Goal: Task Accomplishment & Management: Use online tool/utility

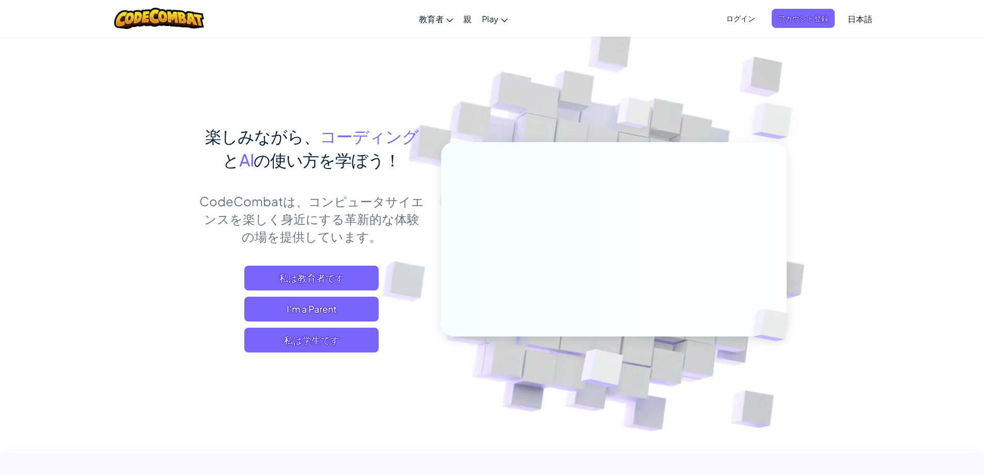
click at [852, 133] on img at bounding box center [607, 228] width 574 height 574
click at [279, 341] on span "私は学生です" at bounding box center [311, 340] width 134 height 25
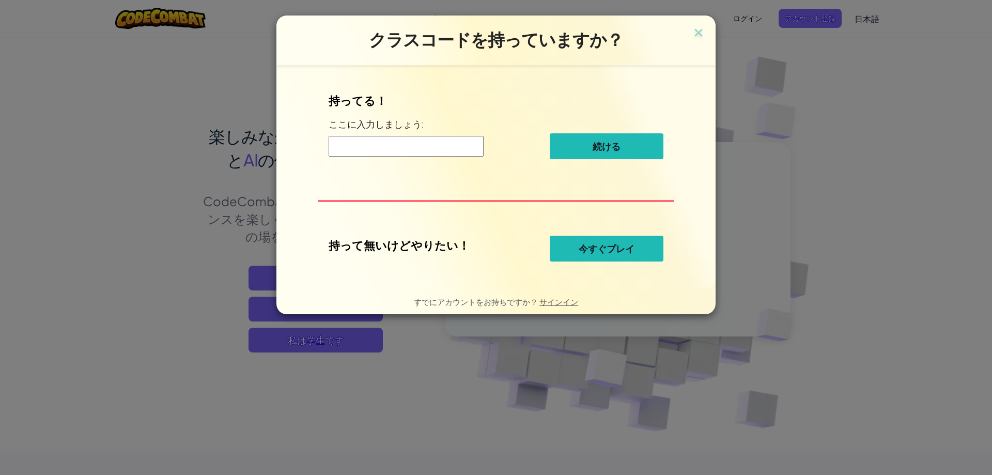
click at [593, 248] on span "今すぐプレイ" at bounding box center [607, 248] width 56 height 12
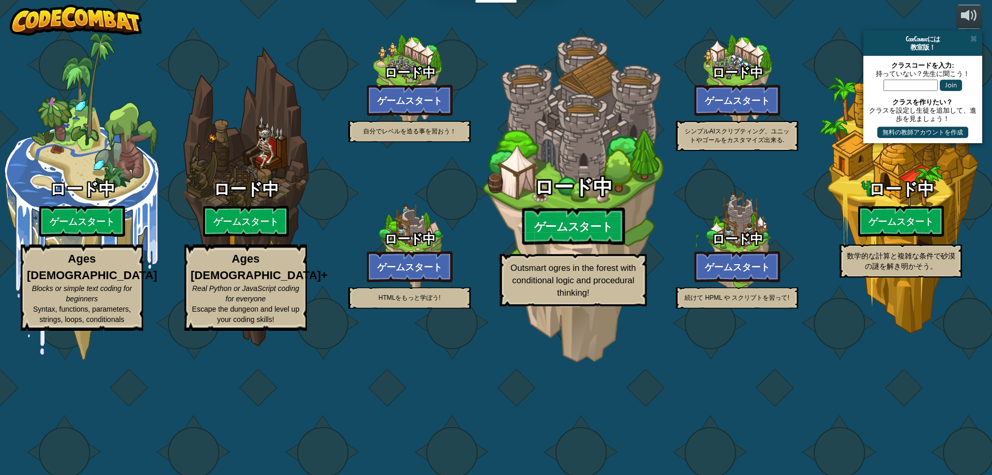
select select "ja"
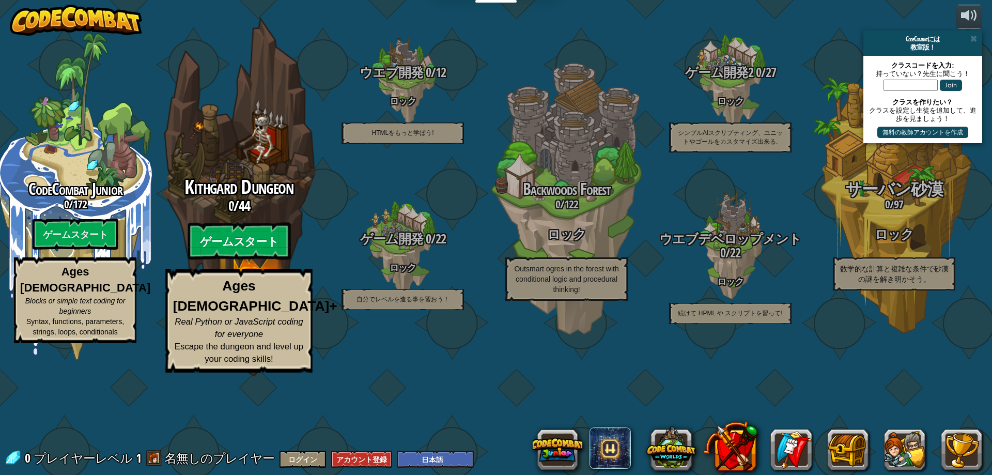
click at [258, 260] on btn "ゲームスタート" at bounding box center [239, 241] width 103 height 37
select select "ja"
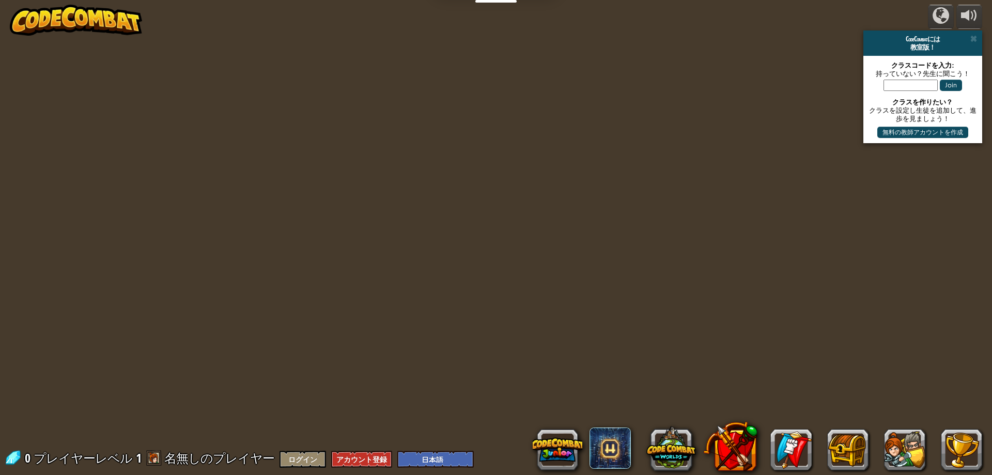
select select "ja"
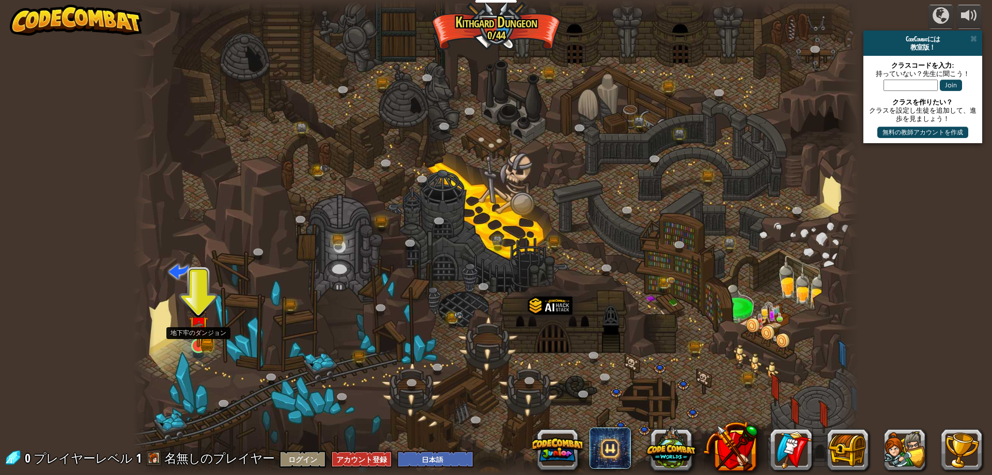
click at [199, 332] on img at bounding box center [198, 325] width 11 height 11
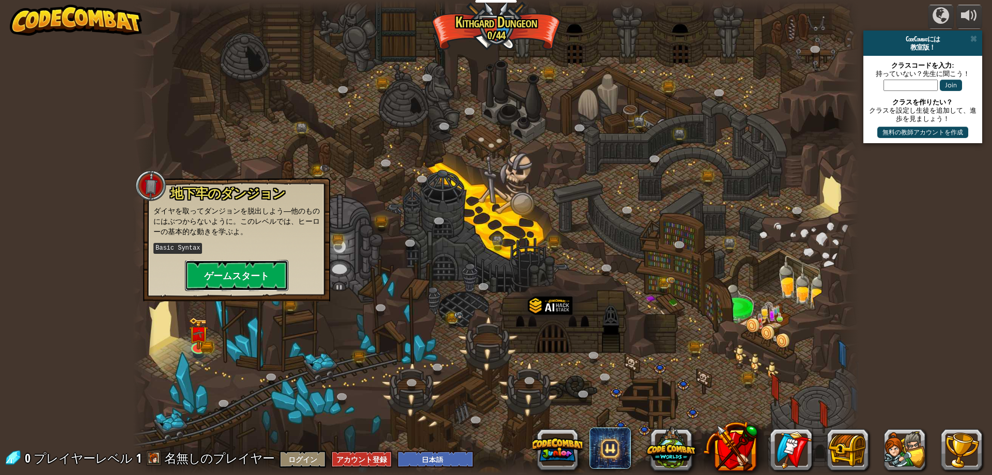
click at [257, 269] on button "ゲームスタート" at bounding box center [236, 275] width 103 height 31
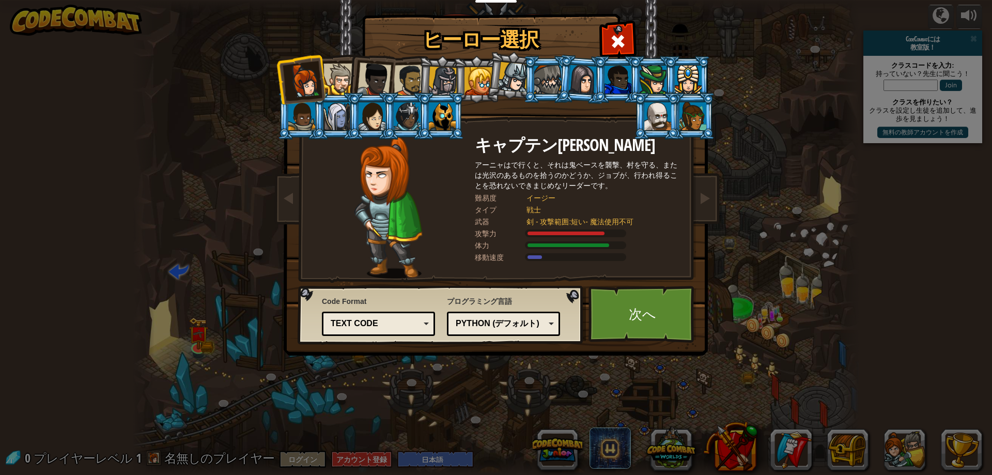
drag, startPoint x: 427, startPoint y: 205, endPoint x: 318, endPoint y: 233, distance: 113.0
click at [314, 233] on div at bounding box center [388, 207] width 173 height 142
click at [705, 212] on link at bounding box center [704, 198] width 21 height 43
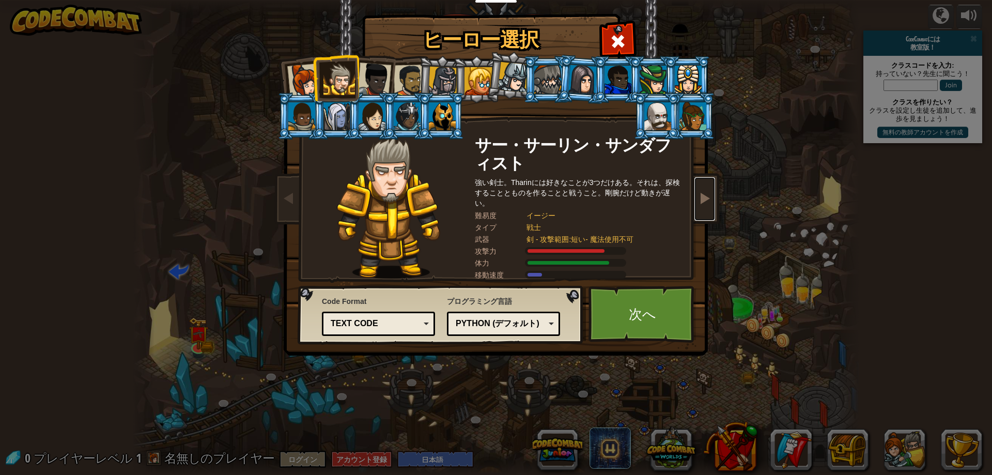
click at [707, 204] on span at bounding box center [704, 198] width 12 height 12
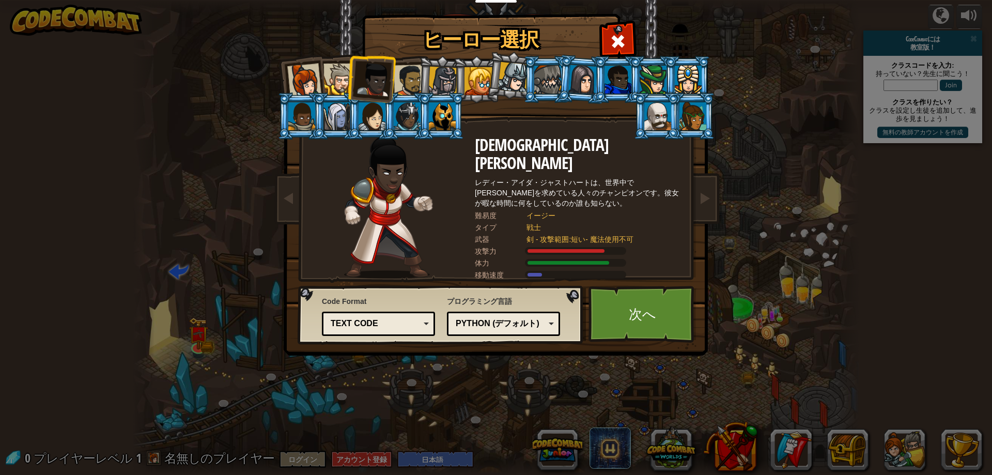
click at [274, 186] on img at bounding box center [497, 171] width 447 height 370
click at [284, 192] on span at bounding box center [289, 198] width 12 height 12
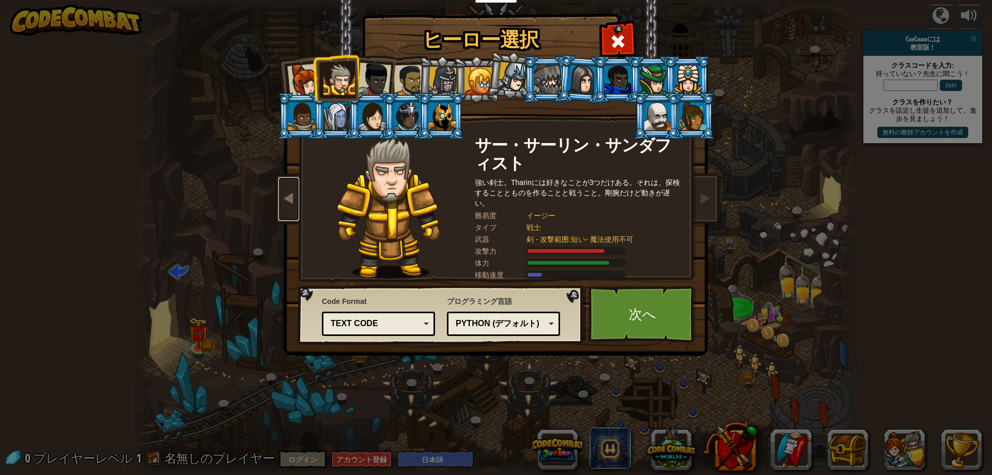
click at [292, 194] on span at bounding box center [289, 198] width 12 height 12
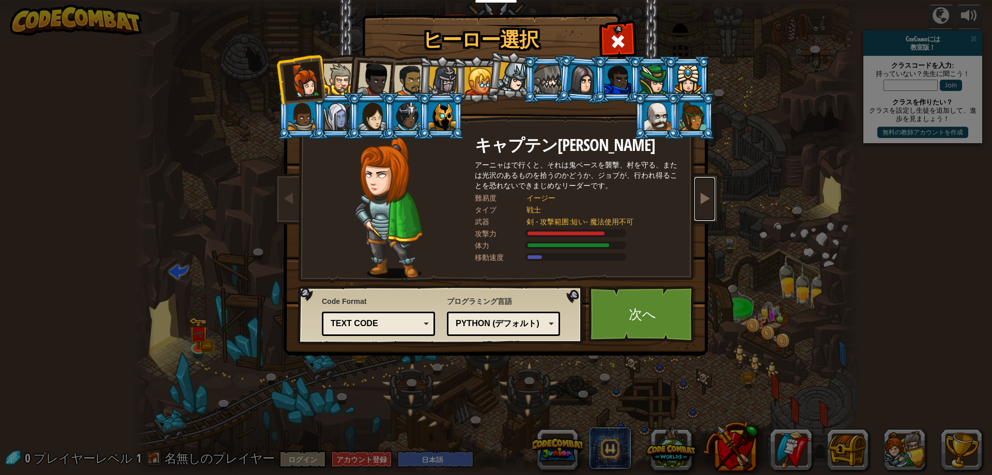
click at [714, 205] on link at bounding box center [704, 198] width 21 height 43
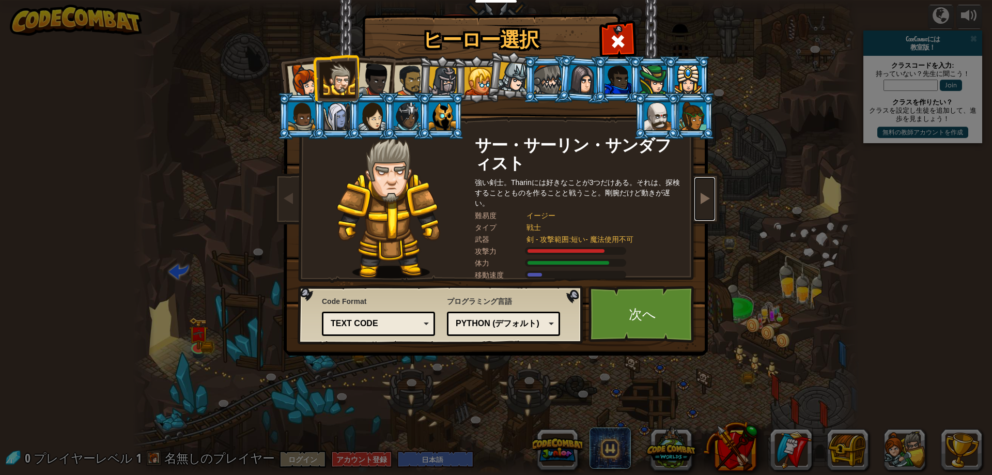
click at [713, 205] on link at bounding box center [704, 198] width 21 height 43
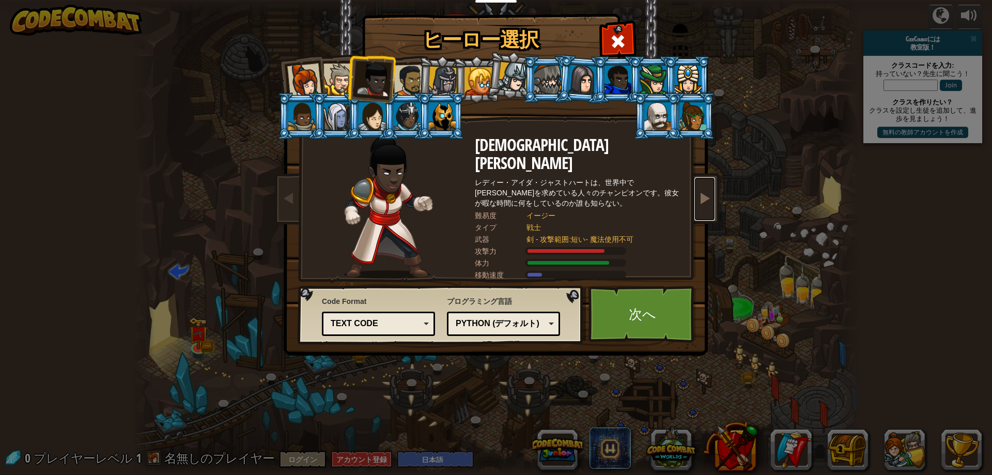
click at [704, 215] on link at bounding box center [704, 198] width 21 height 43
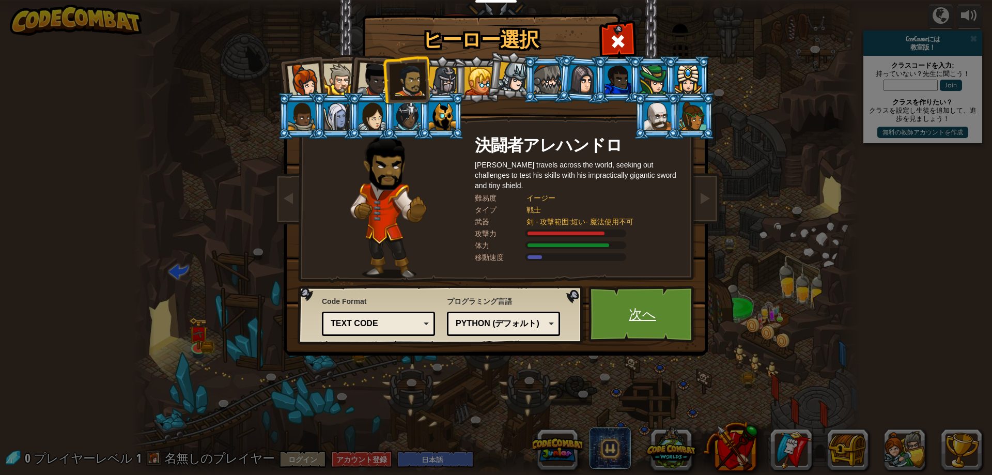
click at [647, 323] on link "次へ" at bounding box center [642, 314] width 108 height 57
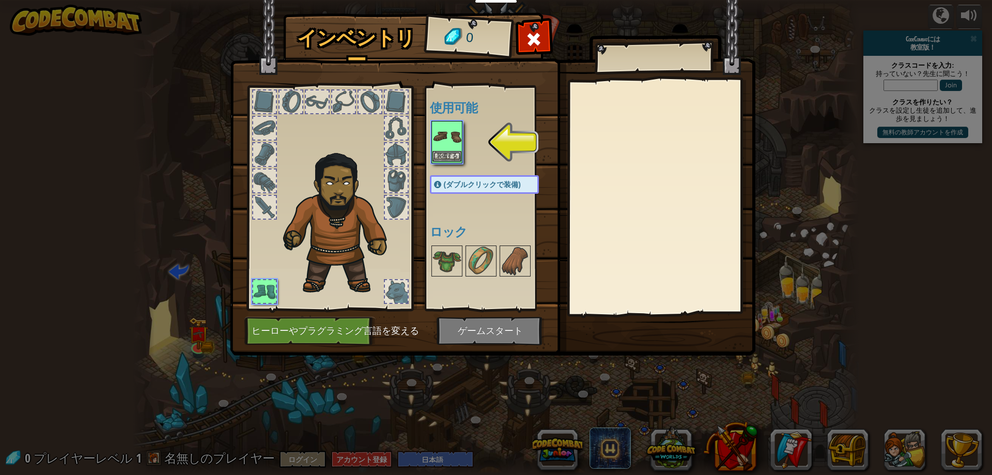
click at [436, 141] on img at bounding box center [446, 136] width 29 height 29
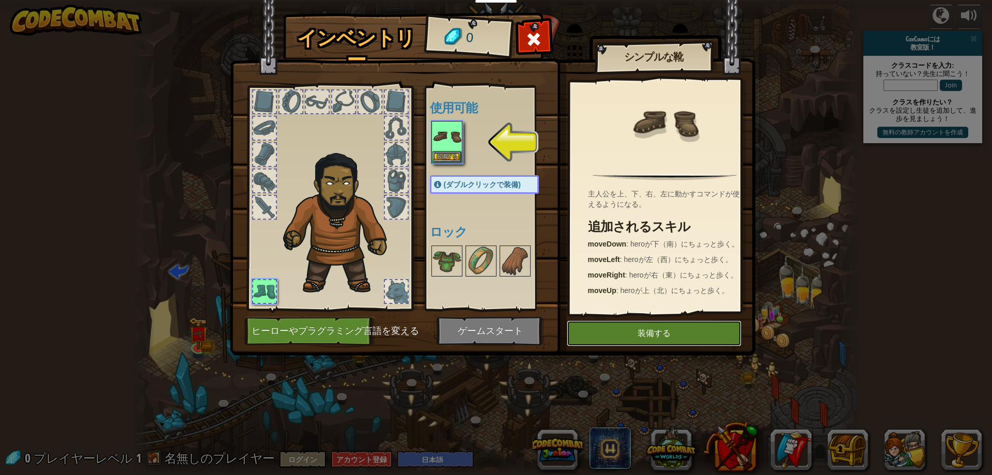
click at [676, 337] on button "装備する" at bounding box center [654, 333] width 175 height 26
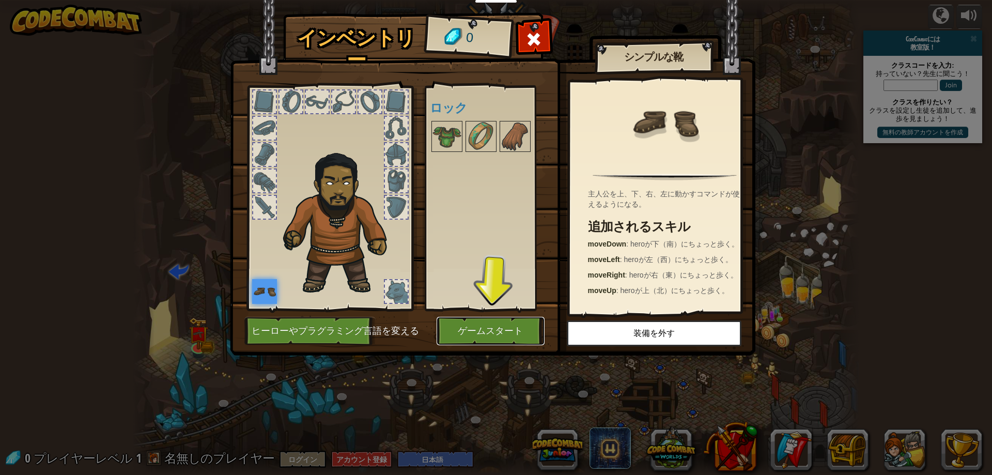
click at [504, 322] on button "ゲームスタート" at bounding box center [491, 331] width 108 height 28
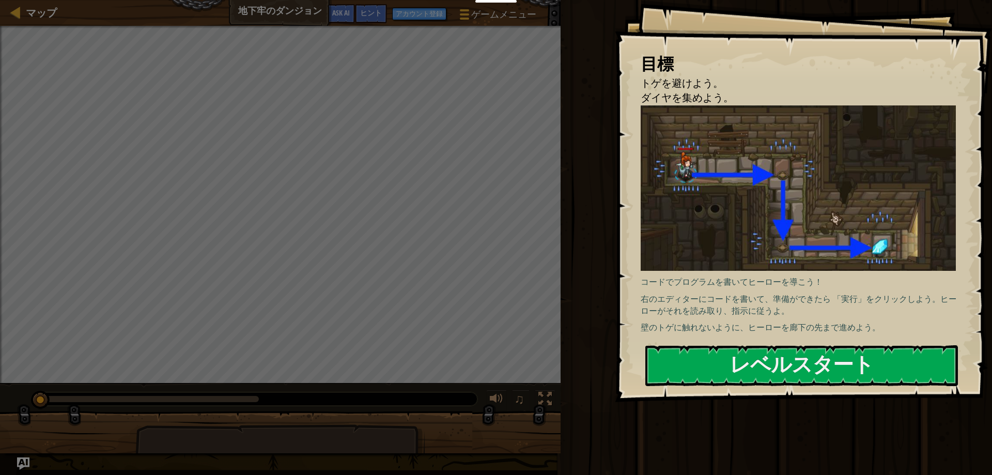
click at [540, 388] on div "♫" at bounding box center [280, 396] width 560 height 31
click at [541, 396] on div at bounding box center [544, 398] width 13 height 13
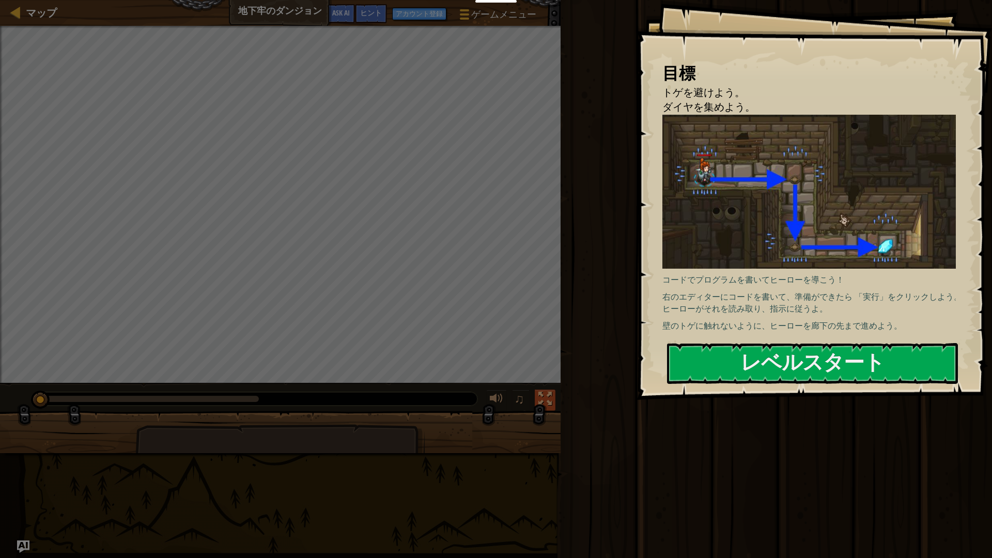
click at [548, 402] on div at bounding box center [544, 398] width 13 height 13
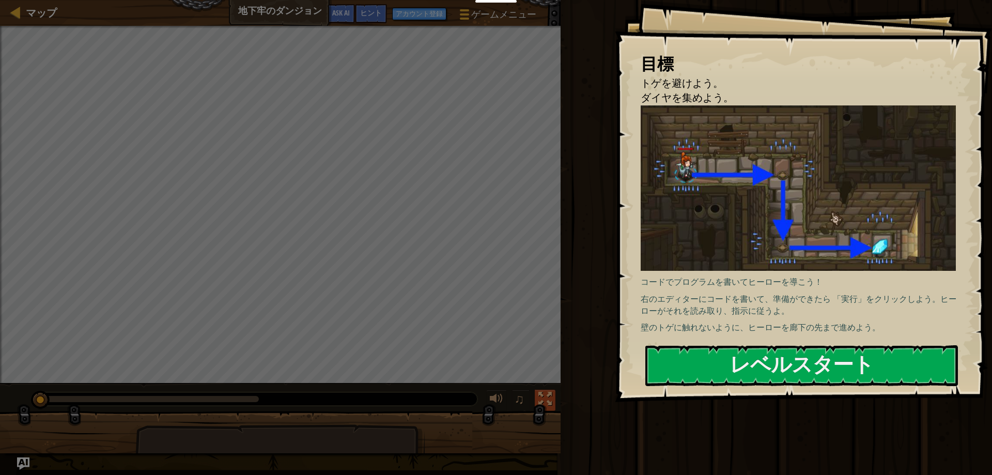
click at [540, 390] on button at bounding box center [545, 399] width 21 height 21
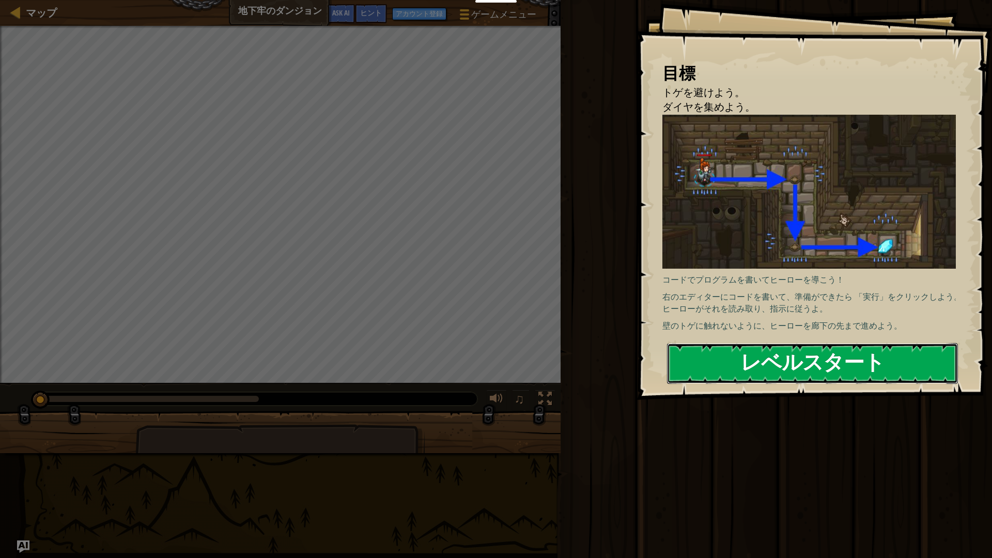
click at [789, 359] on button "レベルスタート" at bounding box center [812, 363] width 291 height 41
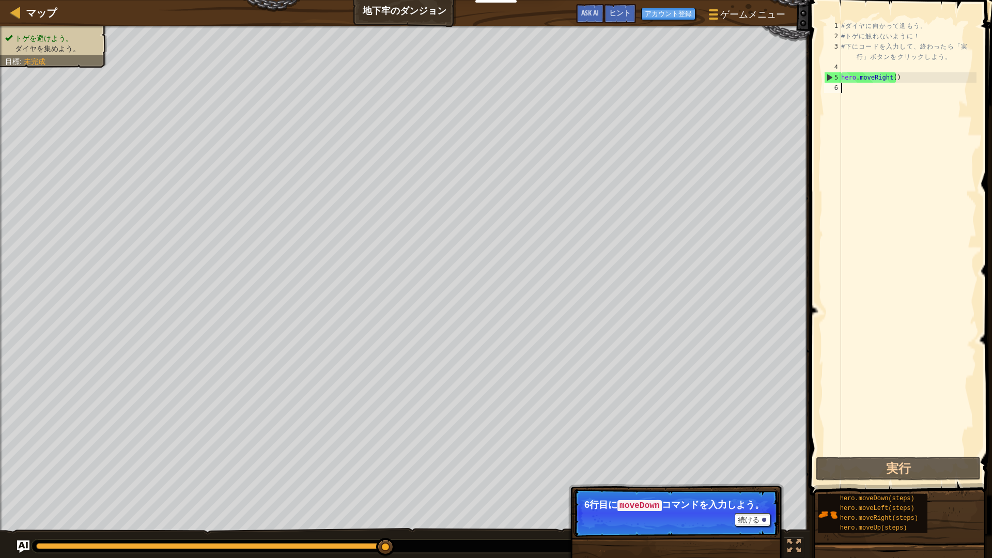
click at [36, 36] on span "トゲを避けよう。" at bounding box center [44, 38] width 58 height 8
click at [43, 45] on span "ダイヤを集めよう。" at bounding box center [47, 48] width 65 height 8
click at [43, 49] on span "ダイヤを集めよう。" at bounding box center [47, 48] width 65 height 8
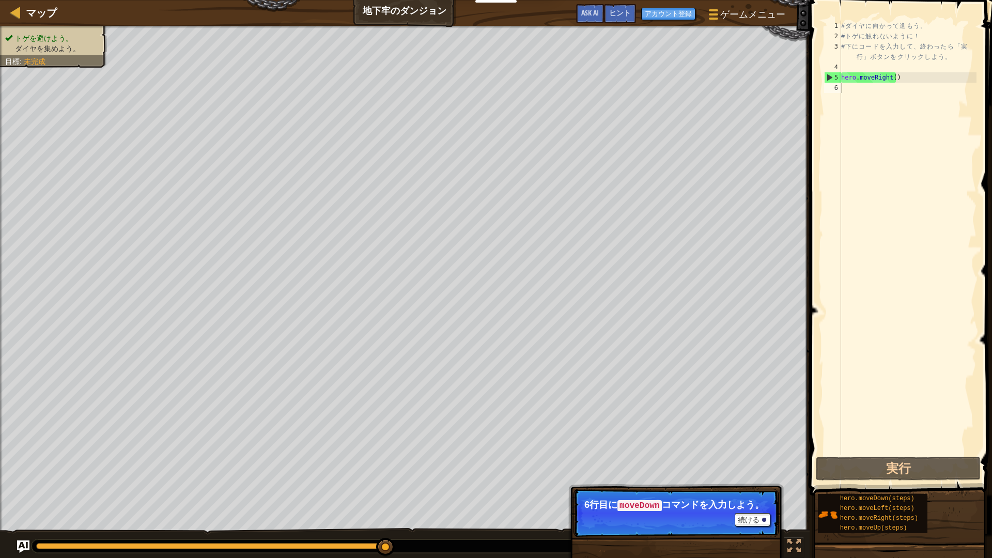
click at [43, 49] on span "ダイヤを集めよう。" at bounding box center [47, 48] width 65 height 8
type textarea "hero.moveRight()"
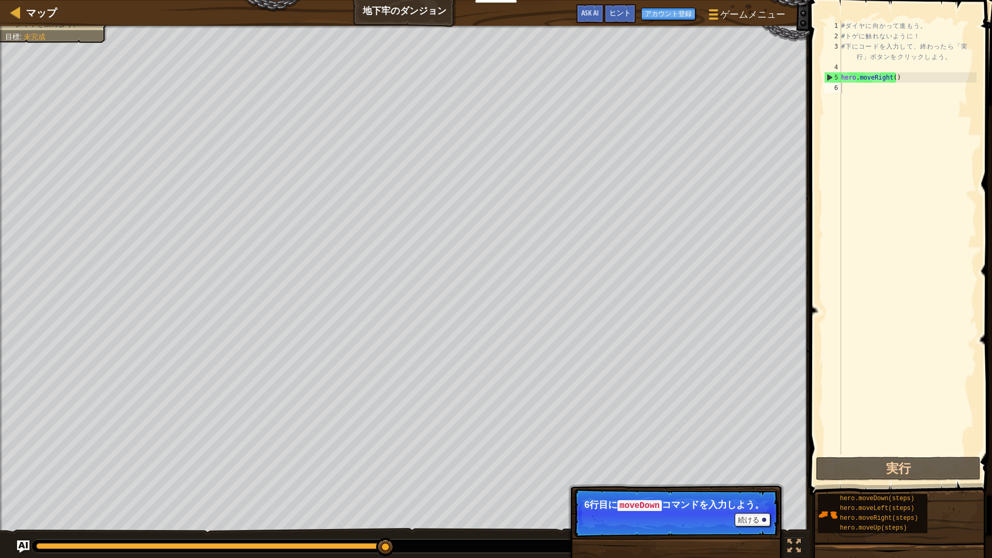
click at [906, 80] on div "# ダ イ ヤ に 向 か っ て 進 も う 。 # ト ゲ に 触 れ な い よ う に ！ # 下 に コ ー ド を 入 力 し て 、 終 わ っ…" at bounding box center [907, 248] width 137 height 455
drag, startPoint x: 907, startPoint y: 83, endPoint x: 847, endPoint y: 87, distance: 59.5
click at [847, 87] on div "# ダ イ ヤ に 向 か っ て 進 も う 。 # ト ゲ に 触 れ な い よ う に ！ # 下 に コ ー ド を 入 力 し て 、 終 わ っ…" at bounding box center [907, 248] width 137 height 455
click at [881, 116] on div "# ダ イ ヤ に 向 か っ て 進 も う 。 # ト ゲ に 触 れ な い よ う に ！ # 下 に コ ー ド を 入 力 し て 、 終 わ っ…" at bounding box center [907, 248] width 137 height 455
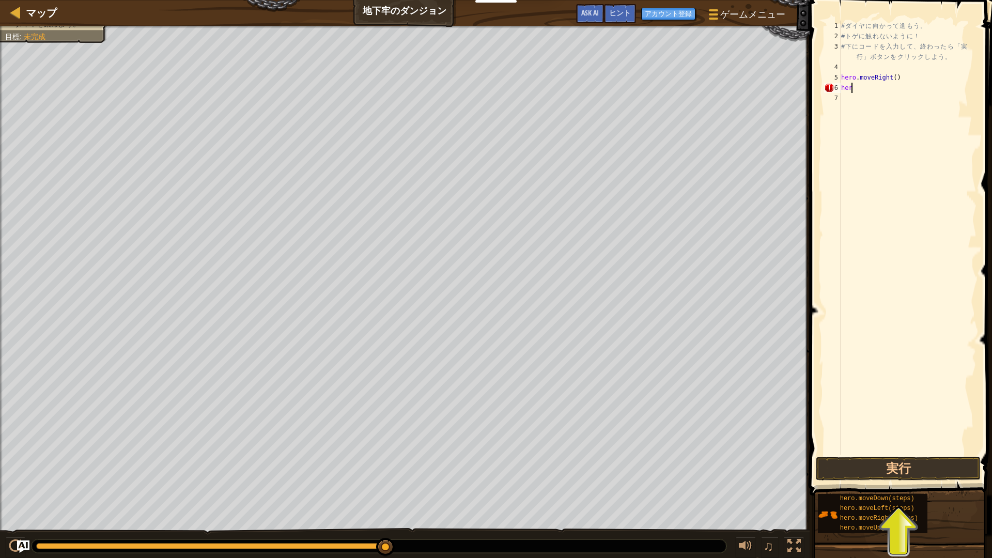
scroll to position [5, 0]
type textarea "h"
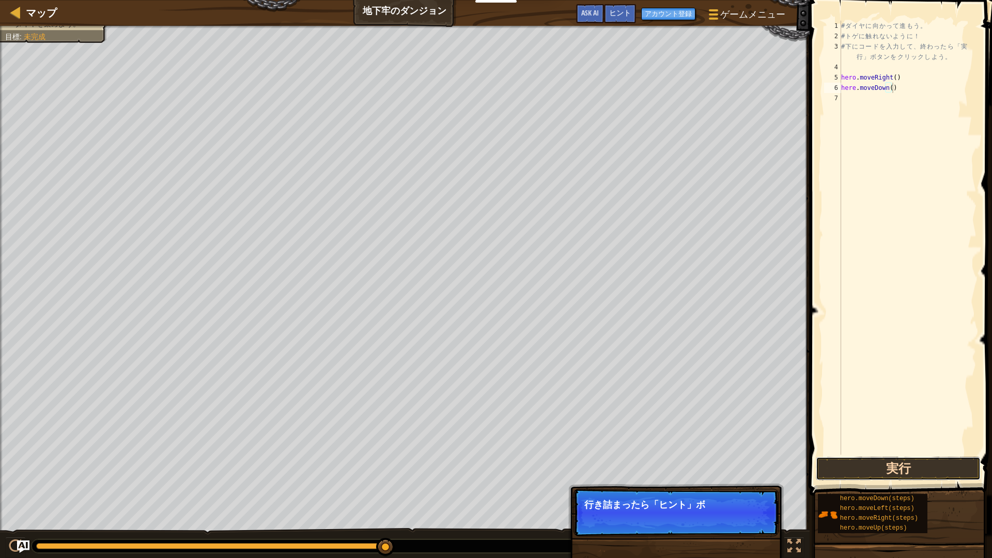
click at [907, 470] on button "実行" at bounding box center [898, 469] width 165 height 24
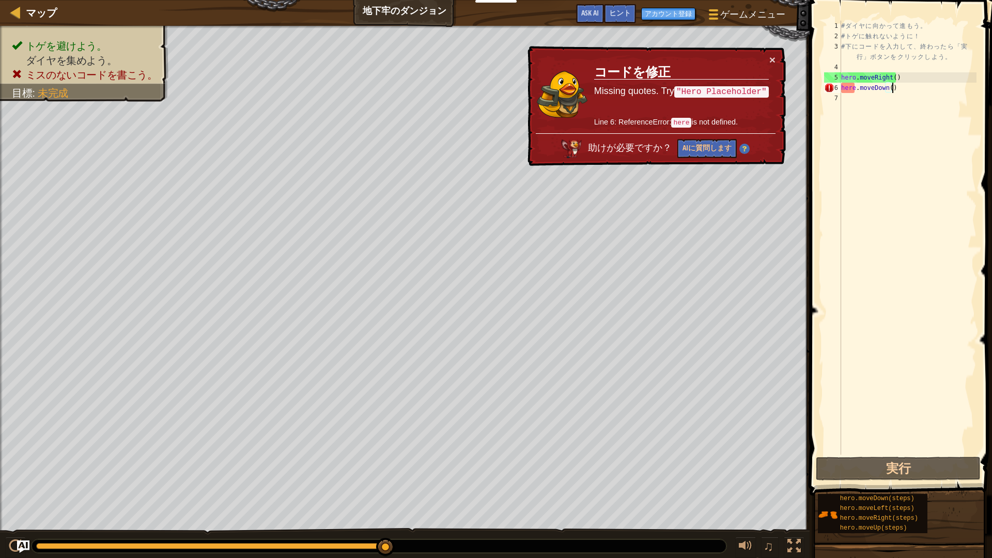
click at [854, 89] on div "# ダ イ ヤ に 向 か っ て 進 も う 。 # ト ゲ に 触 れ な い よ う に ！ # 下 に コ ー ド を 入 力 し て 、 終 わ っ…" at bounding box center [907, 248] width 137 height 455
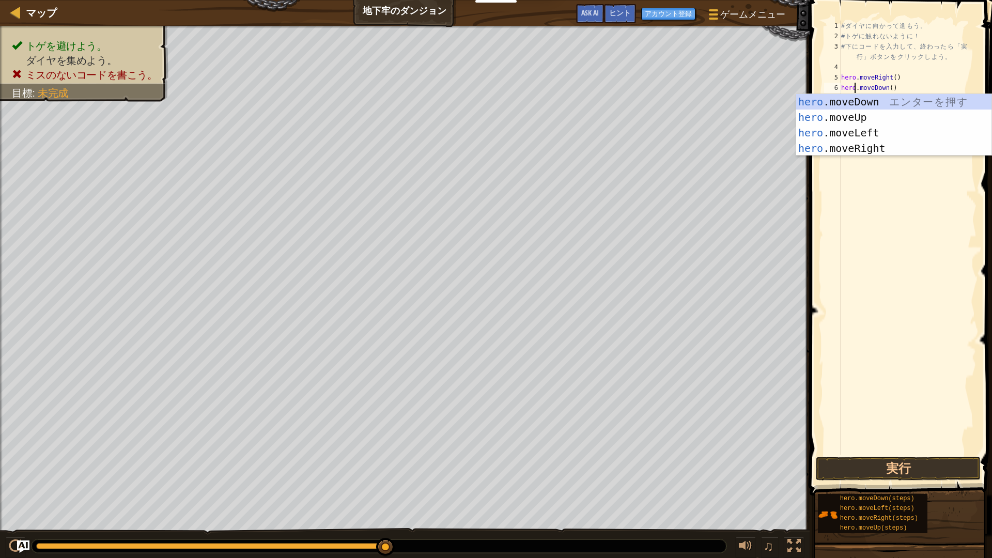
scroll to position [5, 1]
type textarea "hero.moveDown()"
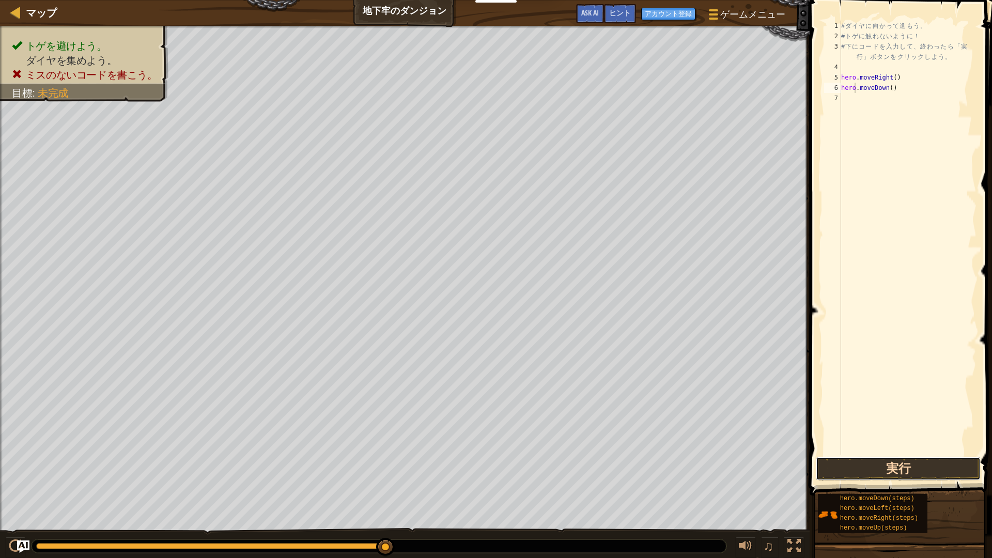
click at [927, 462] on button "実行" at bounding box center [898, 469] width 165 height 24
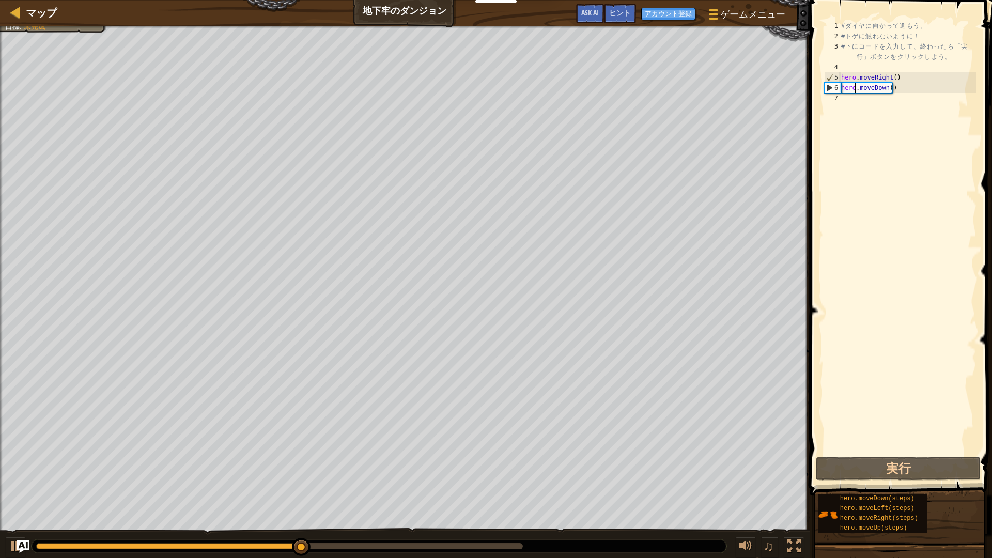
click at [935, 354] on div "# ダ イ ヤ に 向 か っ て 進 も う 。 # ト ゲ に 触 れ な い よ う に ！ # 下 に コ ー ド を 入 力 し て 、 終 わ っ…" at bounding box center [907, 248] width 137 height 455
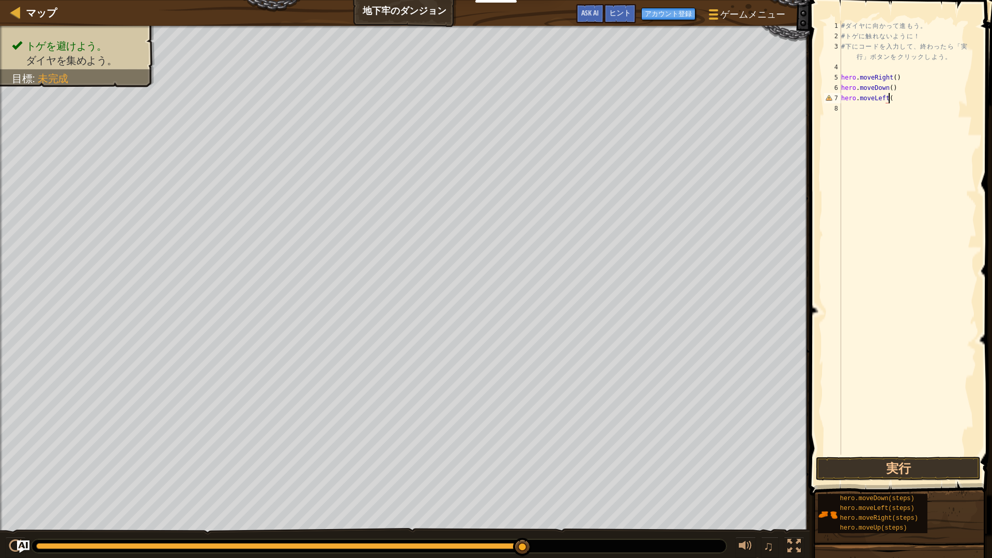
scroll to position [5, 4]
click at [903, 474] on button "実行" at bounding box center [898, 469] width 165 height 24
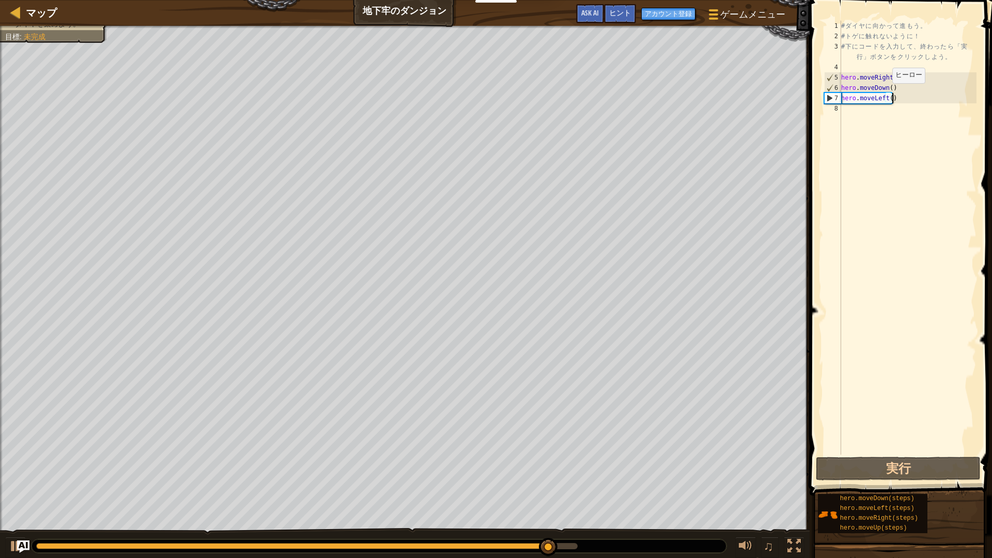
click at [883, 94] on div "# ダ イ ヤ に 向 か っ て 進 も う 。 # ト ゲ に 触 れ な い よ う に ！ # 下 に コ ー ド を 入 力 し て 、 終 わ っ…" at bounding box center [907, 248] width 137 height 455
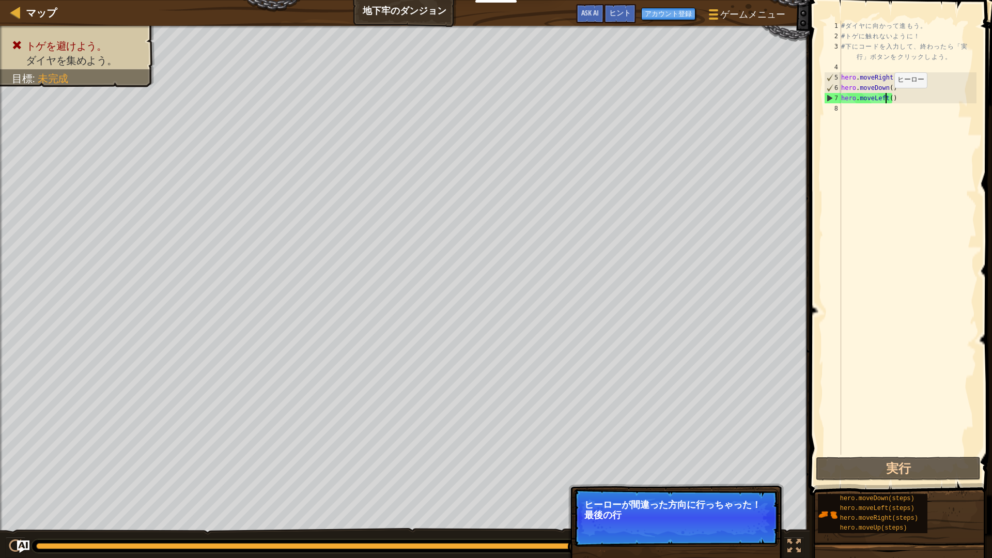
click at [885, 98] on div "# ダ イ ヤ に 向 か っ て 進 も う 。 # ト ゲ に 触 れ な い よ う に ！ # 下 に コ ー ド を 入 力 し て 、 終 わ っ…" at bounding box center [907, 248] width 137 height 455
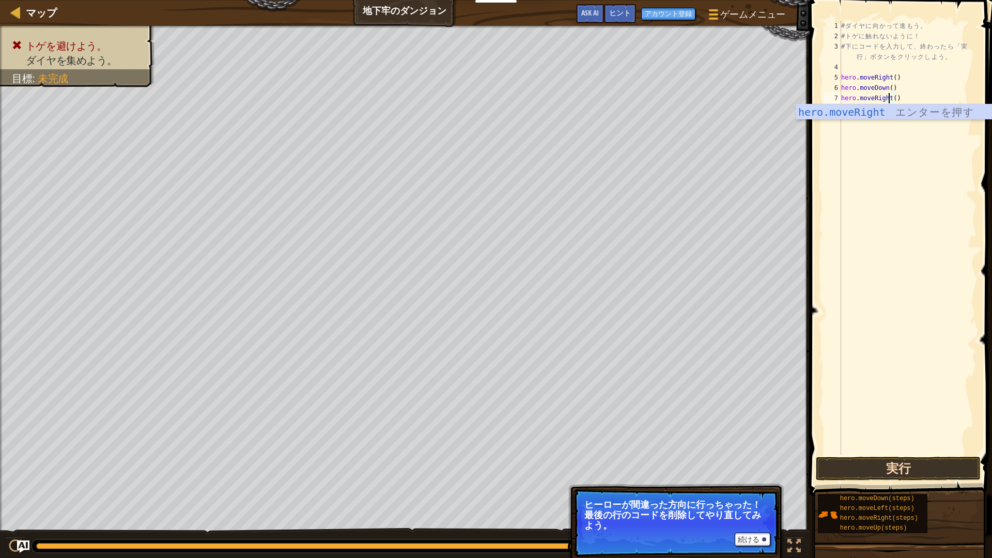
type textarea "hero.moveRight()"
click at [913, 463] on button "実行" at bounding box center [898, 469] width 165 height 24
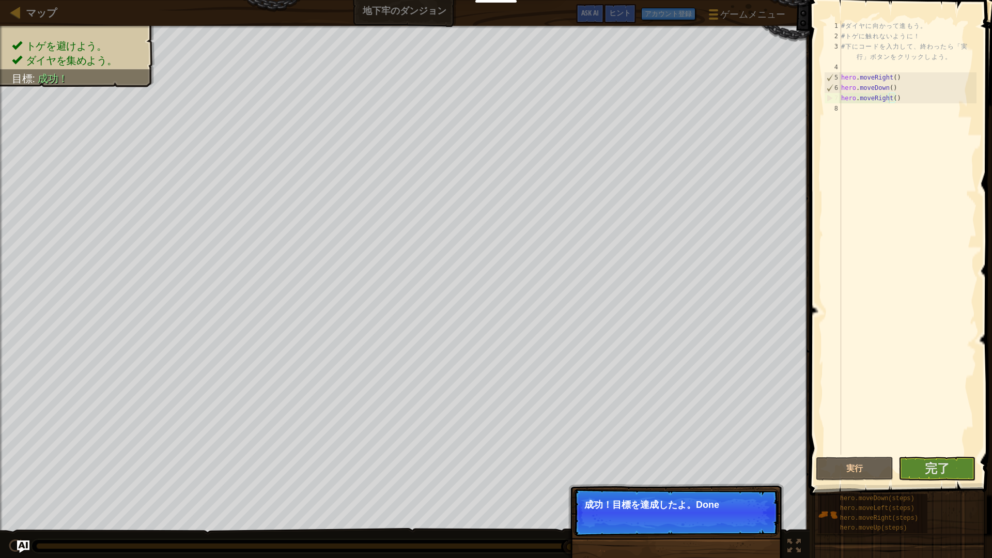
click at [923, 211] on div "# ダ イ ヤ に 向 か っ て 進 も う 。 # ト ゲ に 触 れ な い よ う に ！ # 下 に コ ー ド を 入 力 し て 、 終 わ っ…" at bounding box center [907, 248] width 137 height 455
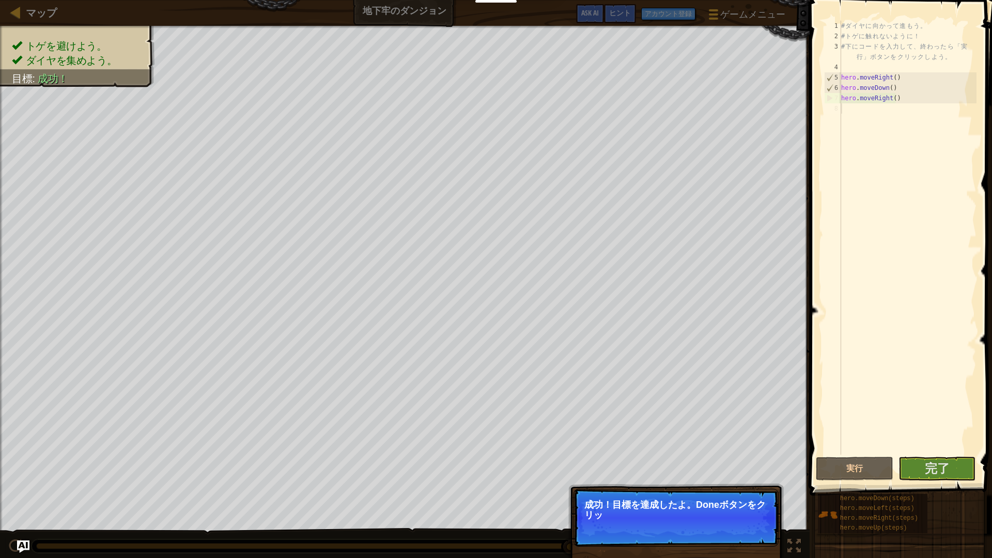
scroll to position [5, 0]
click at [934, 469] on span "完了" at bounding box center [937, 468] width 25 height 17
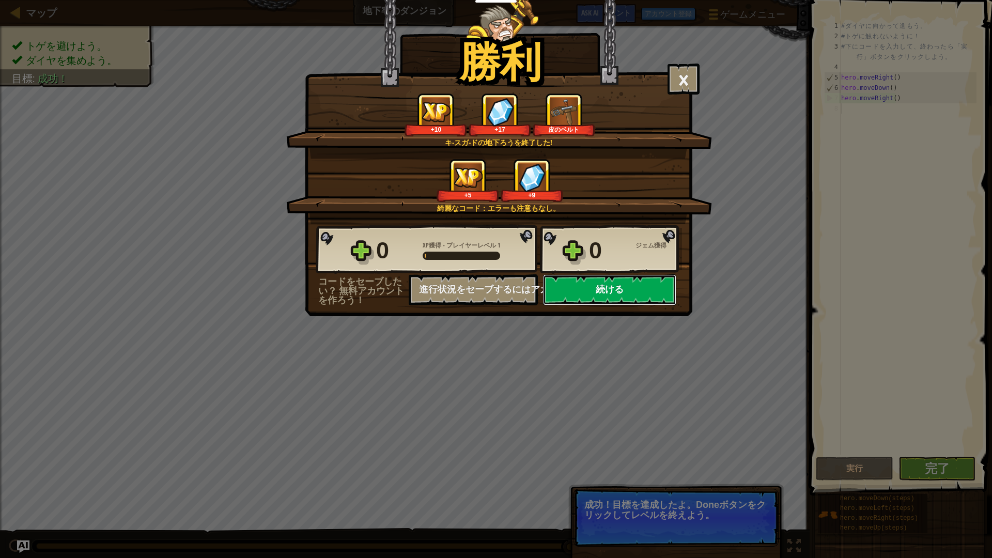
click at [603, 288] on button "続ける" at bounding box center [609, 289] width 133 height 31
select select "ja"
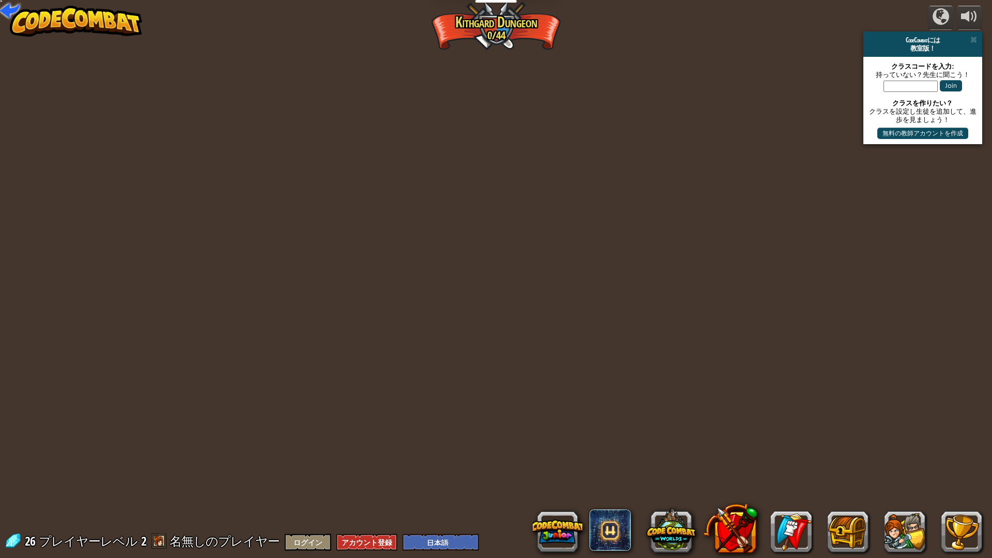
select select "ja"
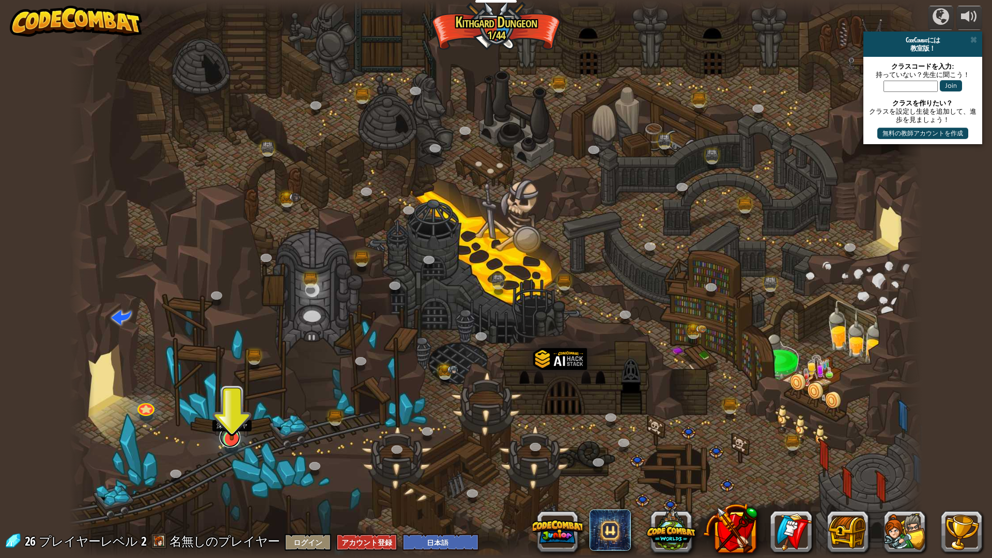
click at [237, 443] on link at bounding box center [230, 437] width 21 height 21
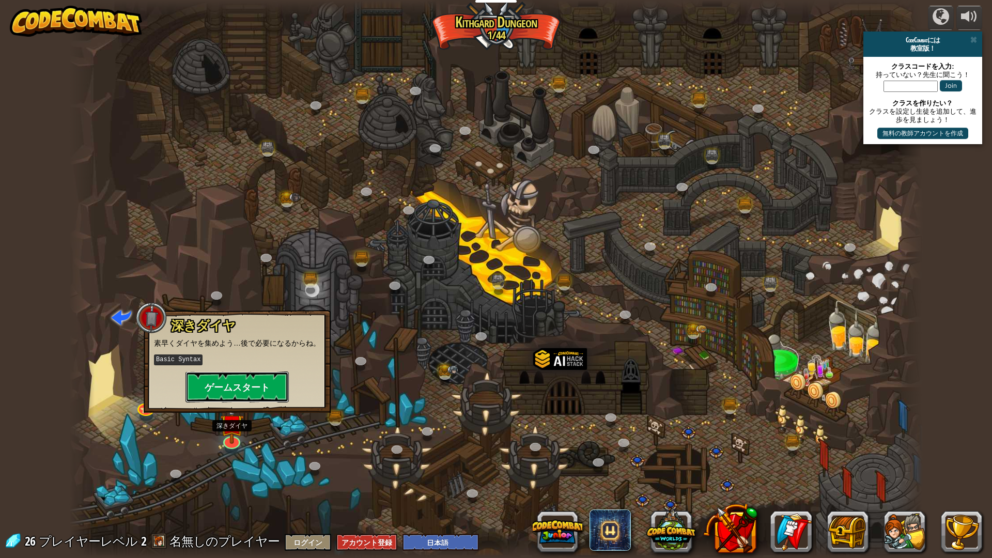
click at [254, 376] on button "ゲームスタート" at bounding box center [236, 386] width 103 height 31
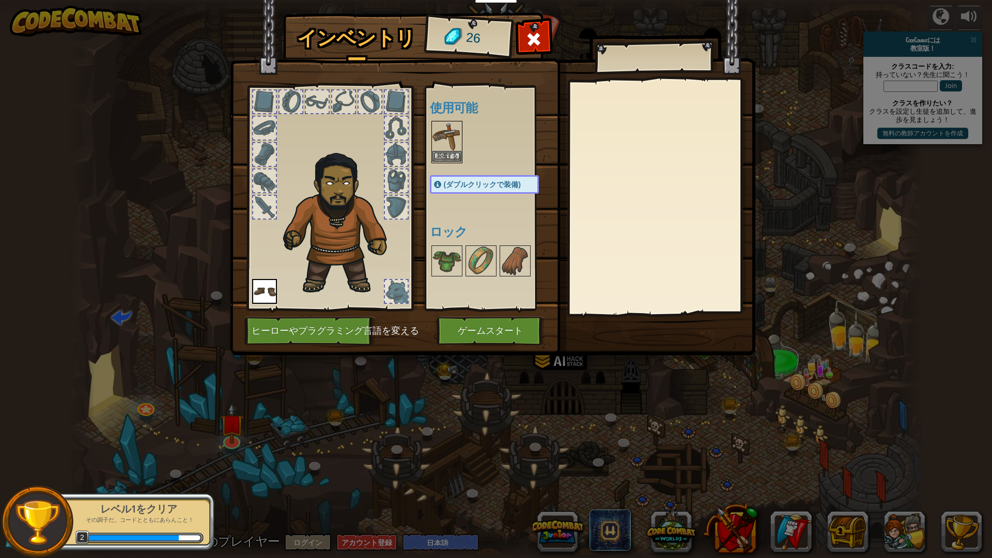
click at [451, 133] on img at bounding box center [446, 136] width 29 height 29
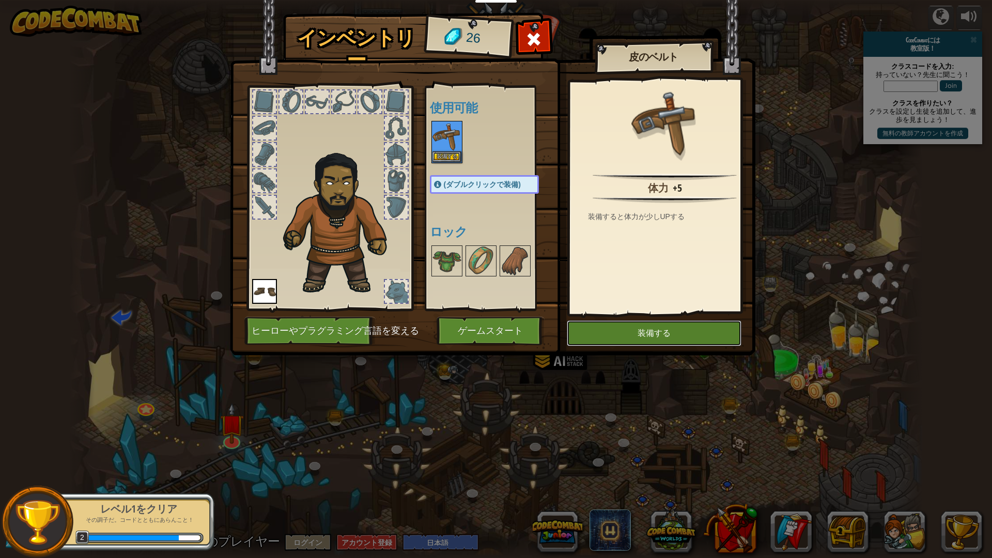
click at [677, 328] on button "装備する" at bounding box center [654, 333] width 175 height 26
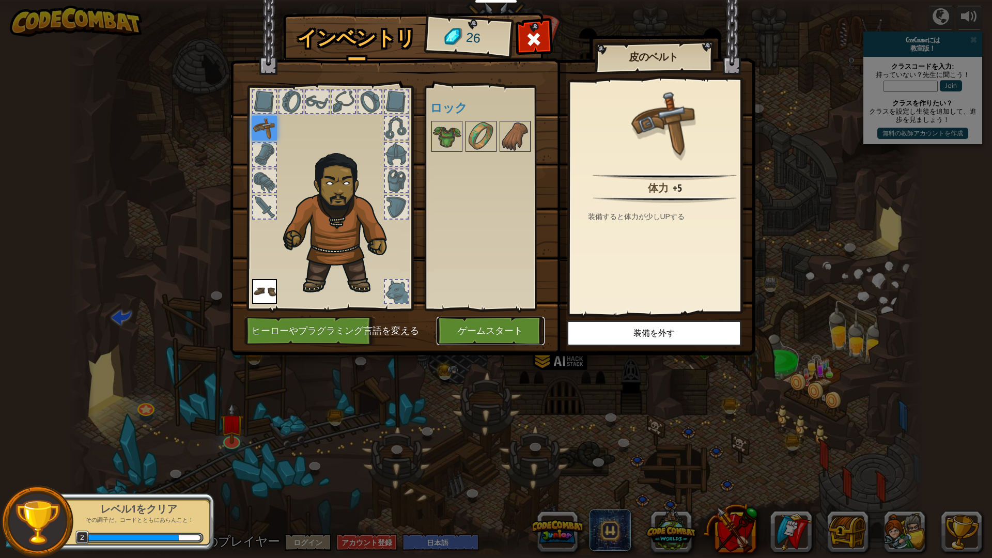
click at [501, 321] on button "ゲームスタート" at bounding box center [491, 331] width 108 height 28
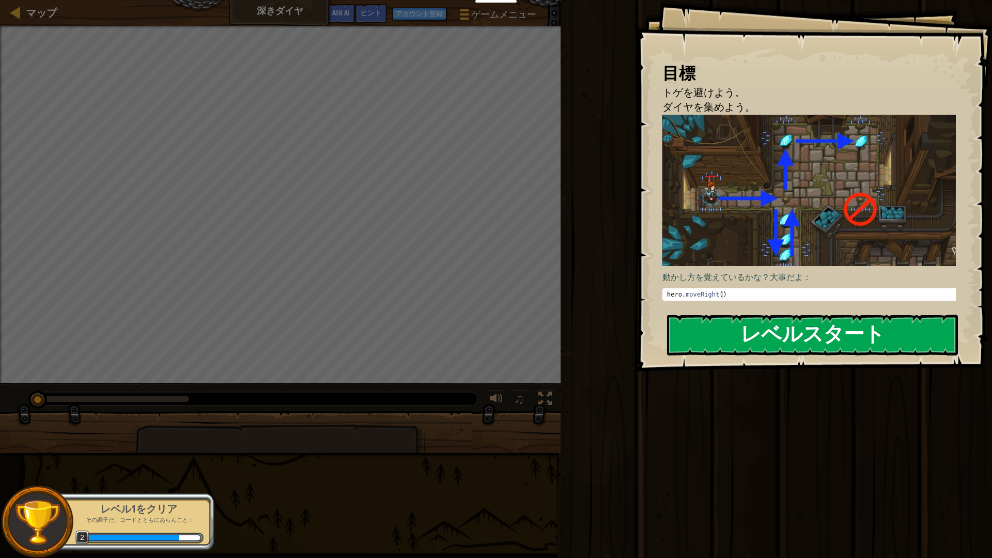
click at [806, 334] on button "レベルスタート" at bounding box center [812, 335] width 291 height 41
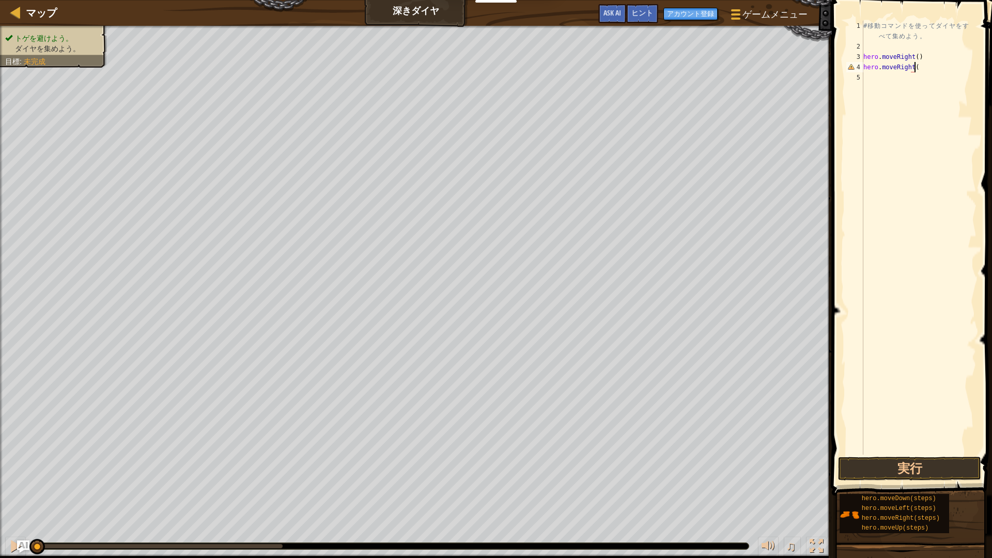
scroll to position [5, 4]
type textarea "hero.moveRight()"
click at [910, 474] on button "実行" at bounding box center [909, 469] width 143 height 24
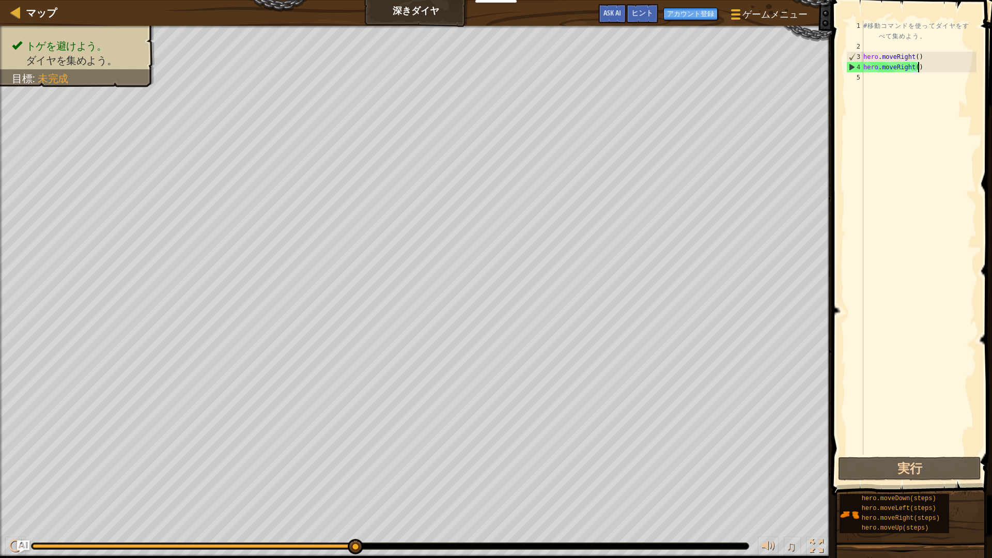
click at [867, 299] on div "# 移 動 コ マ ン ド を 使 っ て ダ イ ヤ を す べ て 集 め よ う 。 hero . moveRight ( ) hero . moveR…" at bounding box center [918, 253] width 115 height 465
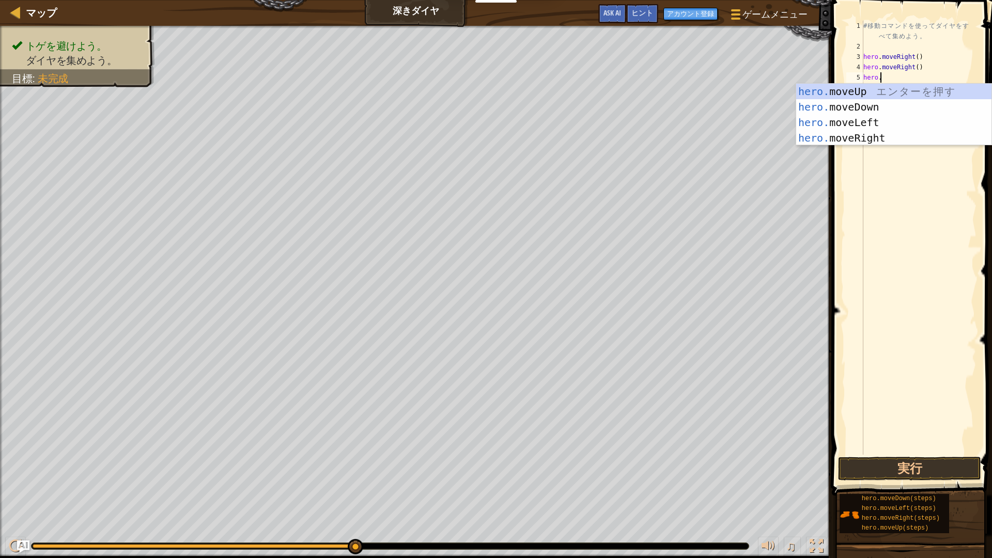
scroll to position [5, 1]
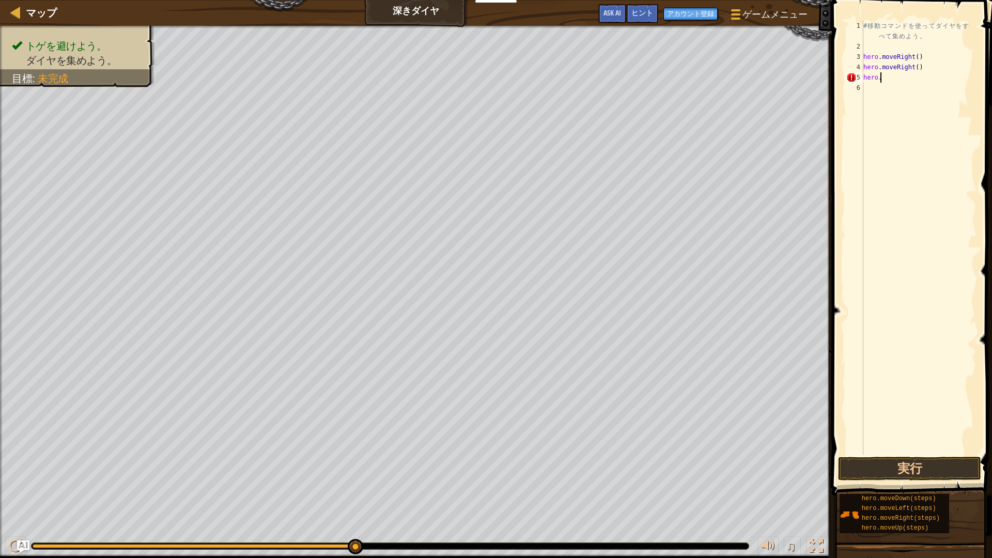
click at [932, 73] on div "# 移 動 コ マ ン ド を 使 っ て ダ イ ヤ を す べ て 集 め よ う 。 hero . moveRight ( ) hero . moveR…" at bounding box center [918, 253] width 115 height 465
type textarea "hero.nmoveUp(1)"
click at [898, 173] on div "# 移 動 コ マ ン ド を 使 っ て ダ イ ヤ を す べ て 集 め よ う 。 hero . moveRight ( ) hero . moveR…" at bounding box center [918, 253] width 115 height 465
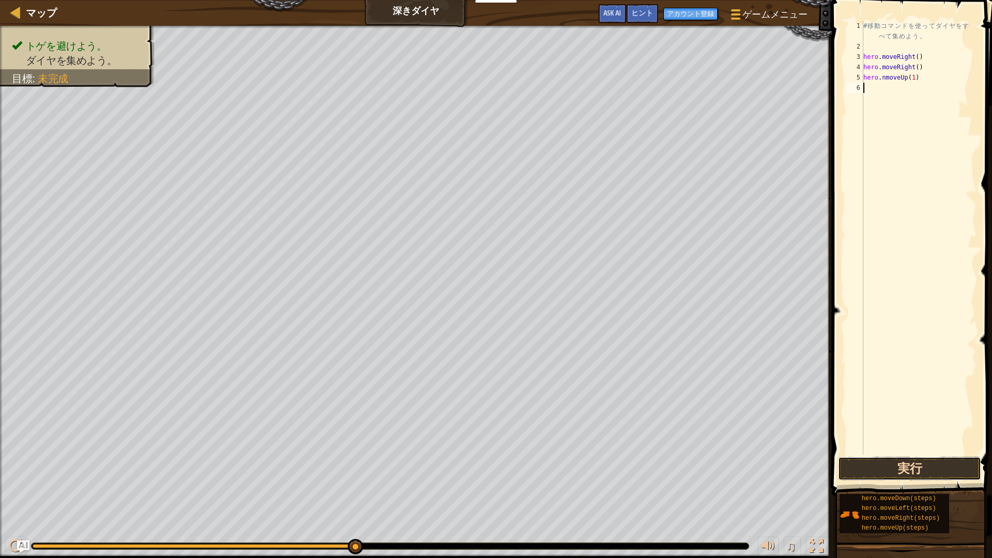
click at [898, 466] on button "実行" at bounding box center [909, 469] width 143 height 24
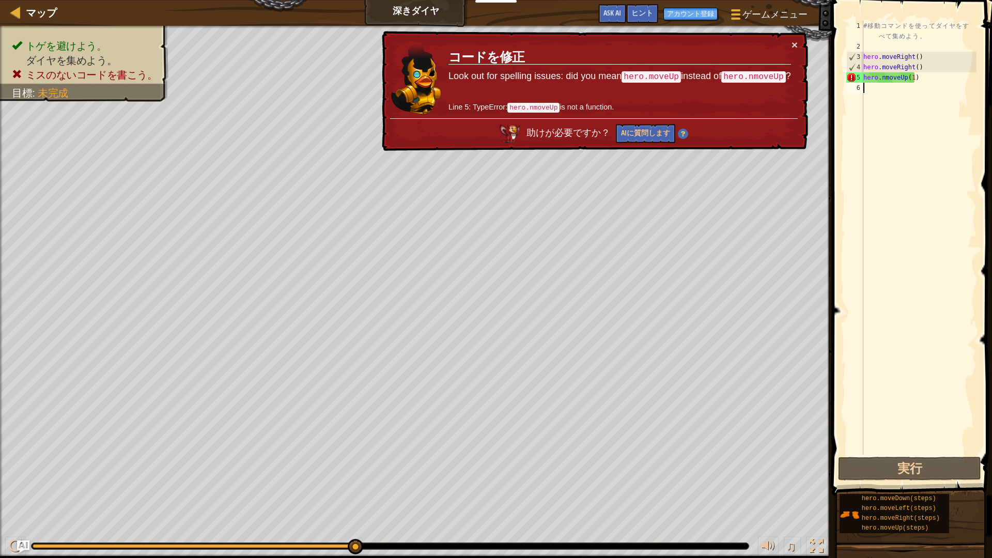
click at [870, 151] on div "# 移 動 コ マ ン ド を 使 っ て ダ イ ヤ を す べ て 集 め よ う 。 hero . moveRight ( ) hero . moveR…" at bounding box center [918, 253] width 115 height 465
click at [912, 76] on div "# 移 動 コ マ ン ド を 使 っ て ダ イ ヤ を す べ て 集 め よ う 。 hero . moveRight ( ) hero . moveR…" at bounding box center [918, 253] width 115 height 465
type textarea "hero.nmoveUp()"
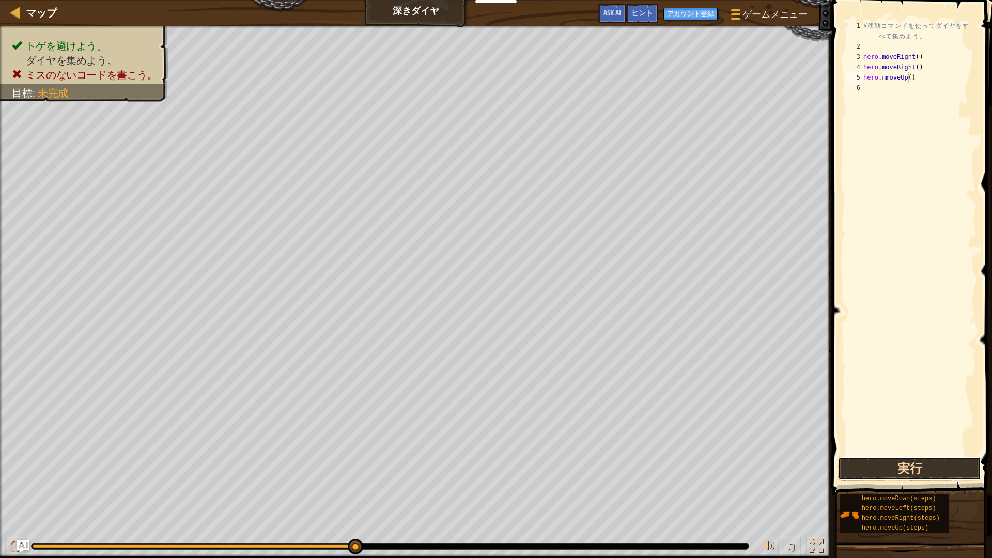
click at [937, 468] on button "実行" at bounding box center [909, 469] width 143 height 24
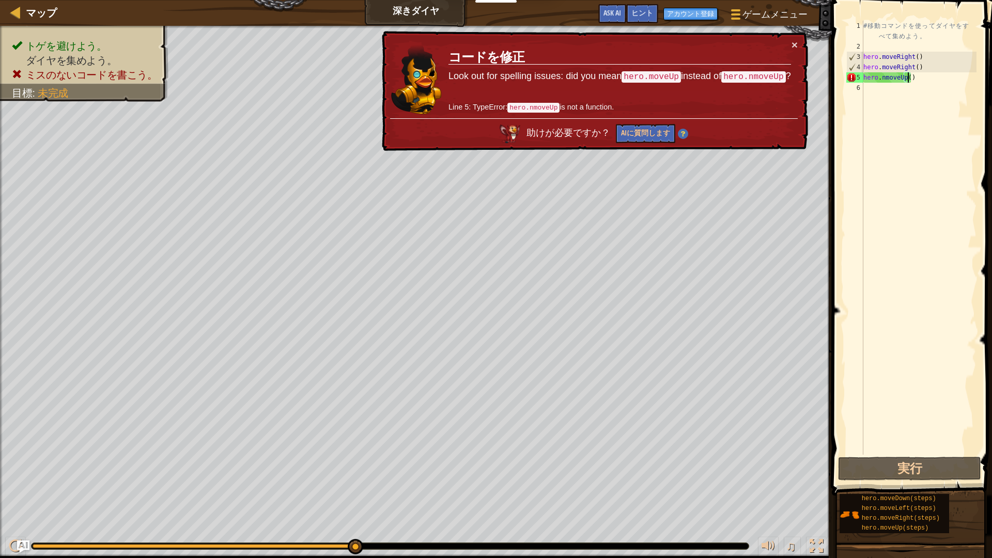
click at [907, 178] on div "# 移 動 コ マ ン ド を 使 っ て ダ イ ヤ を す べ て 集 め よ う 。 hero . moveRight ( ) hero . moveR…" at bounding box center [918, 253] width 115 height 465
click at [882, 75] on div "# 移 動 コ マ ン ド を 使 っ て ダ イ ヤ を す べ て 集 め よ う 。 hero . moveRight ( ) hero . moveR…" at bounding box center [918, 253] width 115 height 465
type textarea "hero.moveUp()"
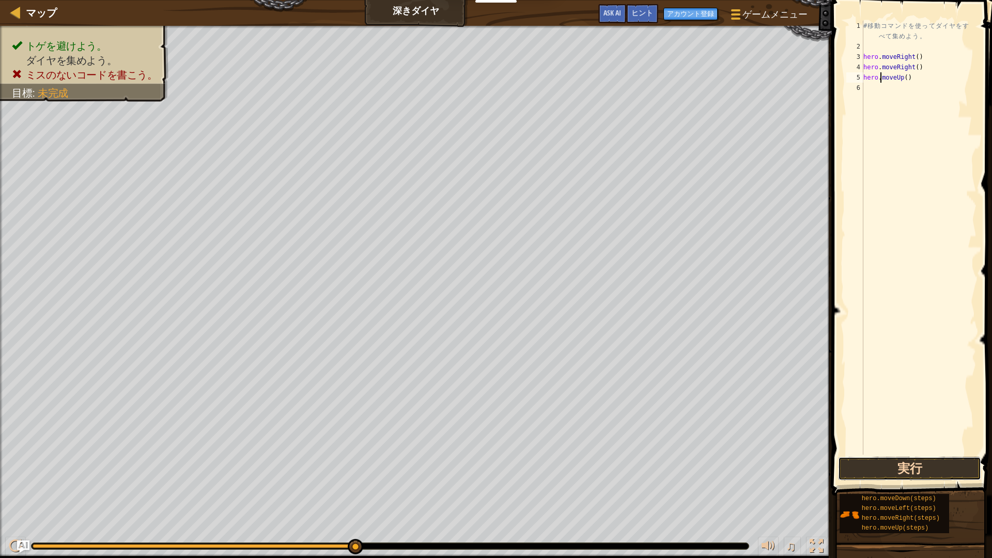
click at [931, 460] on button "実行" at bounding box center [909, 469] width 143 height 24
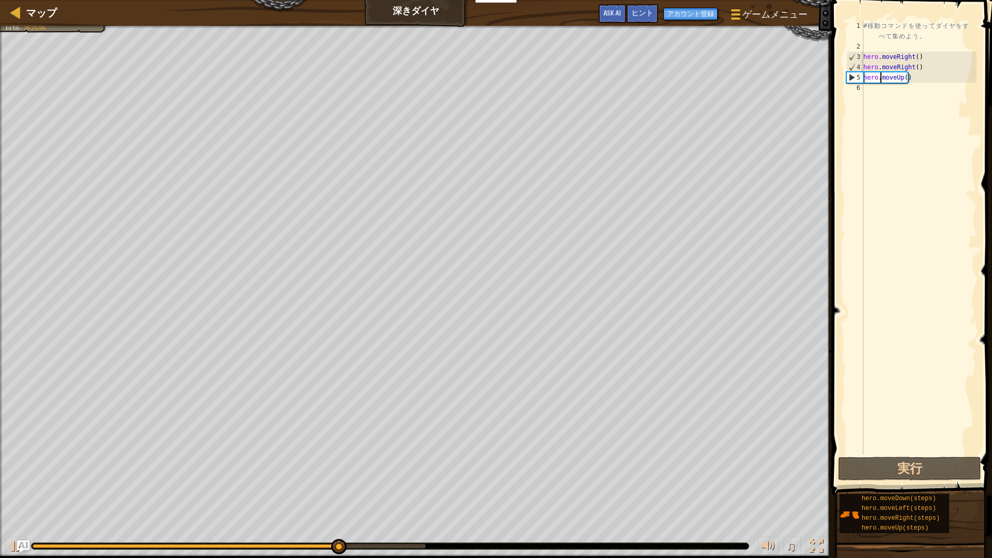
click at [916, 99] on div "# 移 動 コ マ ン ド を 使 っ て ダ イ ヤ を す べ て 集 め よ う 。 hero . moveRight ( ) hero . moveR…" at bounding box center [918, 253] width 115 height 465
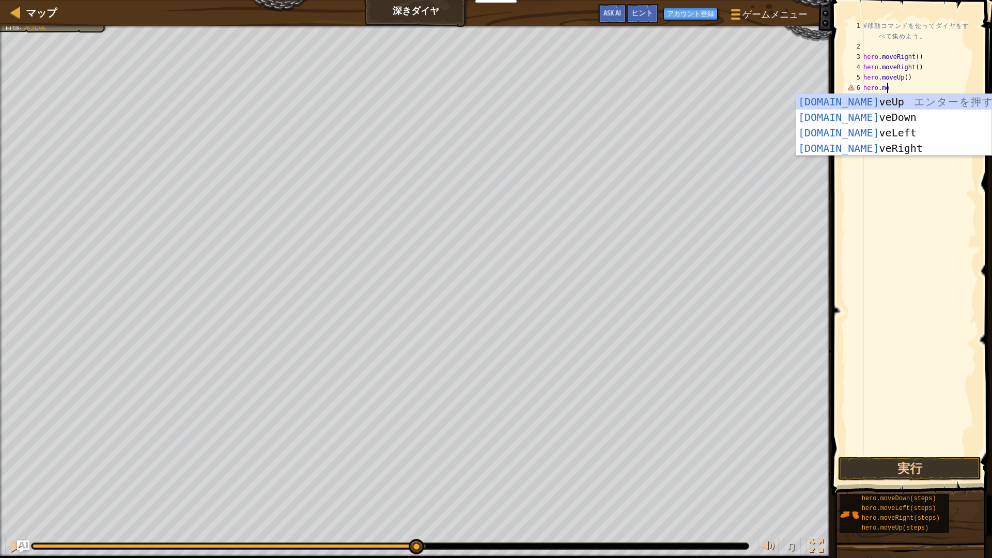
scroll to position [5, 2]
type textarea "hero.move"
click at [902, 137] on div "hero.move Up エ ン タ ー を 押 す hero.move Down エ ン タ ー を 押 す hero.move Left エ ン タ ー …" at bounding box center [893, 140] width 195 height 93
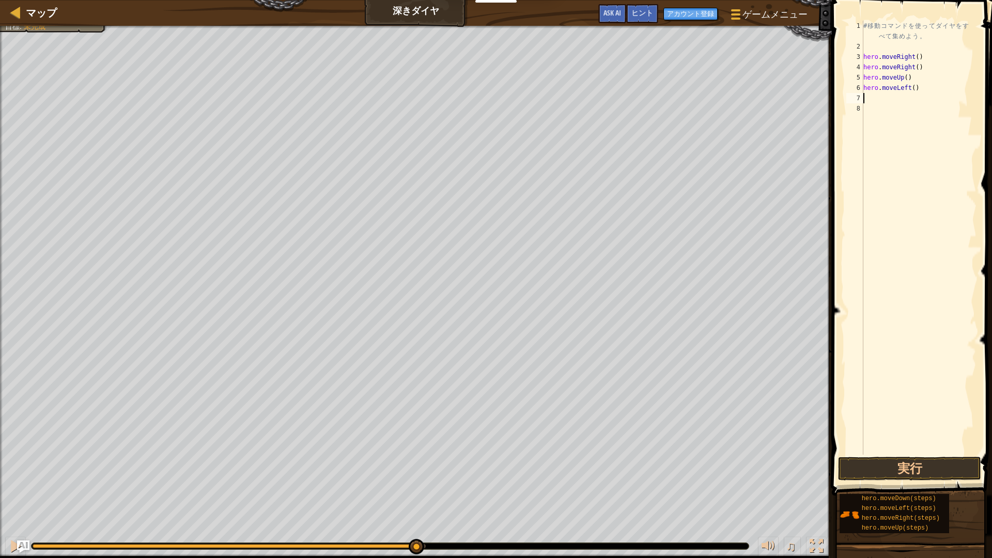
scroll to position [5, 0]
click at [895, 472] on button "実行" at bounding box center [909, 469] width 143 height 24
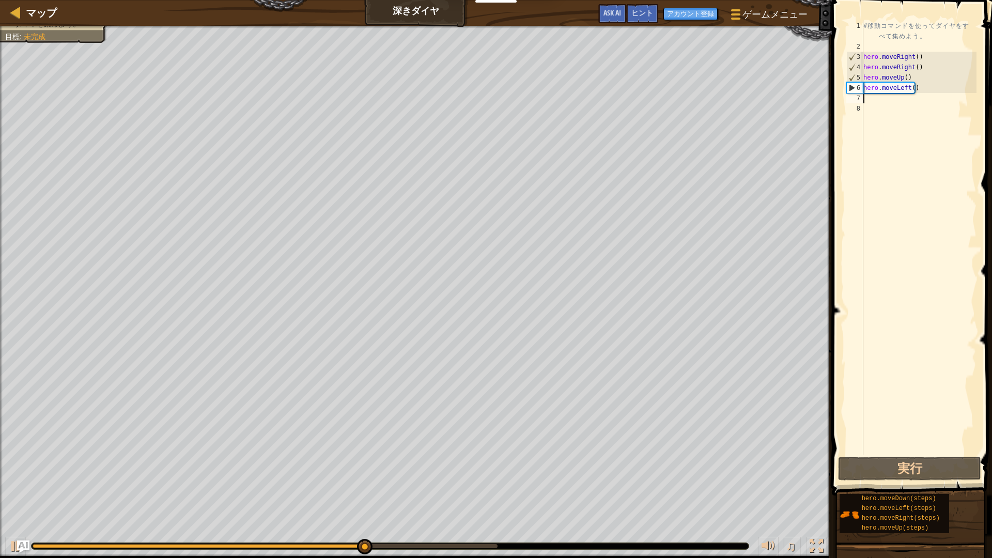
click at [899, 111] on div "# 移 動 コ マ ン ド を 使 っ て ダ イ ヤ を す べ て 集 め よ う 。 hero . moveRight ( ) hero . moveR…" at bounding box center [918, 253] width 115 height 465
click at [891, 98] on div "# 移 動 コ マ ン ド を 使 っ て ダ イ ヤ を す べ て 集 め よ う 。 hero . moveRight ( ) hero . moveR…" at bounding box center [918, 253] width 115 height 465
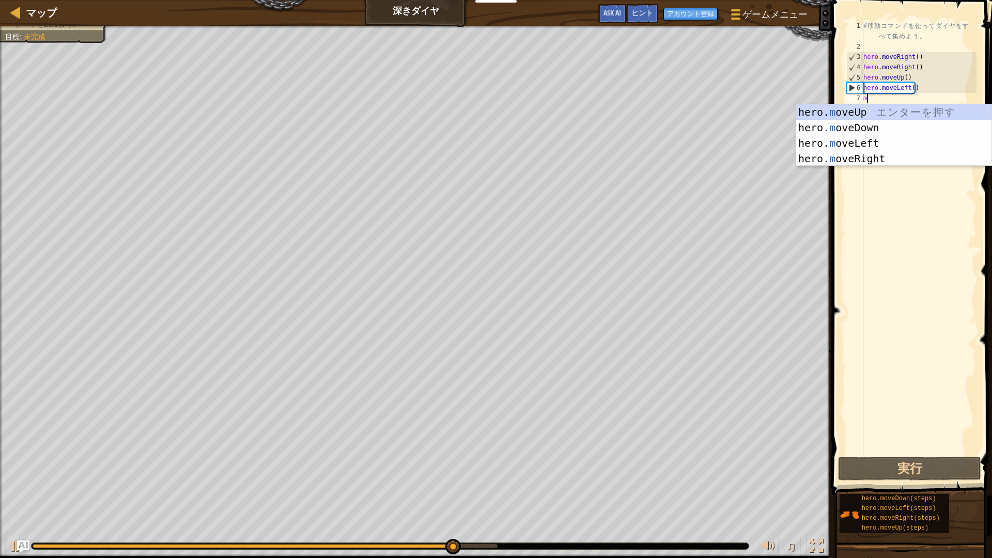
type textarea "m"
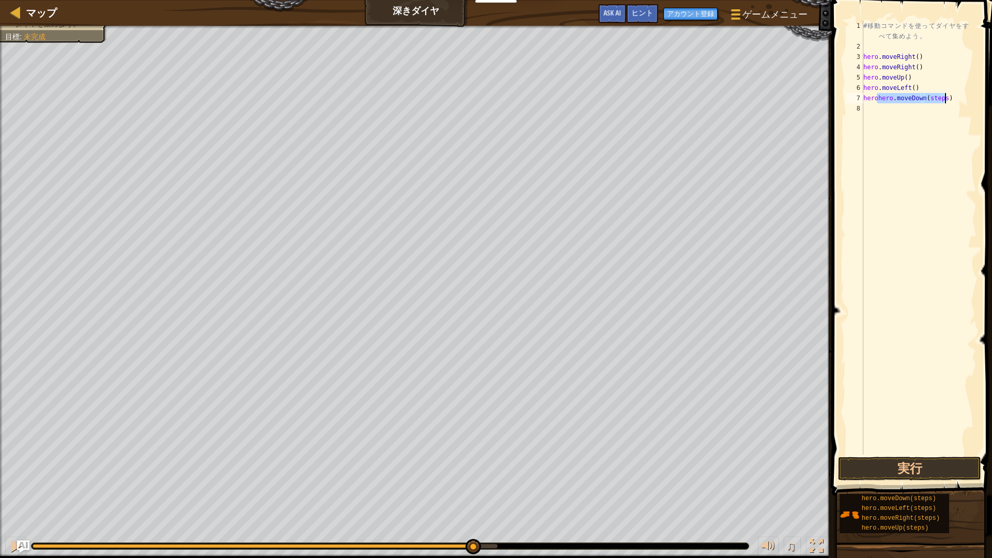
click at [876, 97] on div "# 移 動 コ マ ン ド を 使 っ て ダ イ ヤ を す べ て 集 め よ う 。 hero . moveRight ( ) hero . moveR…" at bounding box center [918, 238] width 115 height 434
drag, startPoint x: 927, startPoint y: 99, endPoint x: 912, endPoint y: 100, distance: 14.5
click at [912, 100] on div "# 移 動 コ マ ン ド を 使 っ て ダ イ ヤ を す べ て 集 め よ う 。 hero . moveRight ( ) hero . moveR…" at bounding box center [918, 253] width 115 height 465
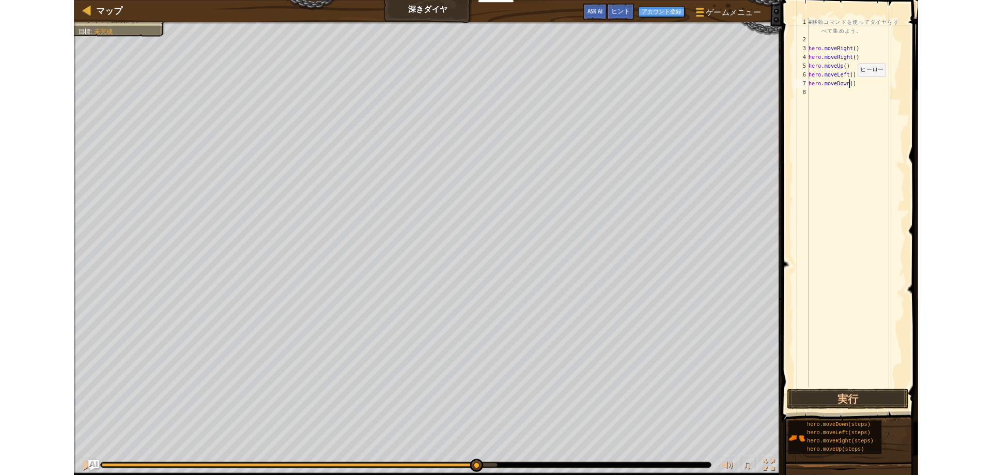
scroll to position [5, 4]
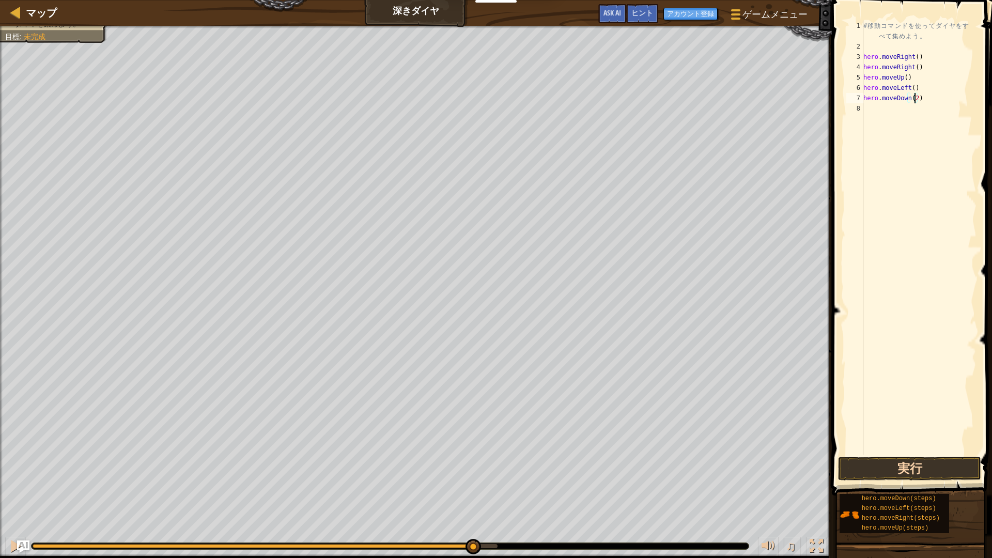
type textarea "hero.moveDown(2)"
click at [894, 474] on button "実行" at bounding box center [909, 469] width 143 height 24
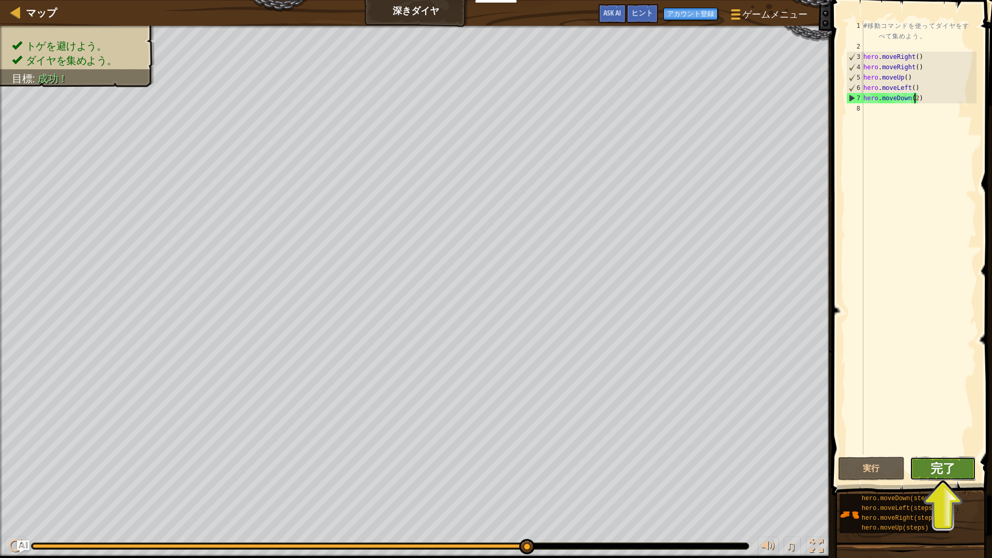
click at [952, 462] on span "完了" at bounding box center [942, 468] width 25 height 17
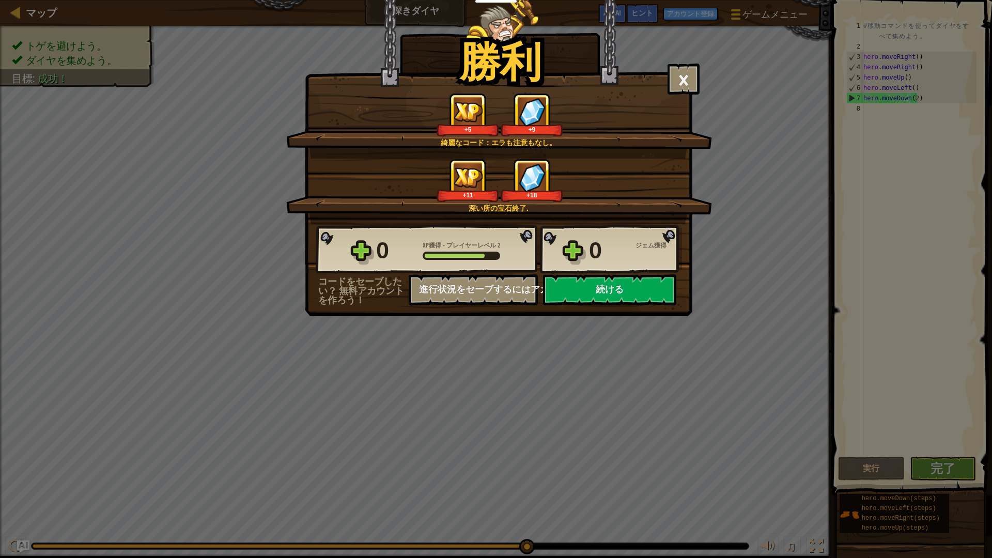
drag, startPoint x: 246, startPoint y: 330, endPoint x: 545, endPoint y: 482, distance: 335.0
click at [545, 474] on div "[PERSON_NAME] × 宝石の使い道はすぐにわかるだろう。 このレベルは楽しめましたか？ 綺麗なコード：エラも注意もなし。 +5 +9 深い所の宝石終…" at bounding box center [496, 279] width 992 height 558
click at [387, 361] on div "[PERSON_NAME] × 宝石の使い道はすぐにわかるだろう。 このレベルは楽しめましたか？ 綺麗なコード：エラも注意もなし。 +5 +9 深い所の宝石終…" at bounding box center [496, 279] width 992 height 558
click at [648, 406] on div "[PERSON_NAME] × 宝石の使い道はすぐにわかるだろう。 このレベルは楽しめましたか？ 綺麗なコード：エラも注意もなし。 +5 +9 深い所の宝石終…" at bounding box center [496, 279] width 992 height 558
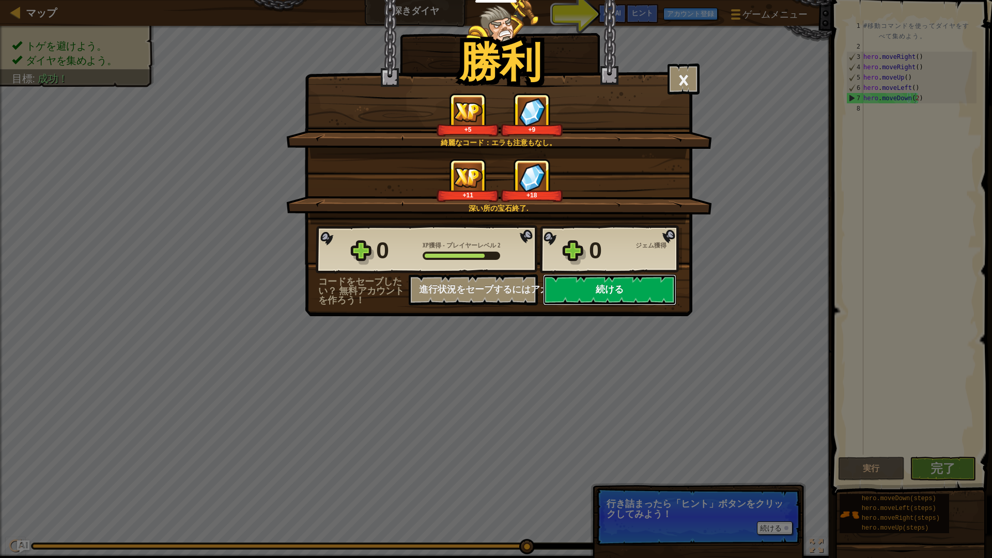
click at [606, 290] on button "続ける" at bounding box center [609, 289] width 133 height 31
select select "ja"
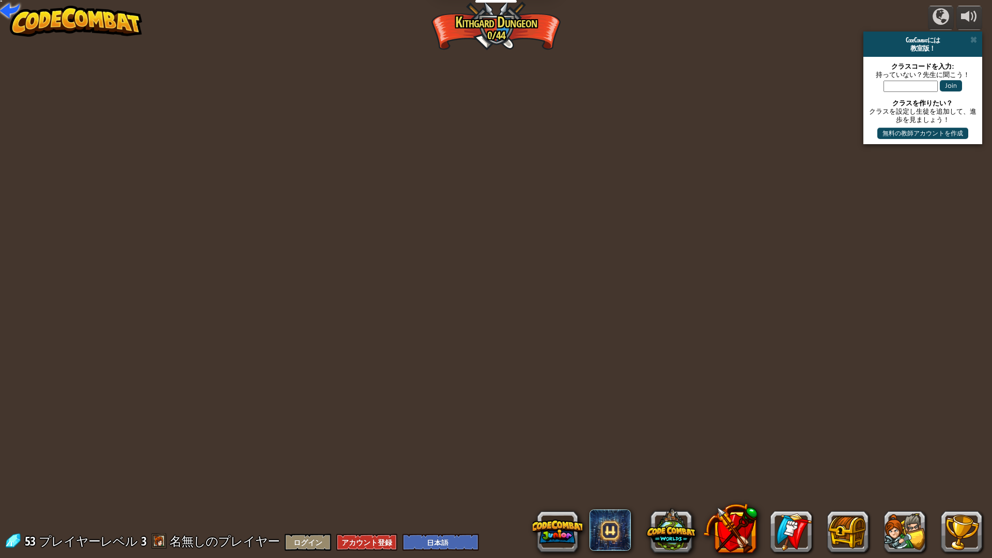
select select "ja"
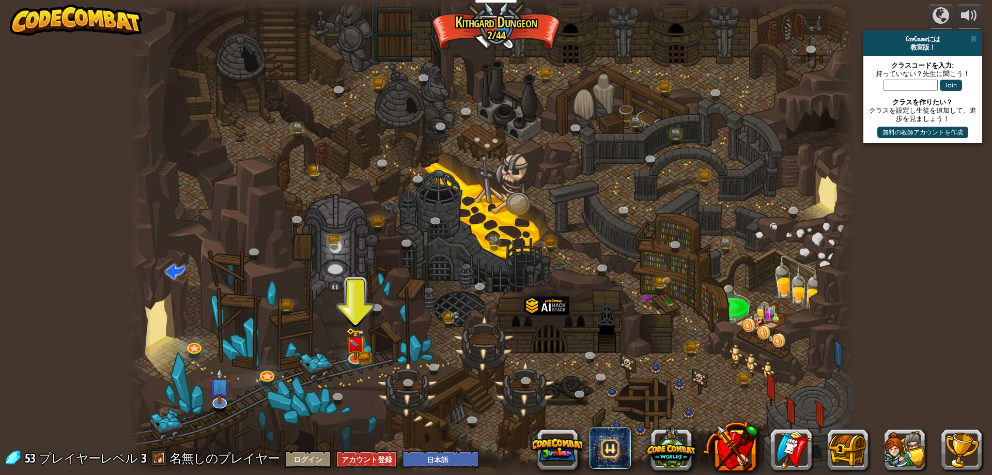
click at [905, 298] on div "powered by CodeCombatには 教室版！ クラスコードを入力: 持っていない？先生に聞こう！ Join クラスを作りたい？ クラスを設定し生徒…" at bounding box center [496, 237] width 992 height 475
click at [357, 349] on img at bounding box center [356, 336] width 20 height 43
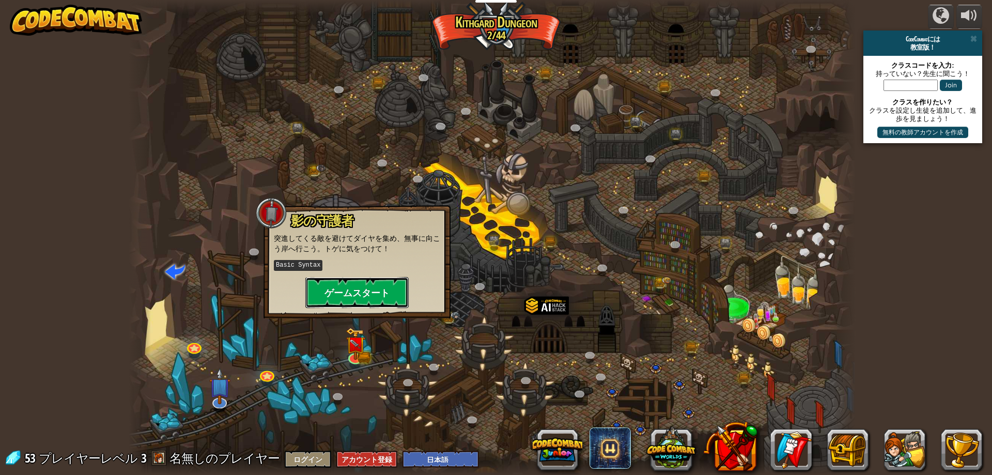
click at [359, 288] on button "ゲームスタート" at bounding box center [356, 292] width 103 height 31
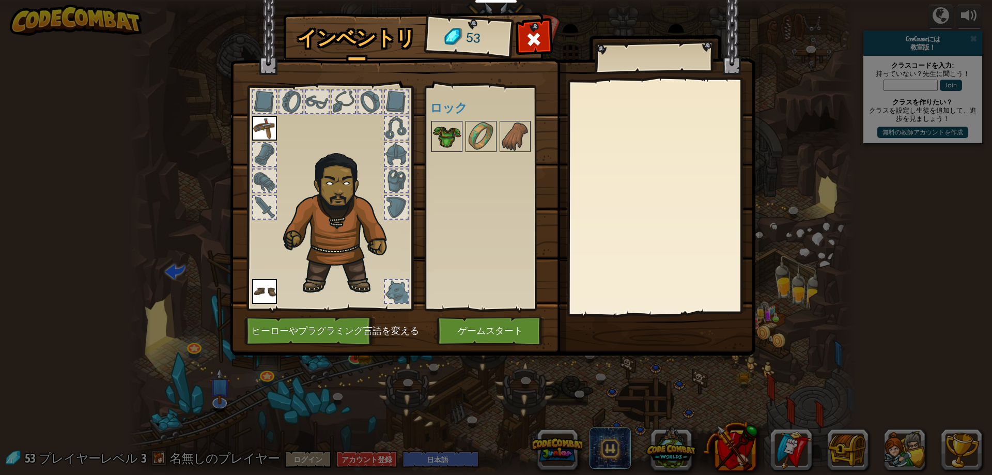
click at [449, 128] on img at bounding box center [446, 136] width 29 height 29
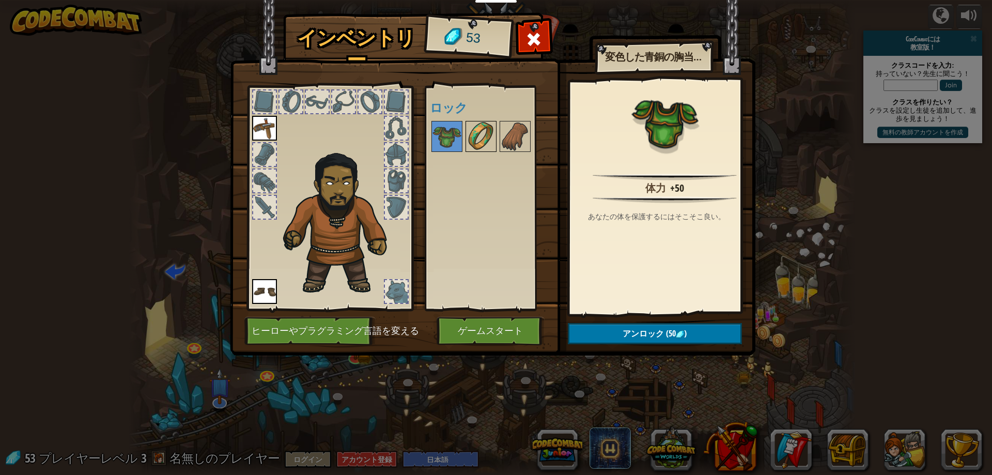
click at [472, 139] on img at bounding box center [480, 136] width 29 height 29
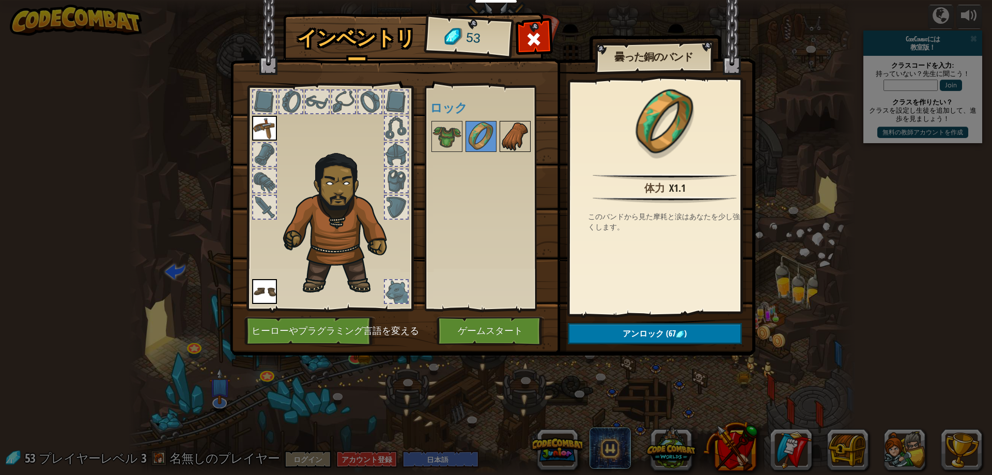
click at [520, 137] on img at bounding box center [515, 136] width 29 height 29
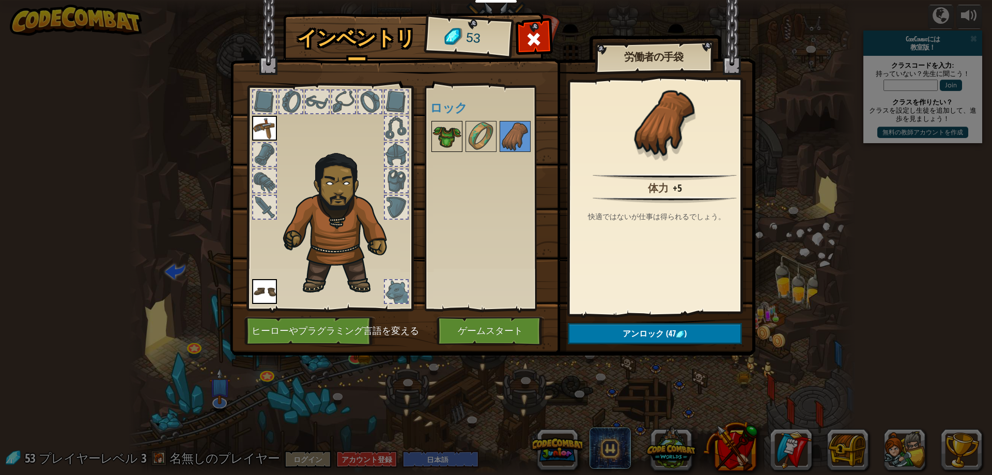
click at [445, 131] on img at bounding box center [446, 136] width 29 height 29
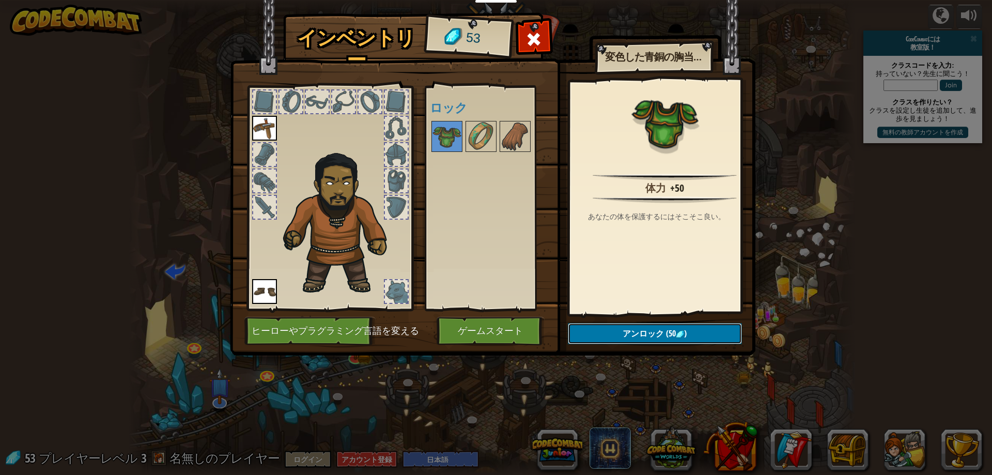
click at [677, 335] on img at bounding box center [680, 334] width 8 height 8
click at [597, 333] on button "ロックを解除？" at bounding box center [655, 333] width 174 height 21
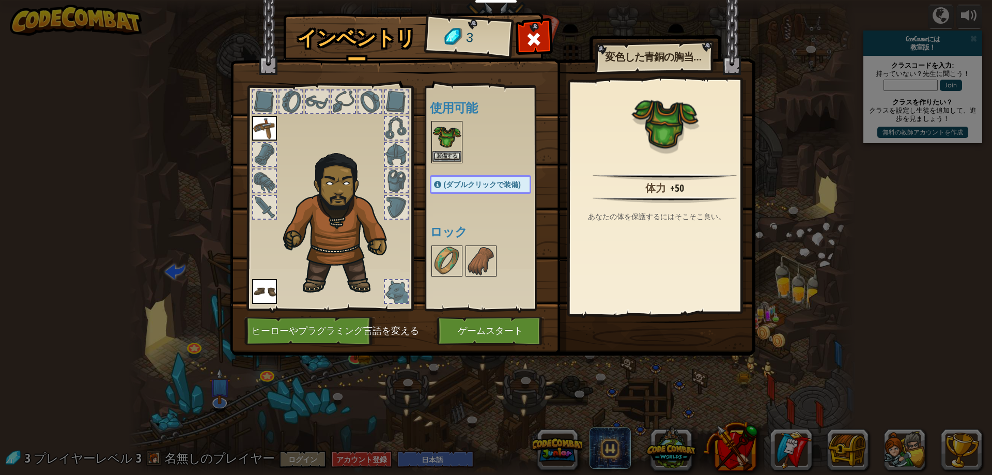
click at [449, 141] on img at bounding box center [446, 136] width 29 height 29
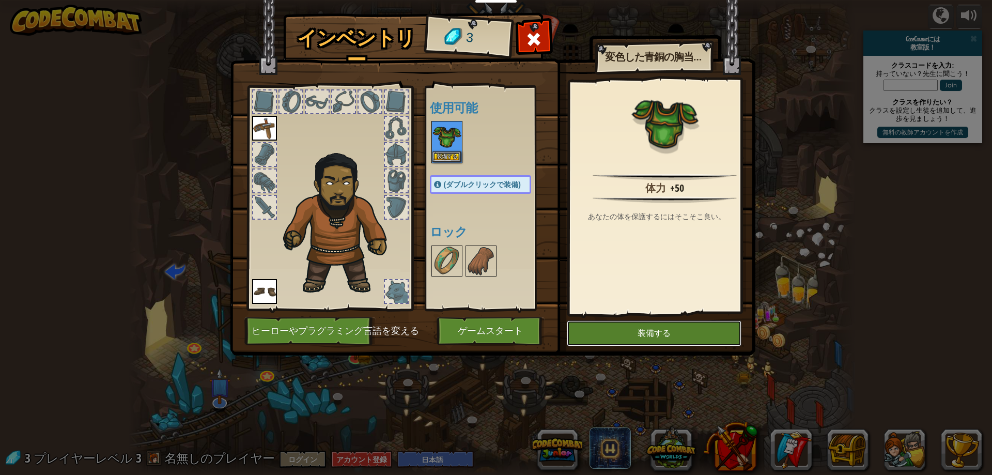
click at [622, 330] on button "装備する" at bounding box center [654, 333] width 175 height 26
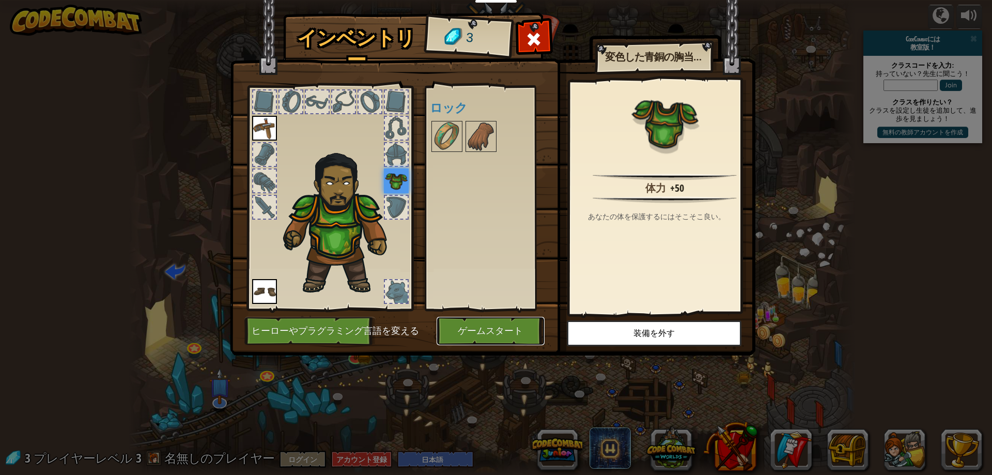
click at [497, 328] on button "ゲームスタート" at bounding box center [491, 331] width 108 height 28
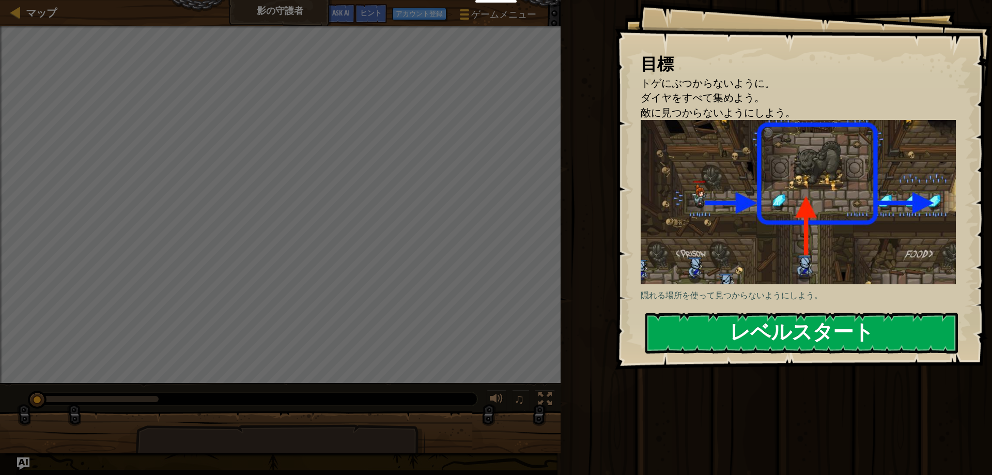
click at [767, 332] on button "レベルスタート" at bounding box center [801, 333] width 313 height 41
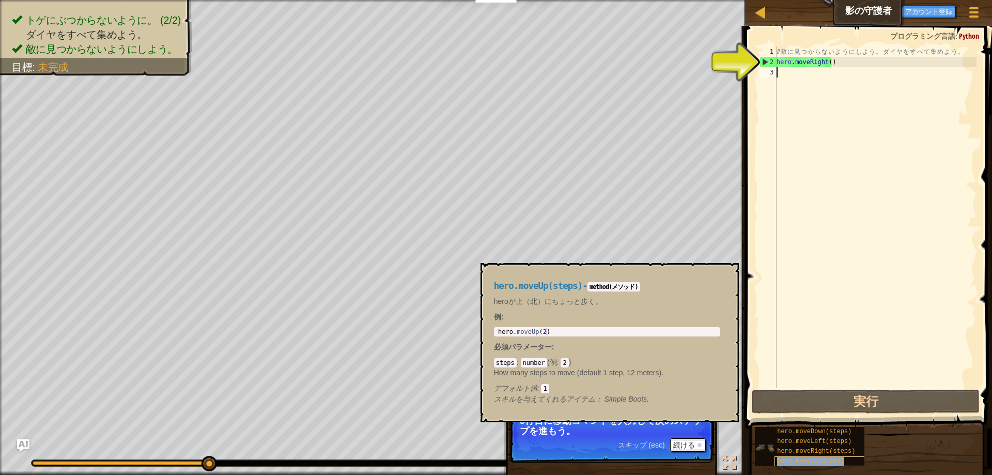
click at [813, 465] on div "hero.moveUp(steps)" at bounding box center [823, 461] width 99 height 10
click at [564, 359] on code "2" at bounding box center [564, 362] width 8 height 9
type textarea "hero.moveUp(2)"
click at [543, 330] on div "hero . moveUp ( 2 )" at bounding box center [607, 339] width 222 height 22
click at [825, 189] on div "# 敵 に 見 つ か ら な い よ う に し よ う 。 ダ イ ヤ を す べ て 集 め よ う 。 hero . moveRight ( )" at bounding box center [875, 227] width 202 height 362
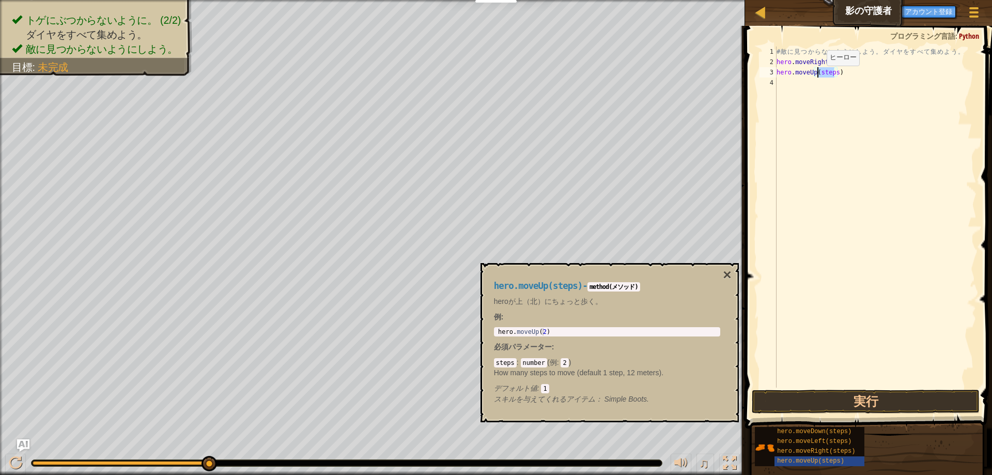
drag, startPoint x: 835, startPoint y: 71, endPoint x: 818, endPoint y: 76, distance: 17.8
click at [818, 76] on div "# 敵 に 見 つ か ら な い よ う に し よ う 。 ダ イ ヤ を す べ て 集 め よ う 。 hero . moveRight ( ) he…" at bounding box center [875, 227] width 202 height 362
type textarea "hero.moveUp(1)"
click at [813, 104] on div "# 敵 に 見 つ か ら な い よ う に し よ う 。 ダ イ ヤ を す べ て 集 め よ う 。 hero . moveRight ( ) he…" at bounding box center [875, 227] width 202 height 362
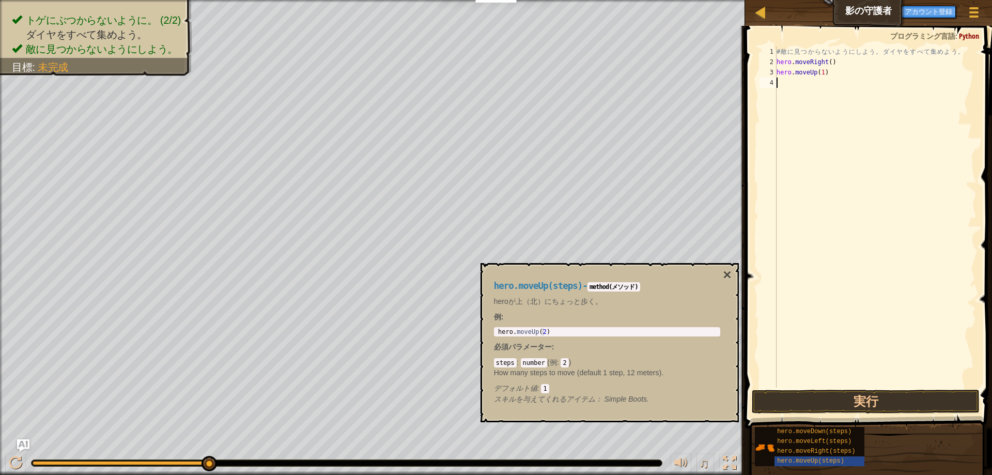
scroll to position [5, 0]
click at [876, 399] on button "実行" at bounding box center [866, 401] width 228 height 24
drag, startPoint x: 844, startPoint y: 80, endPoint x: 828, endPoint y: 87, distance: 17.4
click at [828, 87] on div "# 敵 に 見 つ か ら な い よ う に し よ う 。 ダ イ ヤ を す べ て 集 め よ う 。 hero . moveRight ( ) he…" at bounding box center [875, 227] width 202 height 362
type textarea "hero.moveRight(1)"
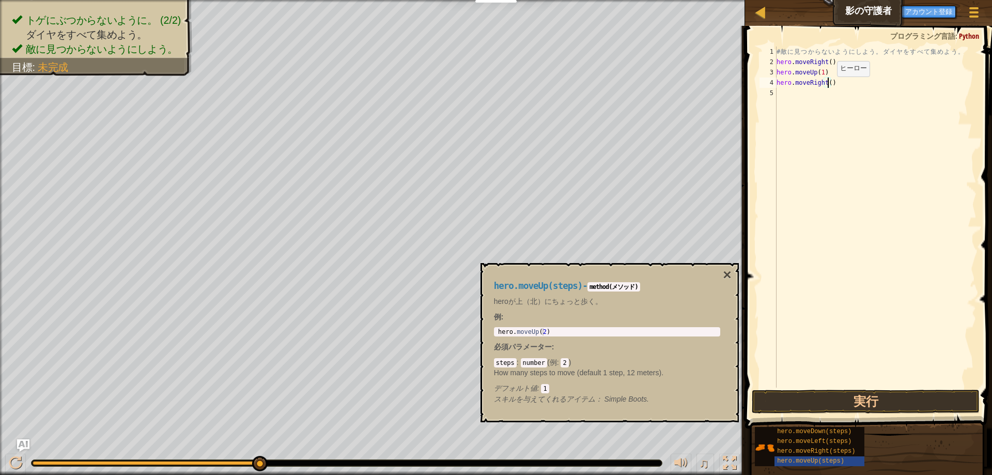
scroll to position [5, 4]
click at [819, 151] on div "# 敵 に 見 つ か ら な い よ う に し よ う 。 ダ イ ヤ を す べ て 集 め よ う 。 hero . moveRight ( ) he…" at bounding box center [875, 227] width 202 height 362
drag, startPoint x: 839, startPoint y: 95, endPoint x: 825, endPoint y: 96, distance: 14.5
click at [825, 96] on div "# 敵 に 見 つ か ら な い よ う に し よ う 。 ダ イ ヤ を す べ て 集 め よ う 。 hero . moveRight ( ) he…" at bounding box center [875, 227] width 202 height 362
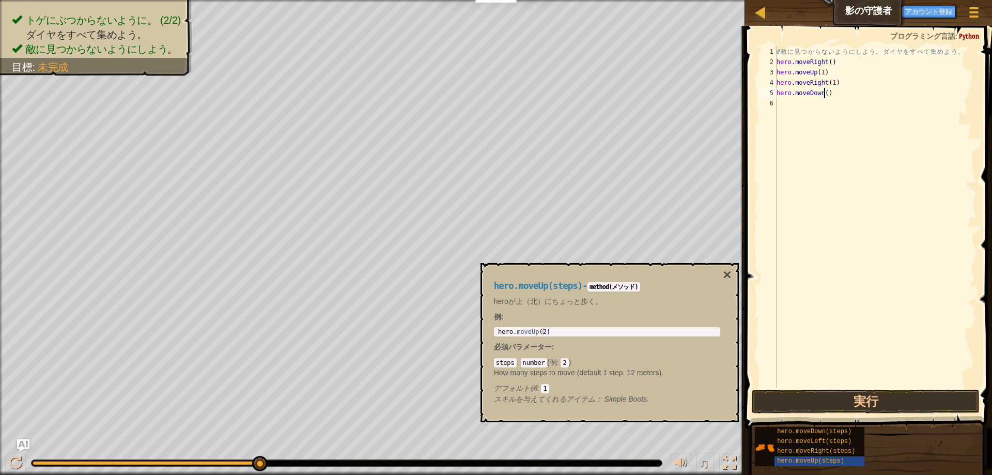
type textarea "hero.moveDown(1)"
click at [789, 113] on div "# 敵 に 見 つ か ら な い よ う に し よ う 。 ダ イ ヤ を す べ て 集 め よ う 。 hero . moveRight ( ) he…" at bounding box center [875, 227] width 202 height 362
drag, startPoint x: 844, startPoint y: 102, endPoint x: 828, endPoint y: 105, distance: 16.2
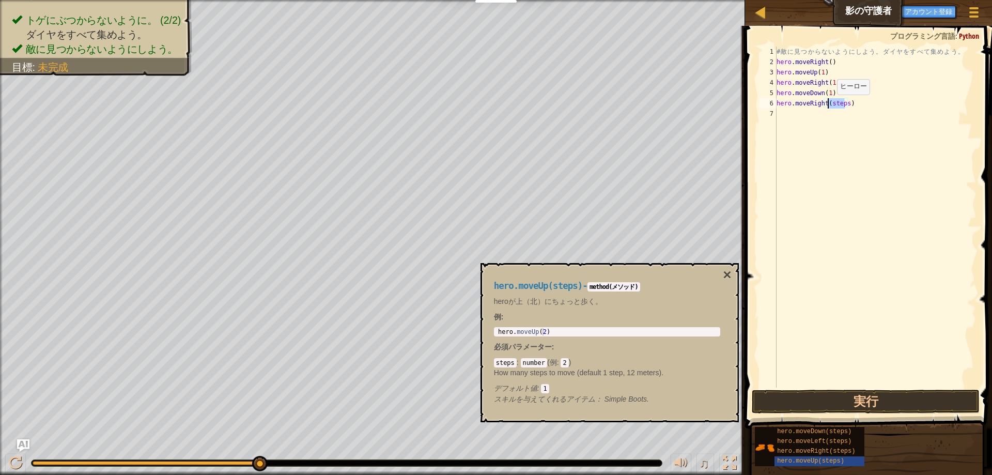
click at [828, 105] on div "# 敵 に 見 つ か ら な い よ う に し よ う 。 ダ イ ヤ を す べ て 集 め よ う 。 hero . moveRight ( ) he…" at bounding box center [875, 227] width 202 height 362
type textarea "hero.moveRight(1)"
click at [842, 370] on div "# 敵 に 見 つ か ら な い よ う に し よ う 。 ダ イ ヤ を す べ て 集 め よ う 。 hero . moveRight ( ) he…" at bounding box center [875, 227] width 202 height 362
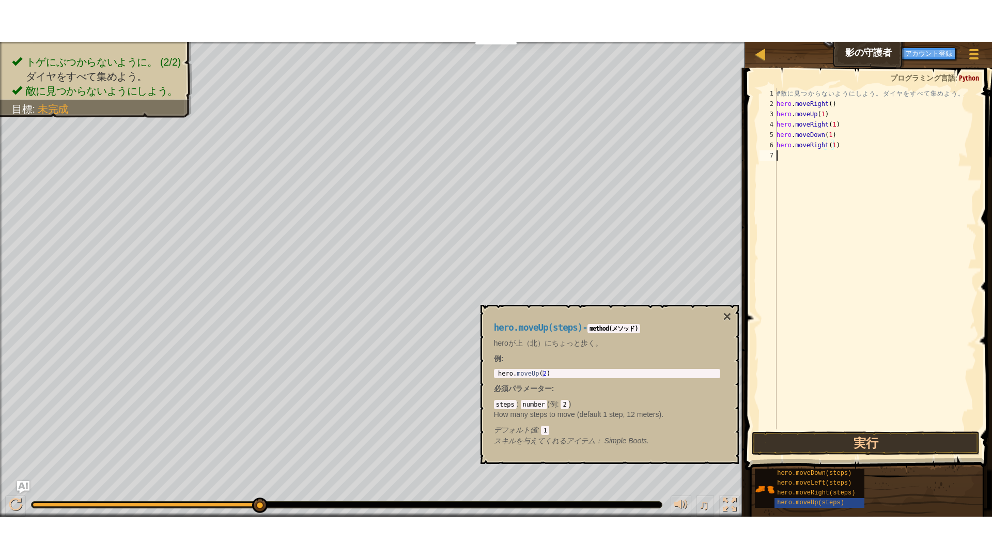
scroll to position [5, 0]
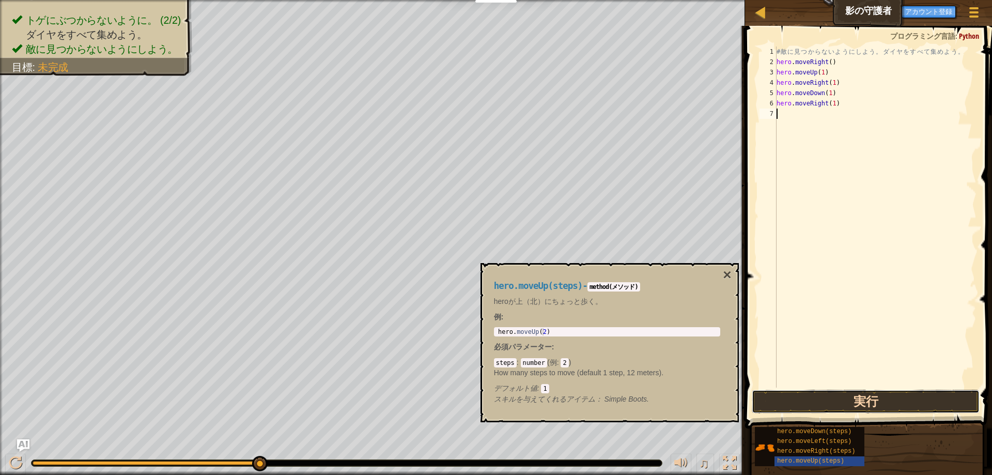
click at [836, 394] on button "実行" at bounding box center [866, 401] width 228 height 24
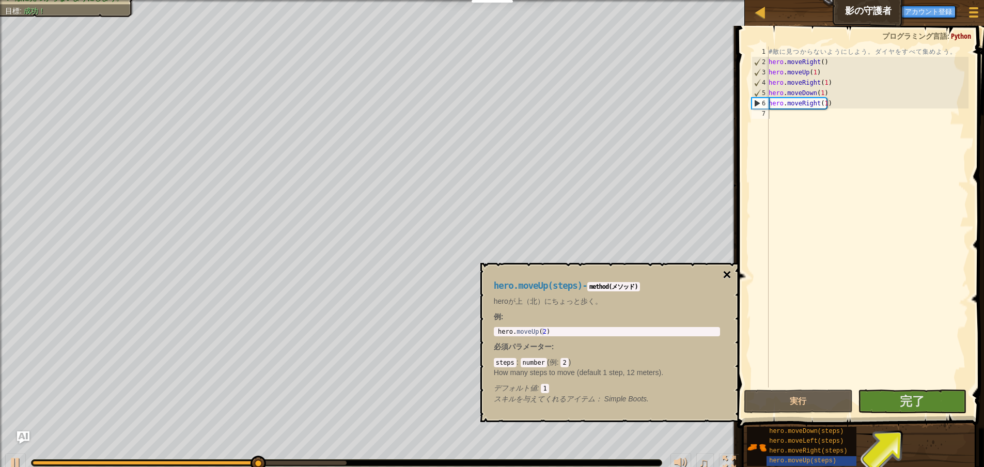
click at [727, 275] on button "×" at bounding box center [727, 275] width 8 height 14
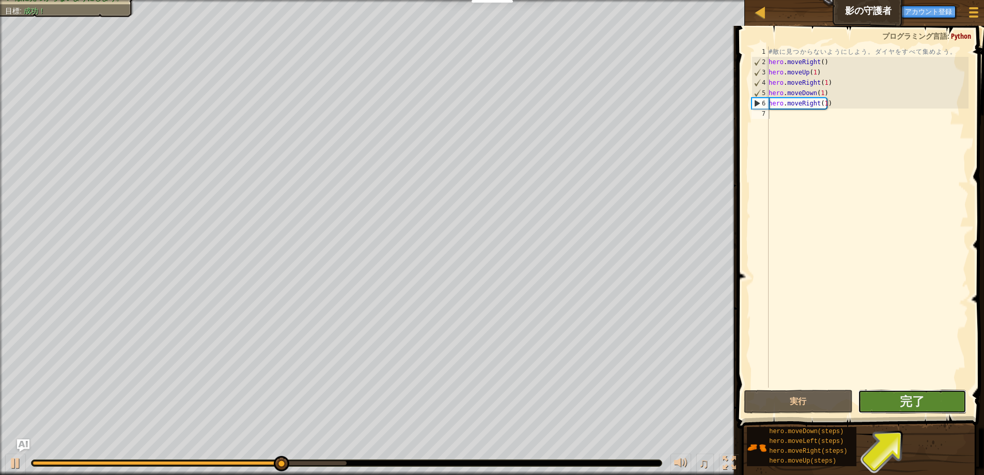
click at [940, 404] on button "完了" at bounding box center [912, 401] width 108 height 24
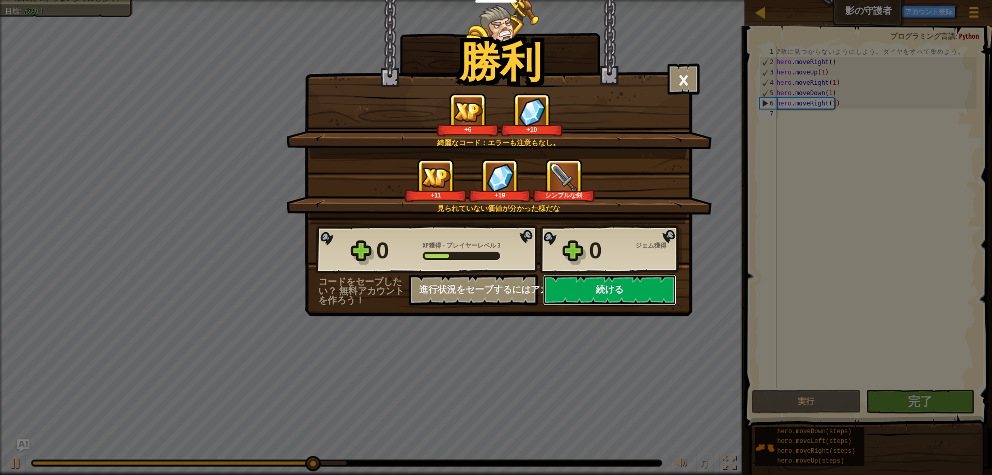
click at [595, 293] on button "続ける" at bounding box center [609, 289] width 133 height 31
select select "ja"
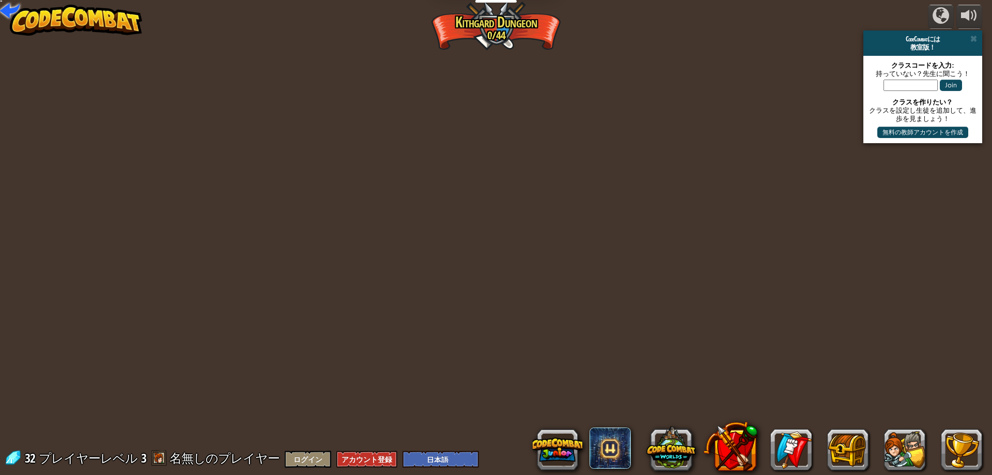
select select "ja"
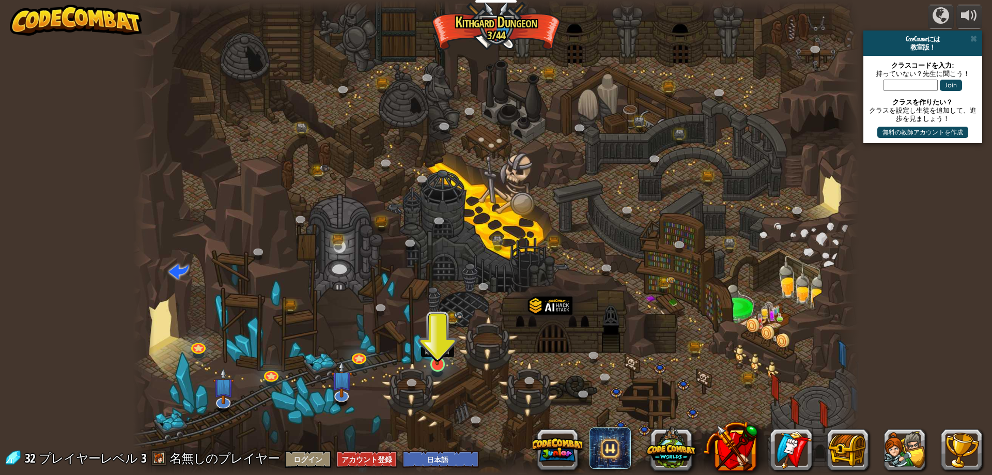
click at [446, 358] on img at bounding box center [438, 343] width 20 height 44
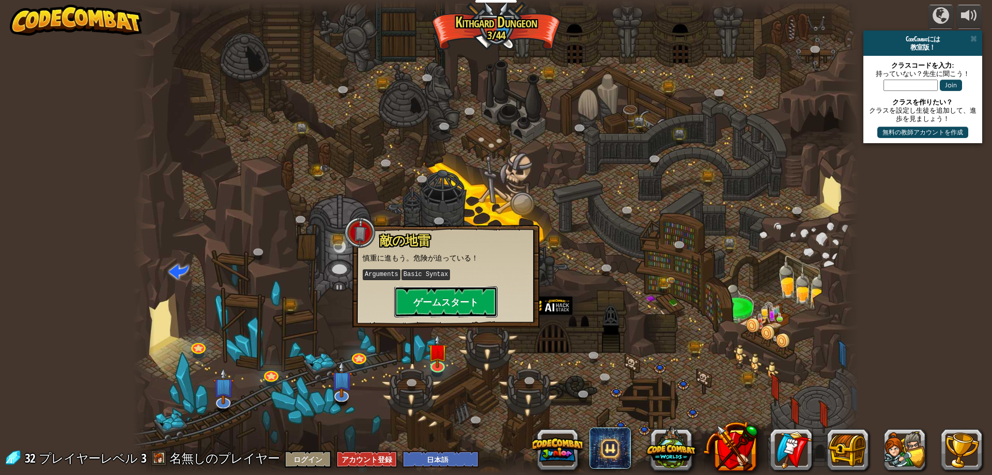
click at [448, 307] on button "ゲームスタート" at bounding box center [445, 301] width 103 height 31
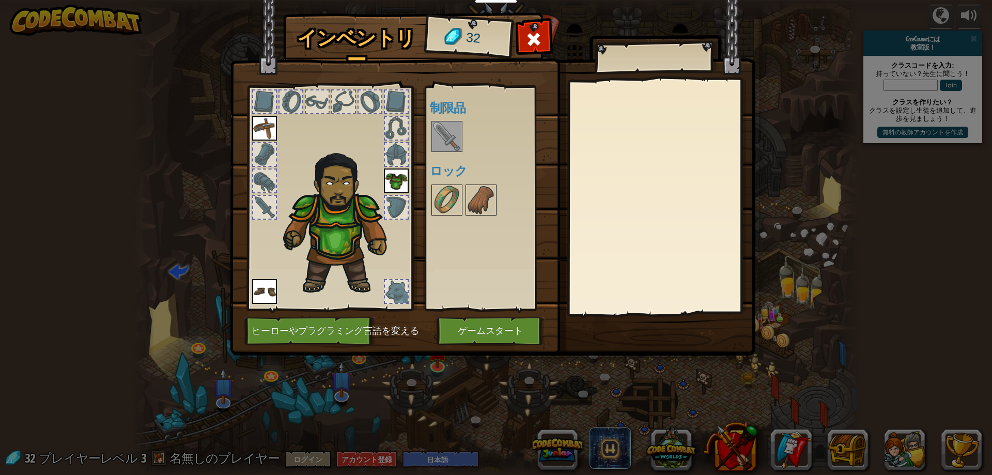
click at [457, 136] on img at bounding box center [446, 136] width 29 height 29
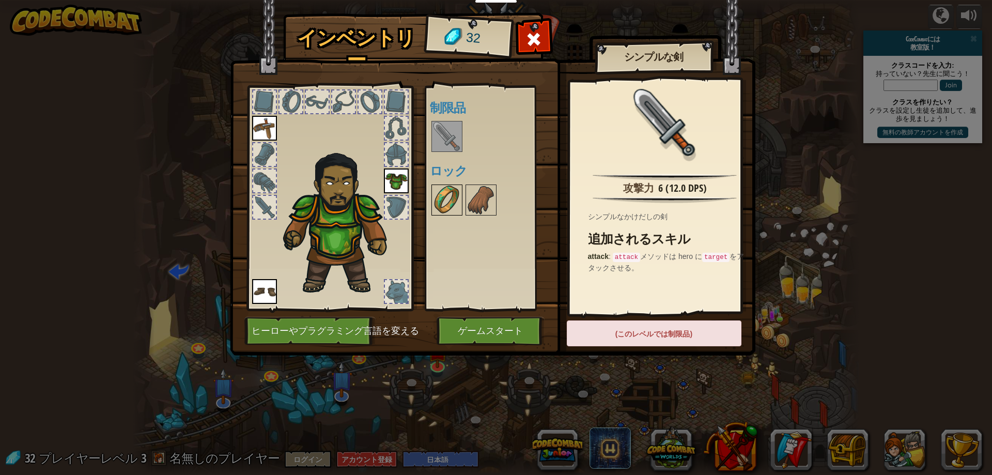
click at [452, 203] on img at bounding box center [446, 199] width 29 height 29
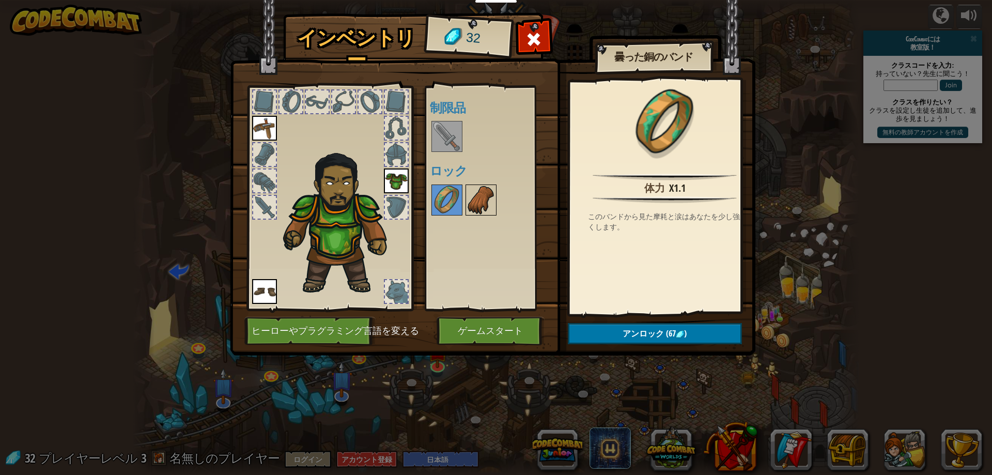
click at [474, 208] on img at bounding box center [480, 199] width 29 height 29
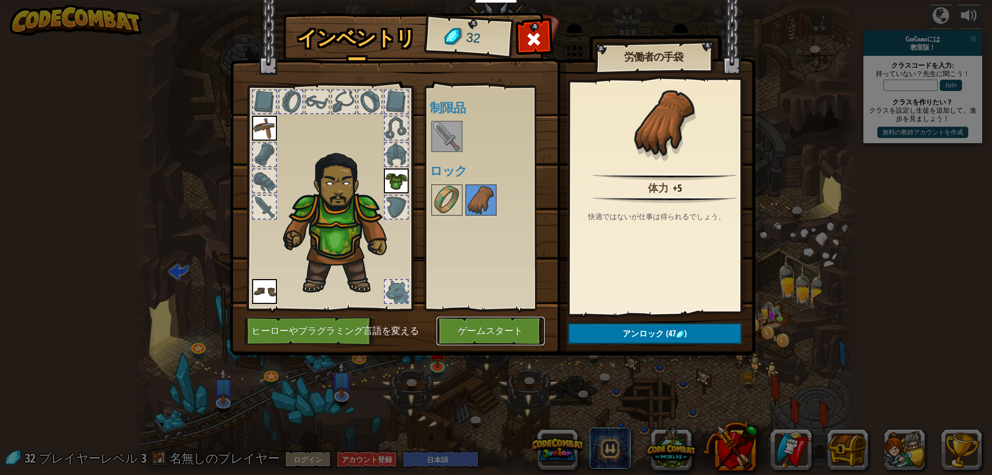
click at [486, 329] on button "ゲームスタート" at bounding box center [491, 331] width 108 height 28
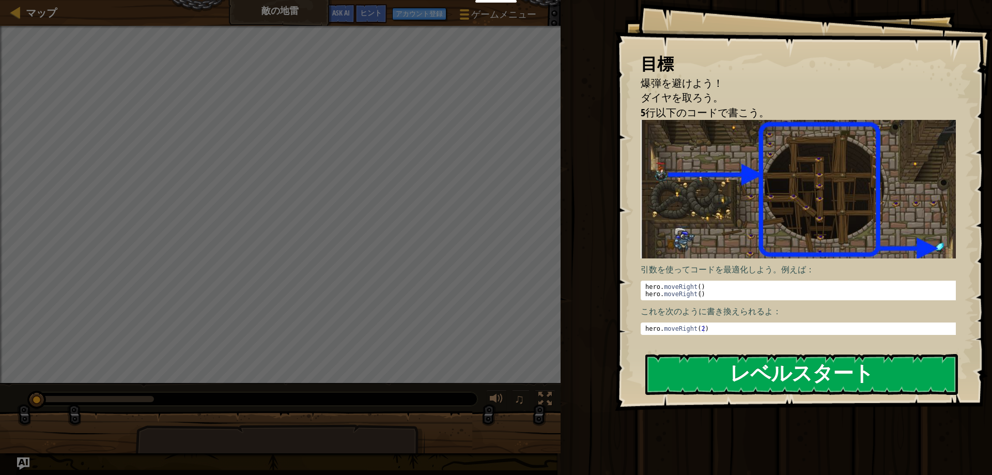
click at [768, 375] on button "レベルスタート" at bounding box center [801, 374] width 313 height 41
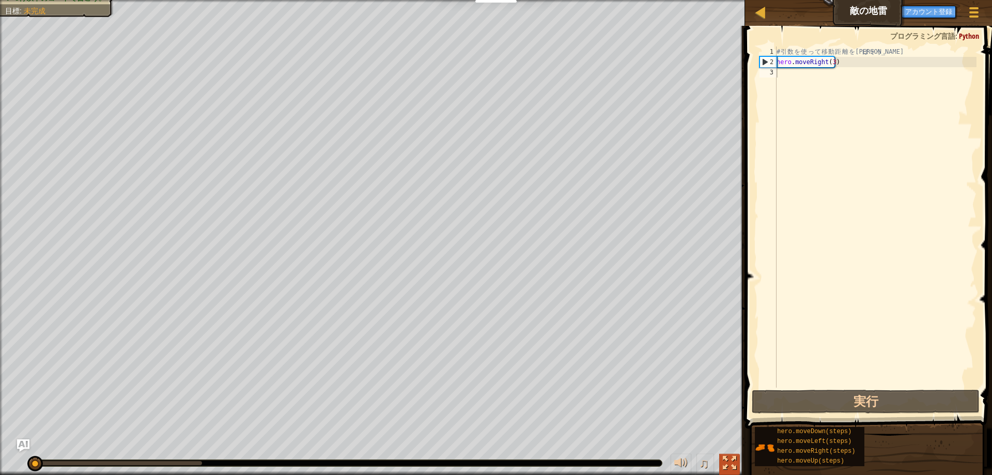
drag, startPoint x: 731, startPoint y: 463, endPoint x: 731, endPoint y: 505, distance: 41.3
click at [730, 464] on div at bounding box center [729, 462] width 13 height 13
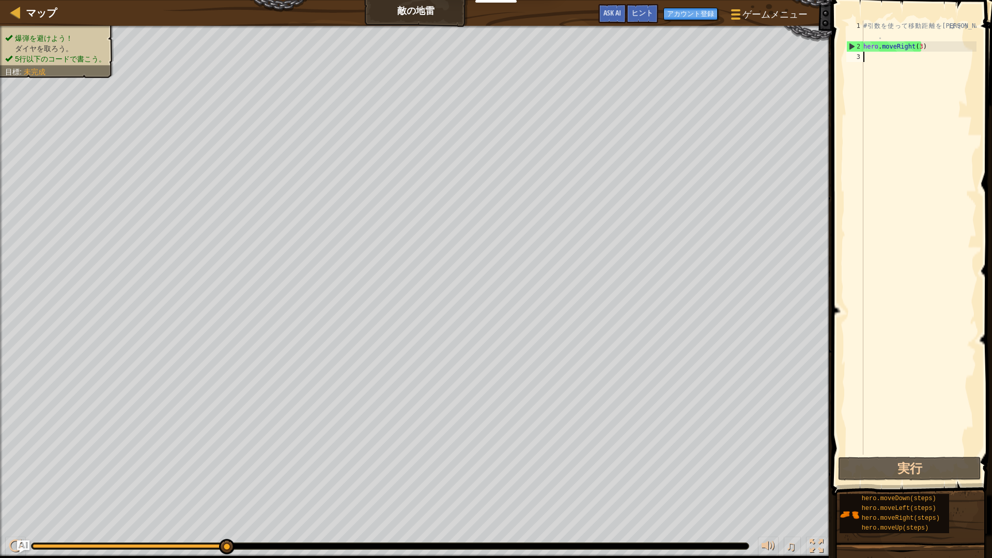
drag, startPoint x: 12, startPoint y: 42, endPoint x: 4, endPoint y: 73, distance: 32.2
click at [12, 43] on ul "爆弾を避けよう！ ダイヤを取ろう。 5行以下のコードで書こう。" at bounding box center [56, 48] width 103 height 31
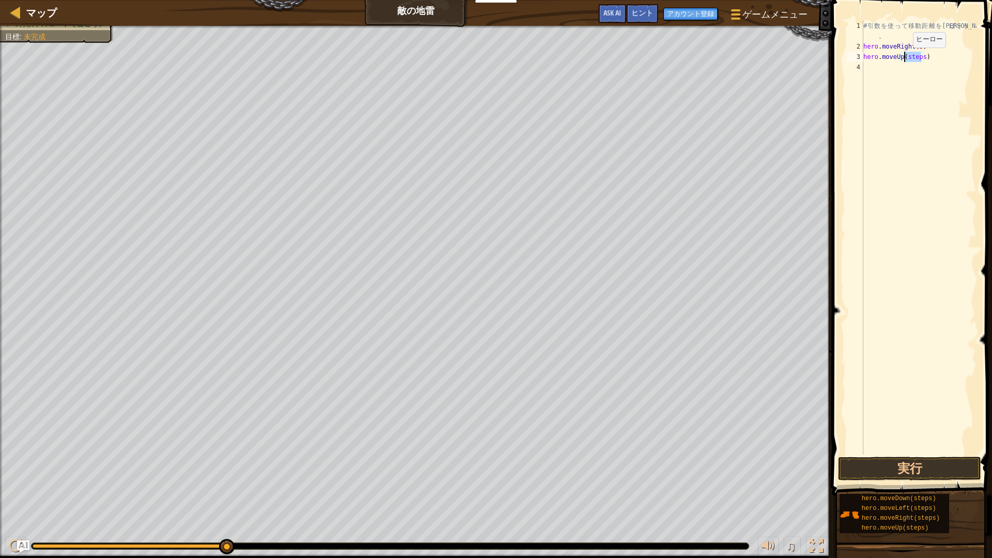
drag, startPoint x: 921, startPoint y: 57, endPoint x: 904, endPoint y: 58, distance: 16.5
click at [904, 58] on div "# 引 数 を 使 っ て 移 動 距 離 を 伸 ば そ う 。 hero . moveRight ( 3 ) hero . moveUp ( steps )" at bounding box center [918, 253] width 115 height 465
drag, startPoint x: 931, startPoint y: 72, endPoint x: 916, endPoint y: 71, distance: 15.5
click at [916, 71] on div "# 引 数 を 使 っ て 移 動 距 離 を 伸 ば そ う 。 hero . moveRight ( 3 ) hero . moveUp ( ) hero…" at bounding box center [918, 253] width 115 height 465
type textarea "hero.moveRight()"
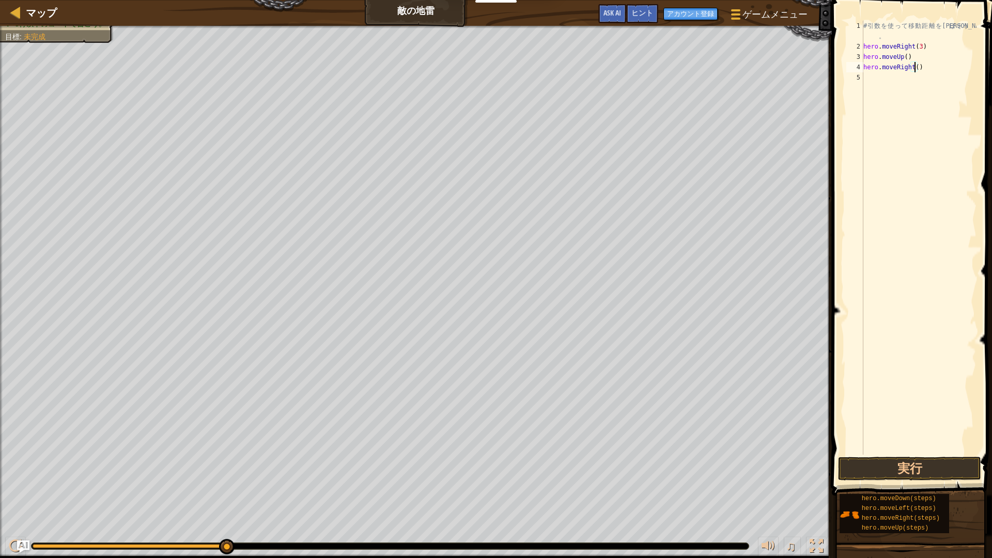
click at [924, 268] on div "# 引 数 を 使 っ て 移 動 距 離 を 伸 ば そ う 。 hero . moveRight ( 3 ) hero . moveUp ( ) hero…" at bounding box center [918, 253] width 115 height 465
drag, startPoint x: 925, startPoint y: 76, endPoint x: 911, endPoint y: 82, distance: 15.5
click at [911, 82] on div "# 引 数 を 使 っ て 移 動 距 離 を 伸 ば そ う 。 hero . moveRight ( 3 ) hero . moveUp ( ) hero…" at bounding box center [918, 253] width 115 height 465
click at [911, 80] on div "# 引 数 を 使 っ て 移 動 距 離 を 伸 ば そ う 。 hero . moveRight ( 3 ) hero . moveUp ( ) hero…" at bounding box center [918, 253] width 115 height 465
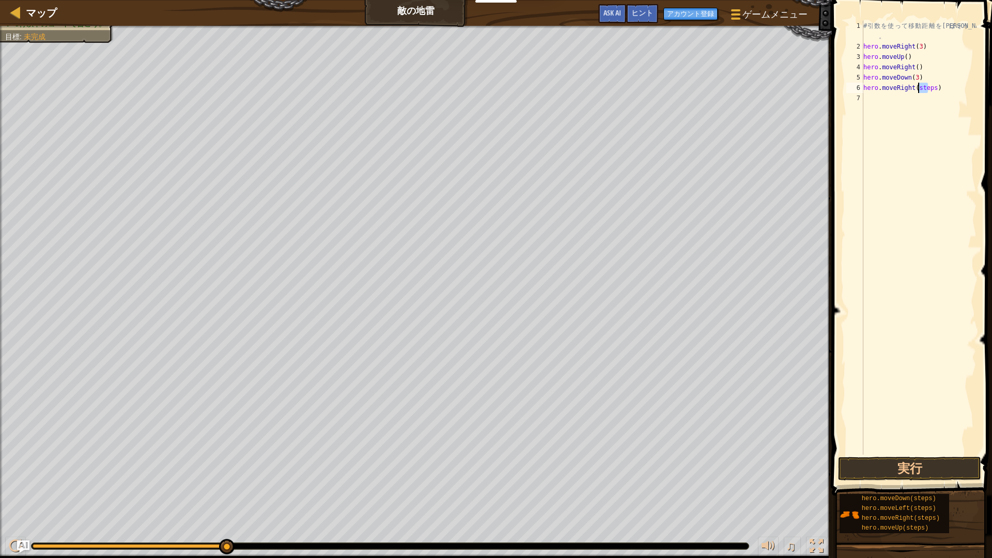
drag, startPoint x: 929, startPoint y: 84, endPoint x: 912, endPoint y: 130, distance: 49.5
click at [914, 118] on div "# 引 数 を 使 っ て 移 動 距 離 を 伸 ば そ う 。 hero . moveRight ( 3 ) hero . moveUp ( ) hero…" at bounding box center [918, 253] width 115 height 465
type textarea "hero.moveRight(steps)"
drag, startPoint x: 931, startPoint y: 89, endPoint x: 914, endPoint y: 87, distance: 16.7
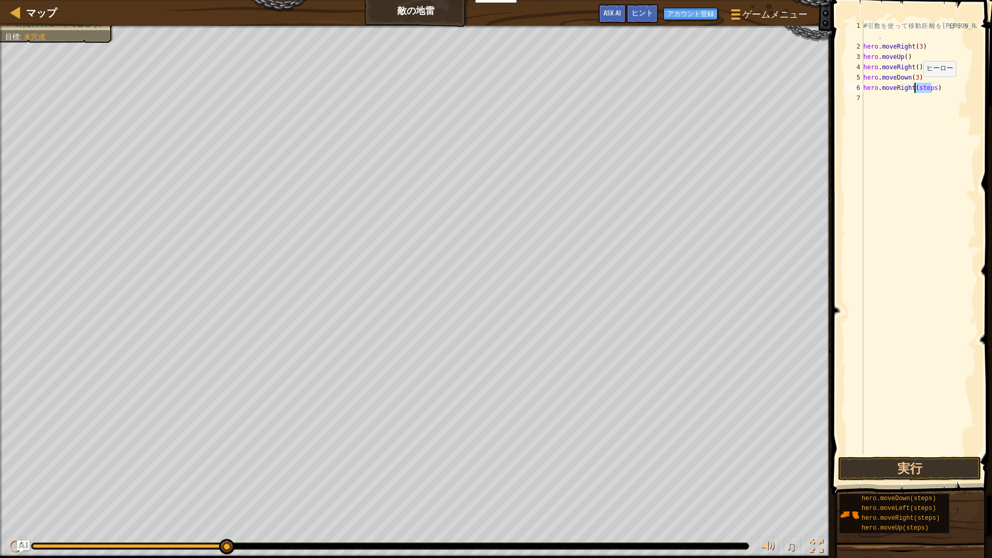
click at [914, 87] on div "# 引 数 を 使 っ て 移 動 距 離 を 伸 ば そ う 。 hero . moveRight ( 3 ) hero . moveUp ( ) hero…" at bounding box center [918, 253] width 115 height 465
type textarea "hero.moveRight(2)"
click at [897, 469] on button "実行" at bounding box center [909, 469] width 143 height 24
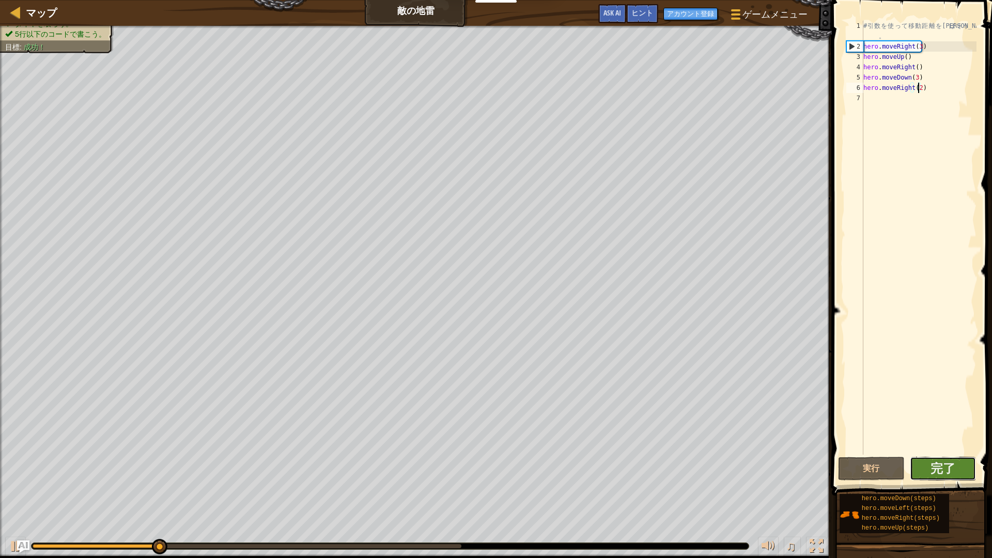
click at [925, 460] on button "完了" at bounding box center [943, 469] width 67 height 24
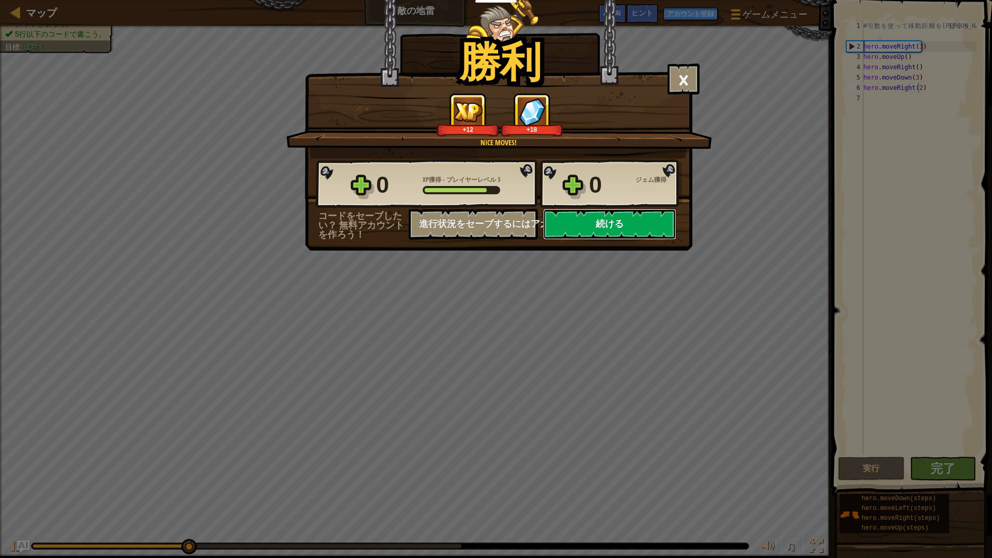
click at [631, 228] on button "続ける" at bounding box center [609, 224] width 133 height 31
select select "ja"
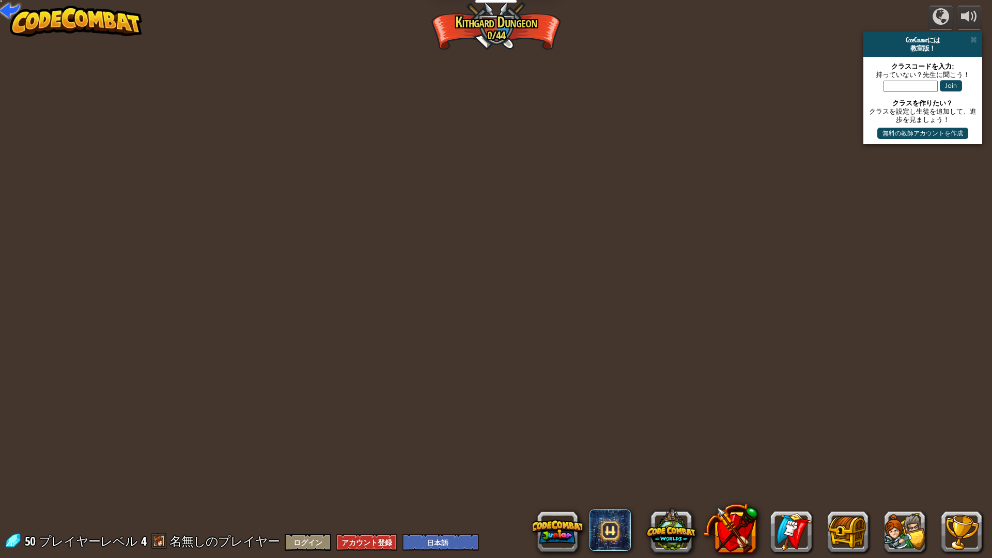
select select "ja"
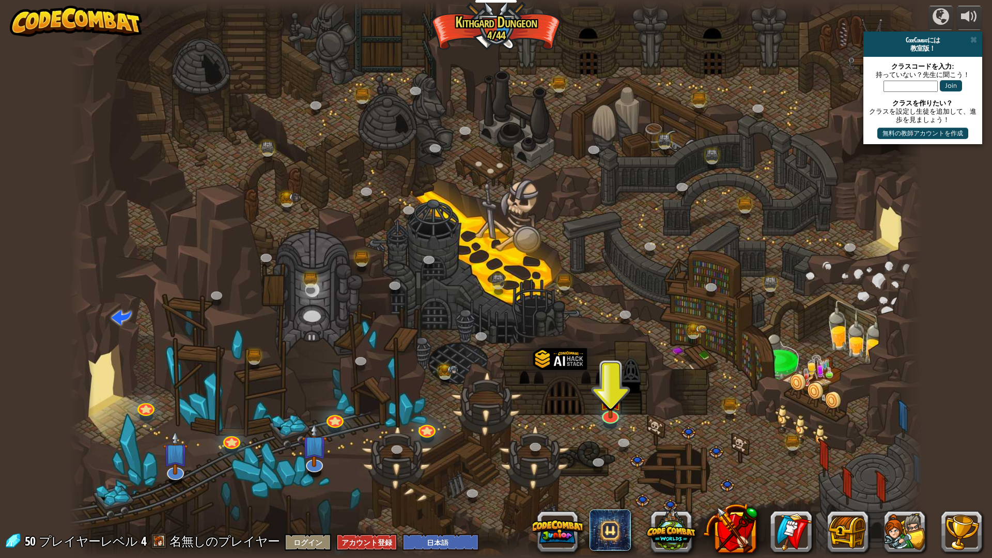
click at [597, 415] on div at bounding box center [495, 279] width 853 height 558
click at [603, 414] on img at bounding box center [611, 388] width 24 height 54
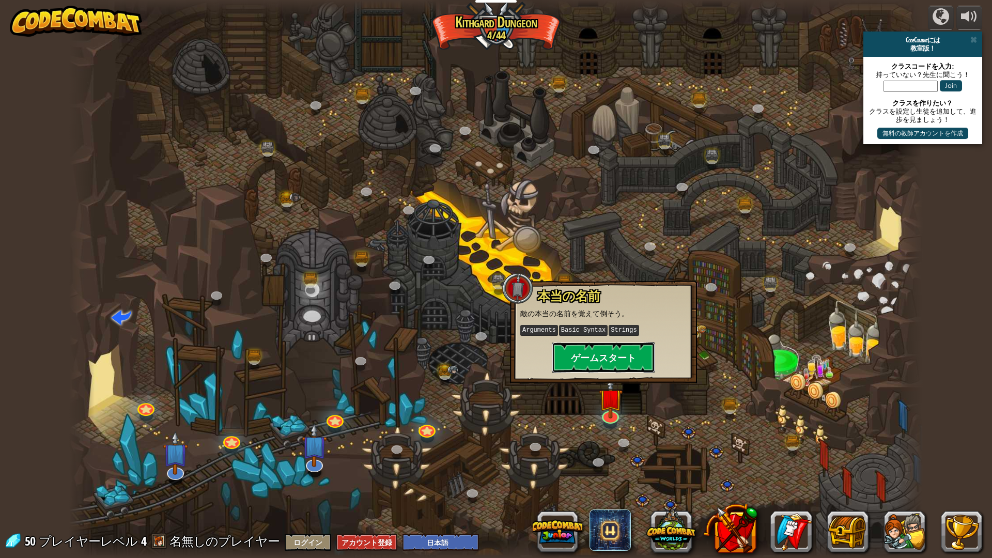
click at [605, 361] on button "ゲームスタート" at bounding box center [603, 357] width 103 height 31
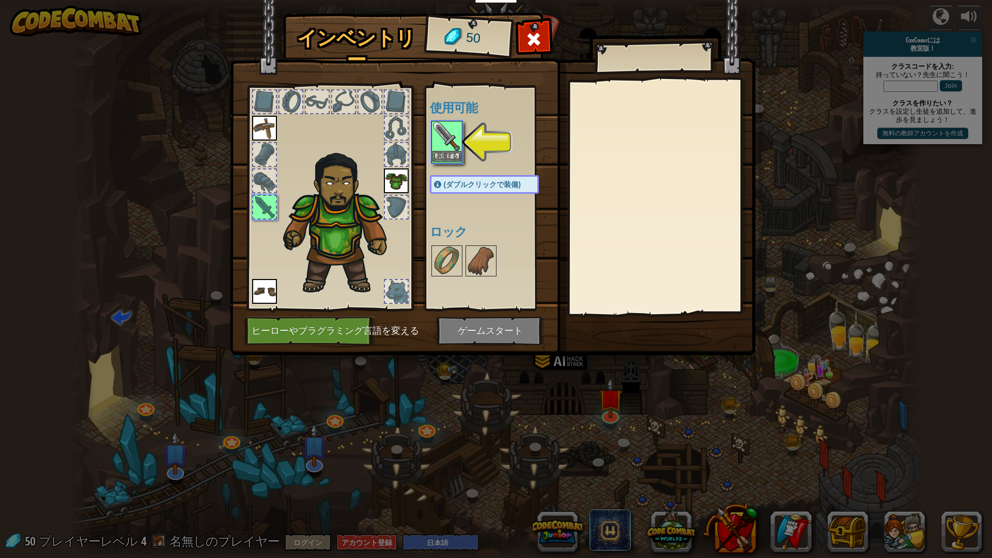
drag, startPoint x: 441, startPoint y: 136, endPoint x: 439, endPoint y: 147, distance: 11.0
click at [441, 136] on img at bounding box center [446, 136] width 29 height 29
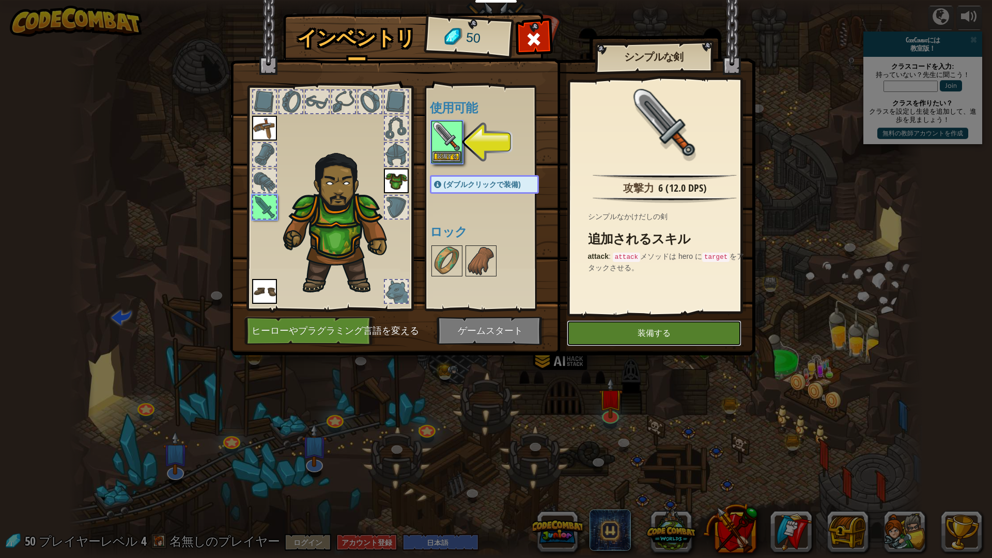
click at [621, 332] on button "装備する" at bounding box center [654, 333] width 175 height 26
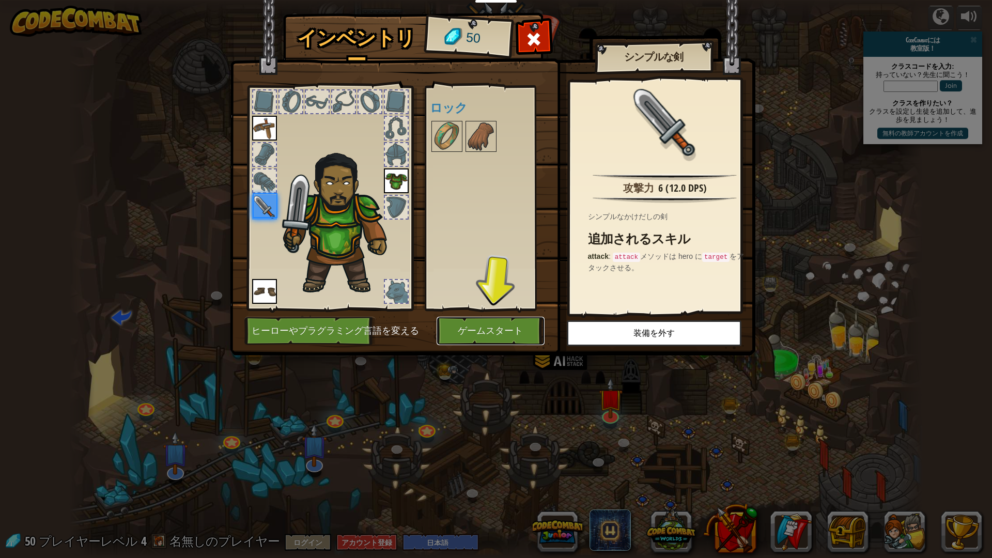
click at [488, 335] on button "ゲームスタート" at bounding box center [491, 331] width 108 height 28
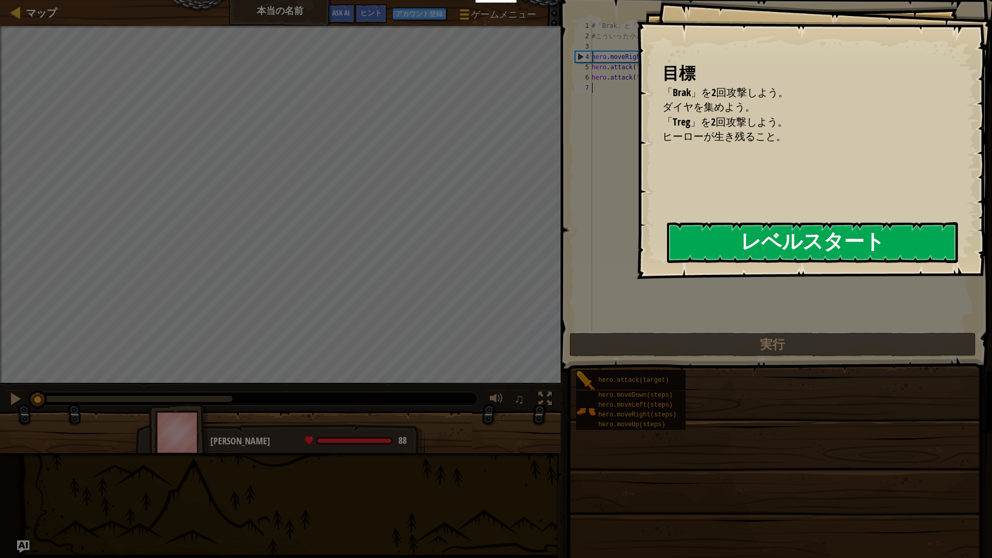
click at [697, 244] on button "レベルスタート" at bounding box center [812, 242] width 291 height 41
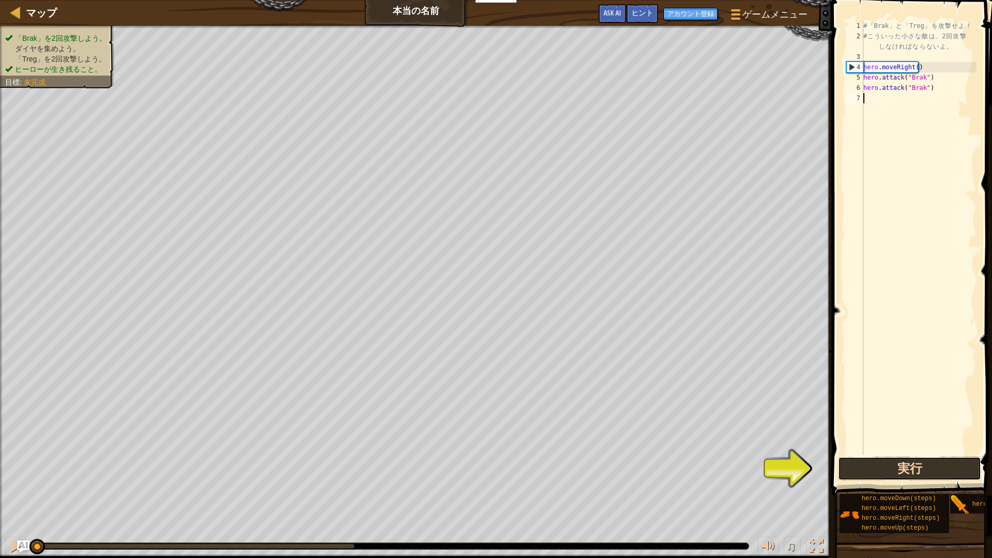
click at [852, 464] on button "実行" at bounding box center [909, 469] width 143 height 24
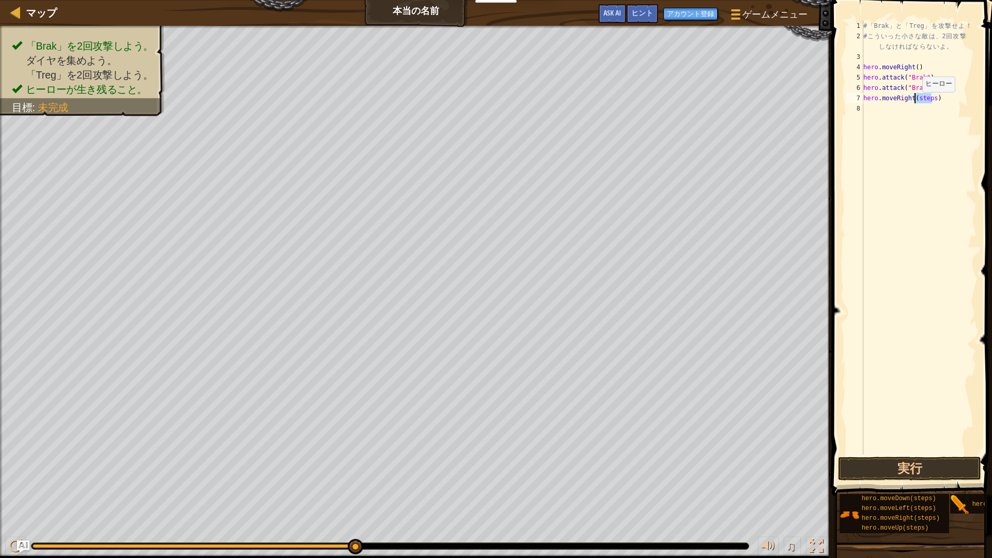
drag, startPoint x: 930, startPoint y: 99, endPoint x: 913, endPoint y: 102, distance: 17.4
click at [913, 102] on div "# 「 Brak 」 と 「 Treg 」 を 攻 撃 せ よ ！ # こ う い っ た 小 さ な 敵 は 、 2 回 攻 撃 し な け れ ば な ら…" at bounding box center [918, 248] width 115 height 455
type textarea "hero.moveRight()"
click at [916, 147] on div "# 「 Brak 」 と 「 Treg 」 を 攻 撃 せ よ ！ # こ う い っ た 小 さ な 敵 は 、 2 回 攻 撃 し な け れ ば な ら…" at bounding box center [918, 248] width 115 height 455
drag, startPoint x: 932, startPoint y: 75, endPoint x: 864, endPoint y: 80, distance: 68.8
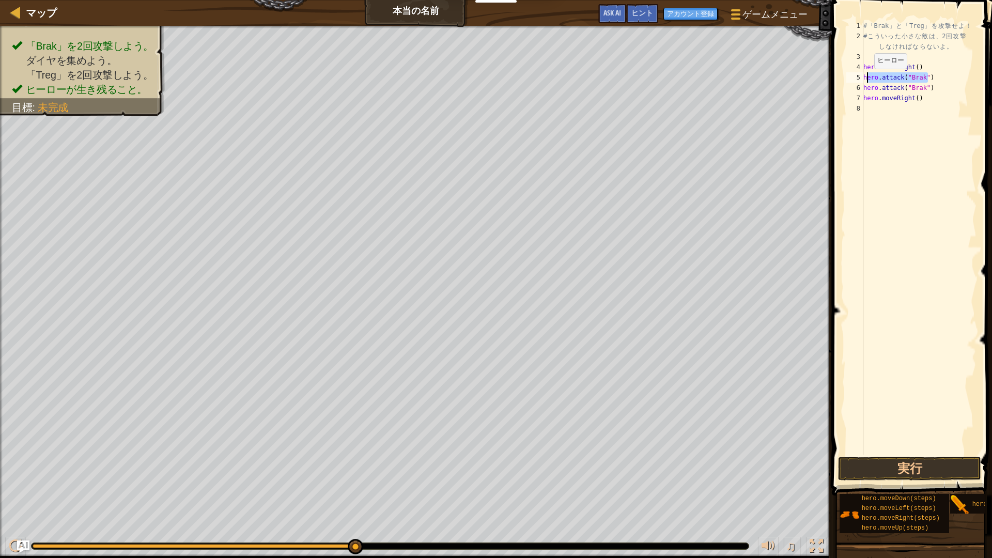
click at [864, 80] on div "# 「 Brak 」 と 「 Treg 」 を 攻 撃 せ よ ！ # こ う い っ た 小 さ な 敵 は 、 2 回 攻 撃 し な け れ ば な ら…" at bounding box center [918, 248] width 115 height 455
type textarea "hero.moveRight()"
drag, startPoint x: 864, startPoint y: 107, endPoint x: 932, endPoint y: 119, distance: 69.7
click at [932, 119] on div "# 「 Brak 」 と 「 Treg 」 を 攻 撃 せ よ ！ # こ う い っ た 小 さ な 敵 は 、 2 回 攻 撃 し な け れ ば な ら…" at bounding box center [918, 248] width 115 height 455
type textarea "hero.attack("Brak")"
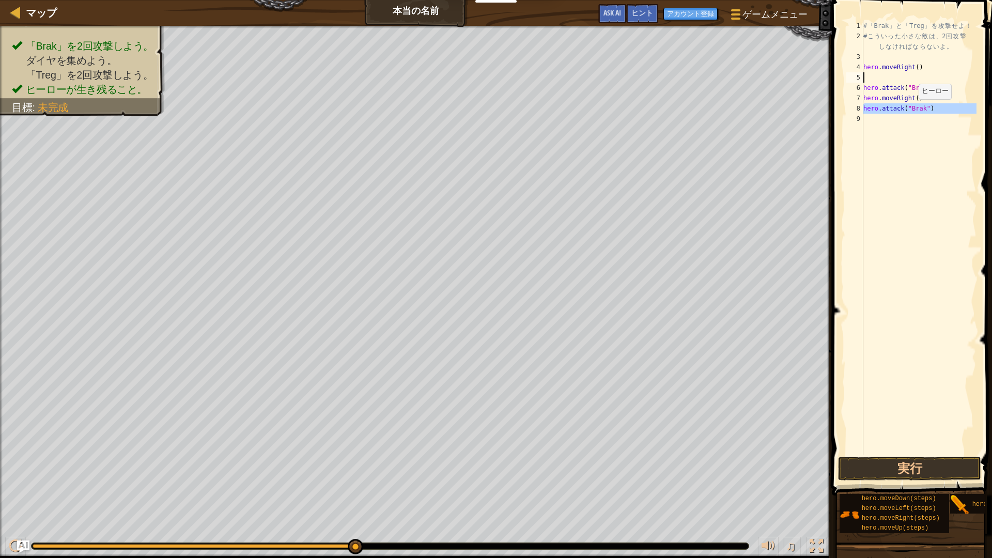
type textarea "hero.attack("Brak")"
click at [900, 146] on div "# 「 Brak 」 と 「 Treg 」 を 攻 撃 せ よ ！ # こ う い っ た 小 さ な 敵 は 、 2 回 攻 撃 し な け れ ば な ら…" at bounding box center [918, 248] width 115 height 455
click at [869, 93] on div "# 「 Brak 」 と 「 Treg 」 を 攻 撃 せ よ ！ # こ う い っ た 小 さ な 敵 は 、 2 回 攻 撃 し な け れ ば な ら…" at bounding box center [918, 248] width 115 height 455
type textarea "hero.attack("Brak")"
click at [864, 85] on div "# 「 Brak 」 と 「 Treg 」 を 攻 撃 せ よ ！ # こ う い っ た 小 さ な 敵 は 、 2 回 攻 撃 し な け れ ば な ら…" at bounding box center [918, 248] width 115 height 455
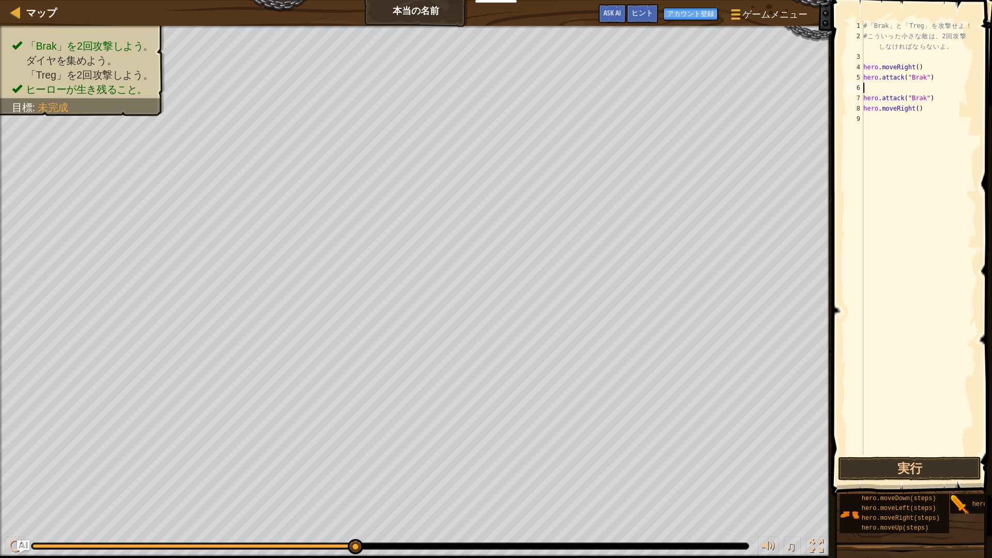
type textarea "hero.attack("Brak")"
click at [871, 113] on div "# 「 Brak 」 と 「 Treg 」 を 攻 撃 せ よ ！ # こ う い っ た 小 さ な 敵 は 、 2 回 攻 撃 し な け れ ば な ら…" at bounding box center [918, 248] width 115 height 455
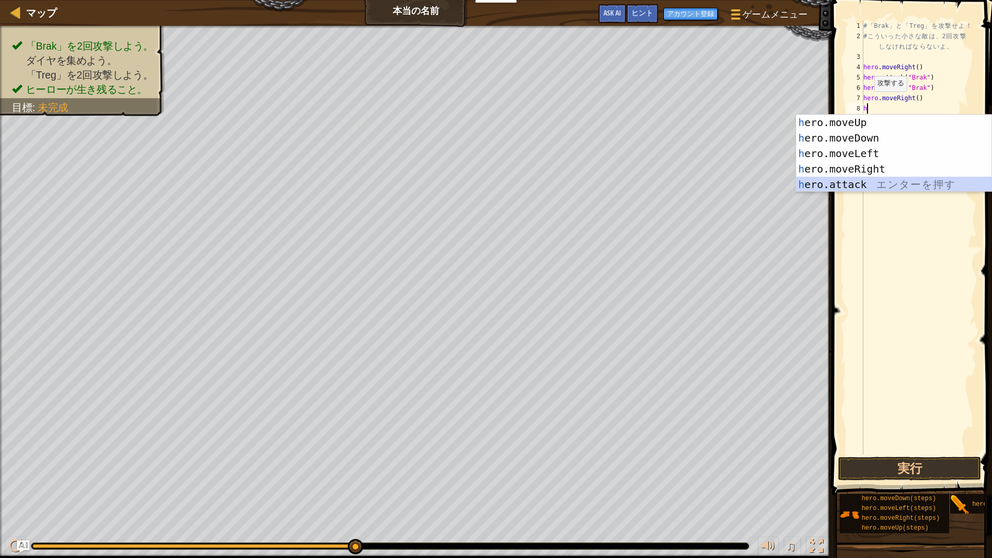
click at [834, 183] on div "h ero.moveUp エ ン タ ー を 押 す h ero.moveDown エ ン タ ー を 押 す h ero.moveLeft エ ン タ ー …" at bounding box center [893, 169] width 195 height 108
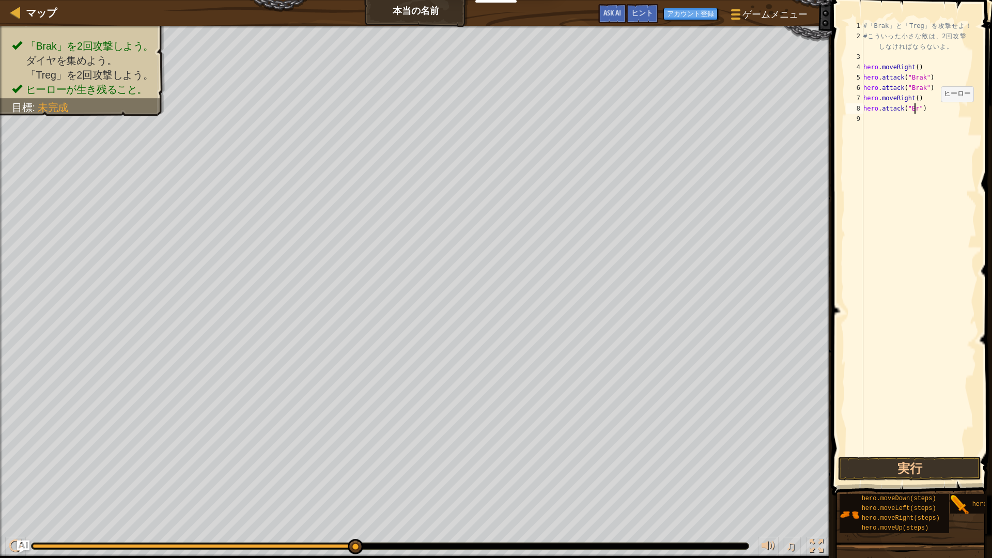
scroll to position [5, 5]
type textarea "hero.attack("Brak")"
click at [876, 134] on div "# 「 Brak 」 と 「 Treg 」 を 攻 撃 せ よ ！ # こ う い っ た 小 さ な 敵 は 、 2 回 攻 撃 し な け れ ば な ら…" at bounding box center [918, 248] width 115 height 455
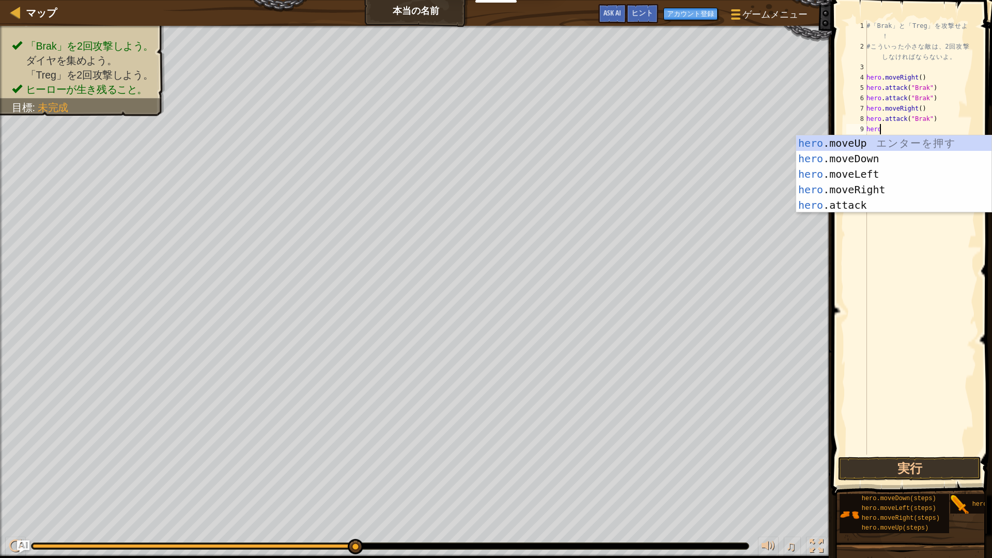
scroll to position [5, 1]
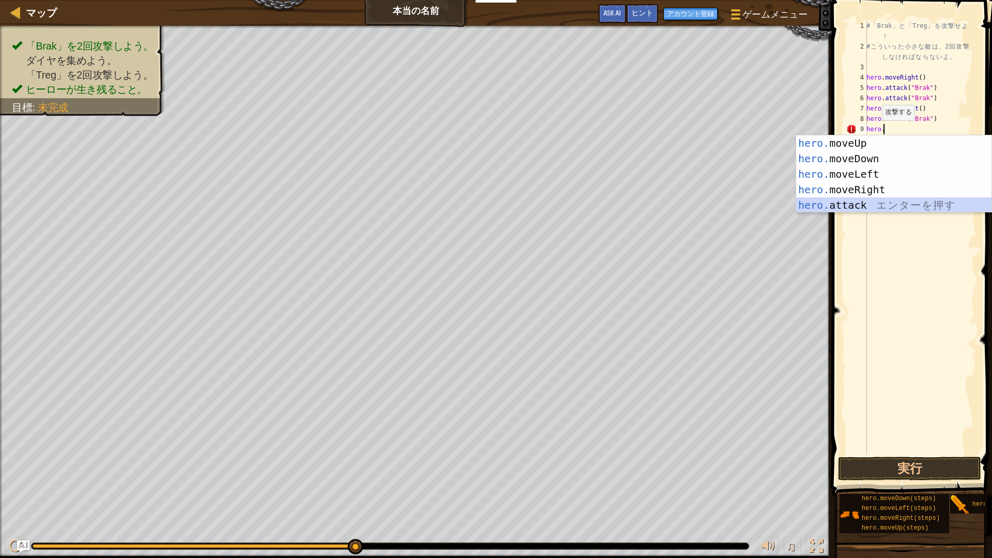
click at [855, 201] on div "hero. moveUp エ ン タ ー を 押 す hero. moveDown エ ン タ ー を 押 す hero. moveLeft エ ン タ ー …" at bounding box center [893, 189] width 195 height 108
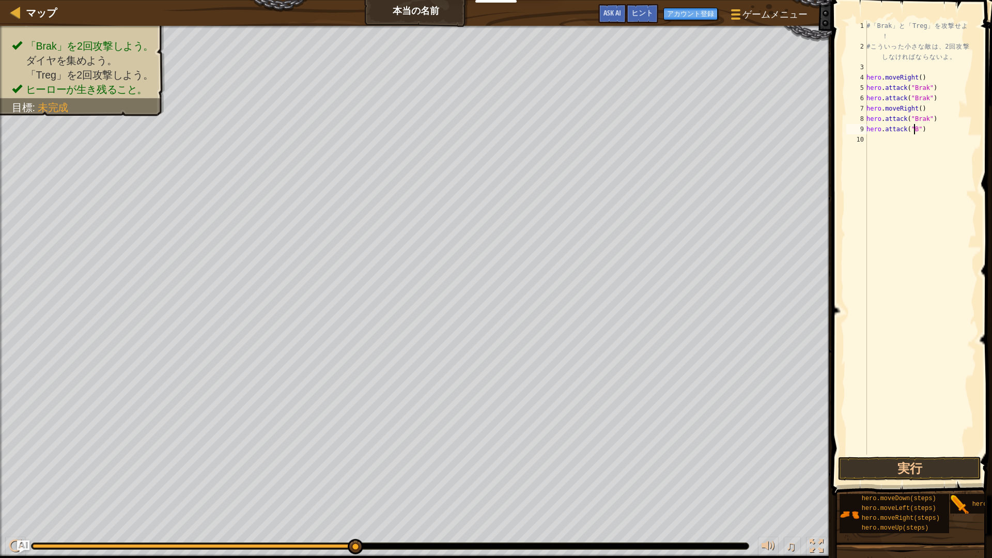
scroll to position [5, 5]
click at [897, 461] on button "実行" at bounding box center [909, 469] width 143 height 24
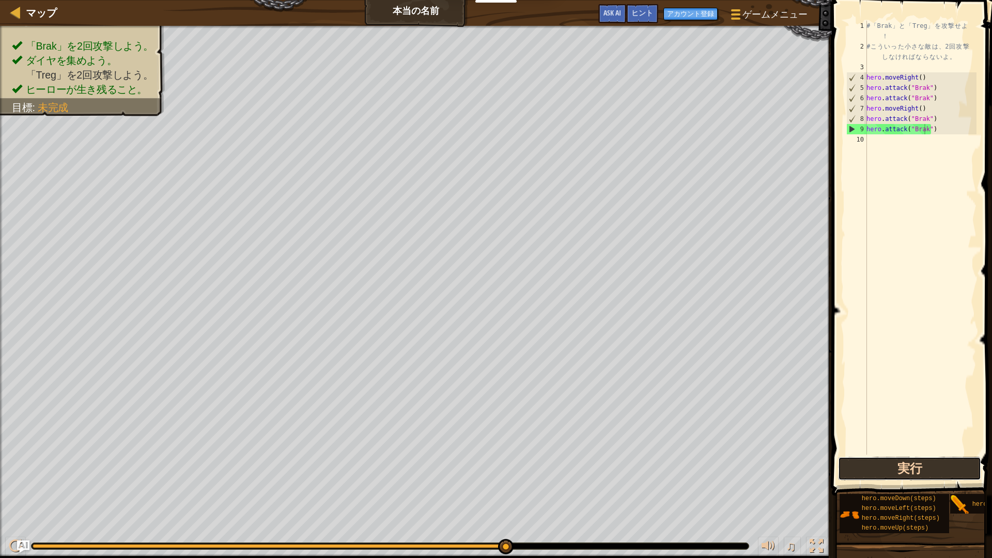
click at [916, 464] on button "実行" at bounding box center [909, 469] width 143 height 24
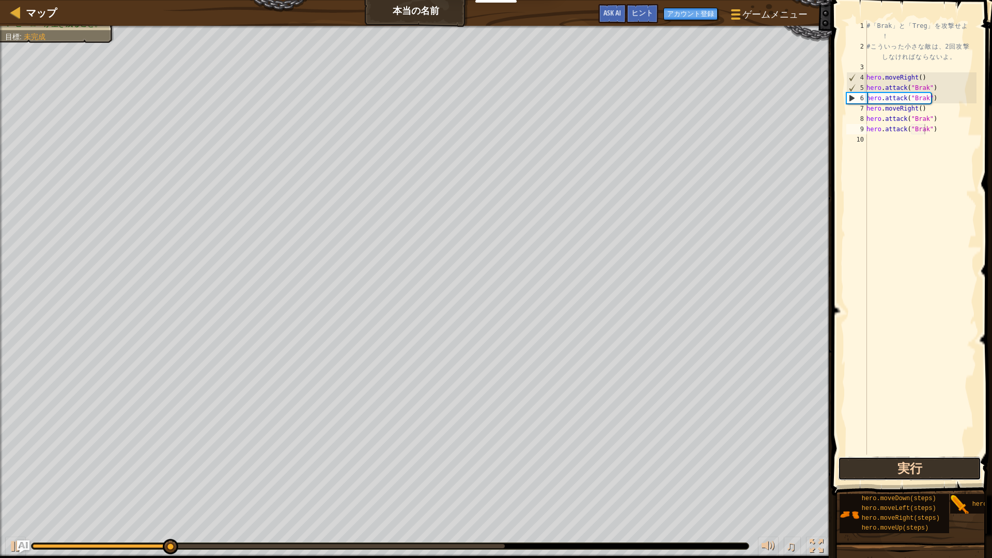
click at [941, 463] on button "実行" at bounding box center [909, 469] width 143 height 24
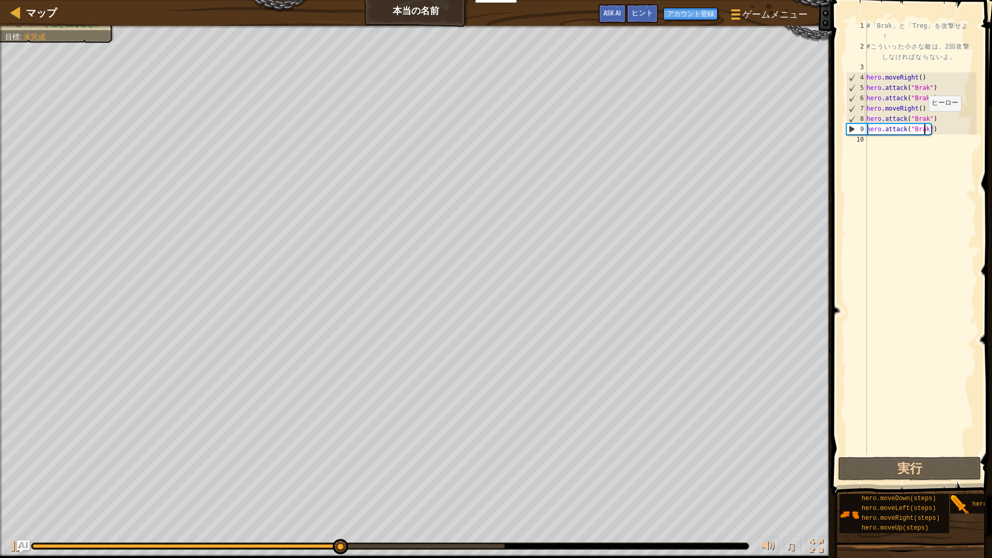
click at [923, 121] on div "# 「 Brak 」 と 「 Treg 」 を 攻 撃 せ よ ！ # こ う い っ た 小 さ な 敵 は 、 2 回 攻 撃 し な け れ ば な ら…" at bounding box center [920, 253] width 112 height 465
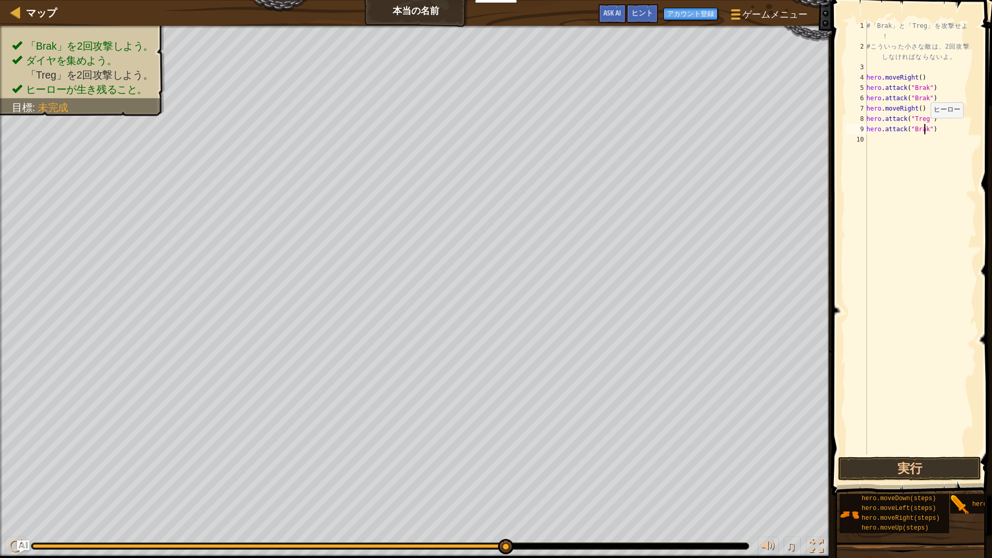
click at [925, 128] on div "# 「 Brak 」 と 「 Treg 」 を 攻 撃 せ よ ！ # こ う い っ た 小 さ な 敵 は 、 2 回 攻 撃 し な け れ ば な ら…" at bounding box center [920, 253] width 112 height 465
type textarea "hero.attack("Treg")"
click at [923, 467] on button "実行" at bounding box center [909, 469] width 143 height 24
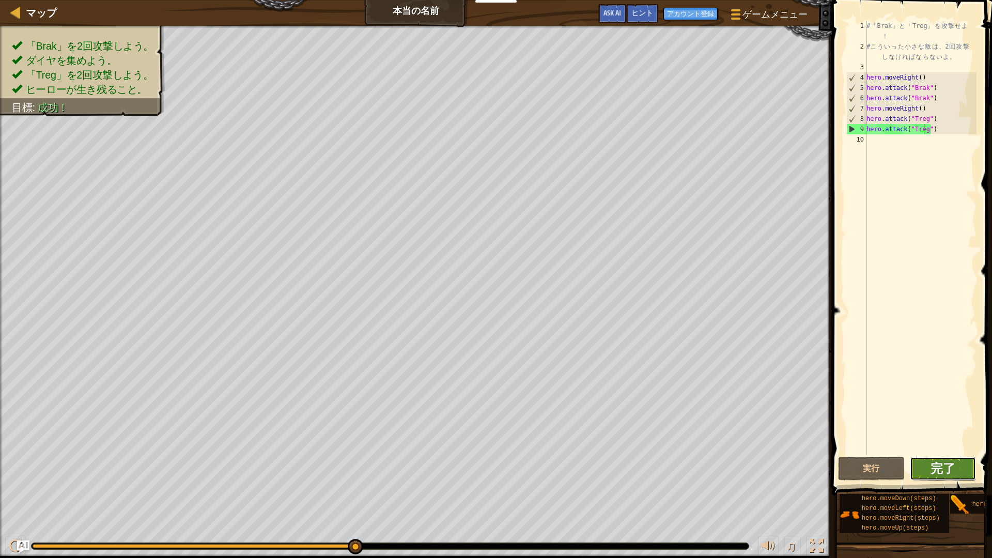
click at [947, 467] on span "完了" at bounding box center [942, 468] width 25 height 17
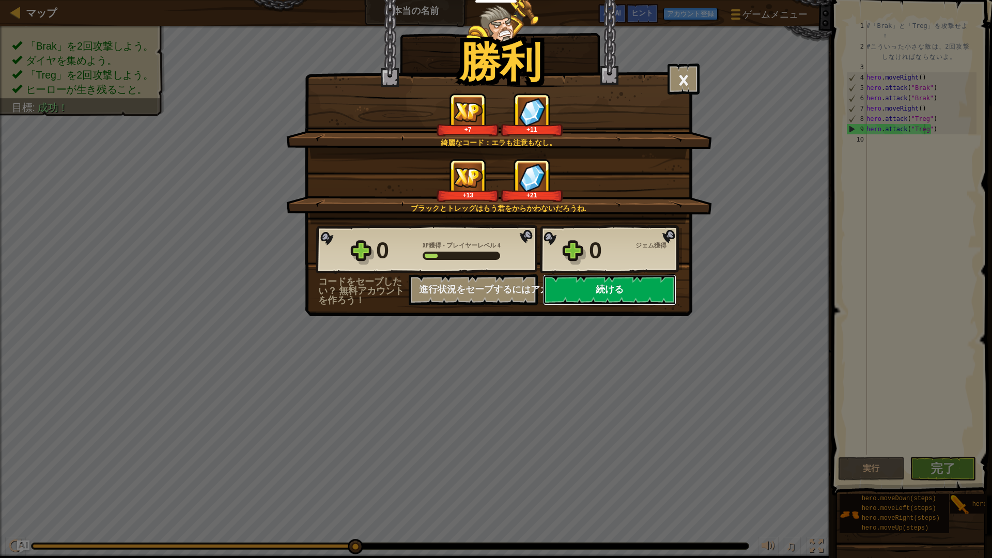
click at [567, 281] on button "続ける" at bounding box center [609, 289] width 133 height 31
select select "ja"
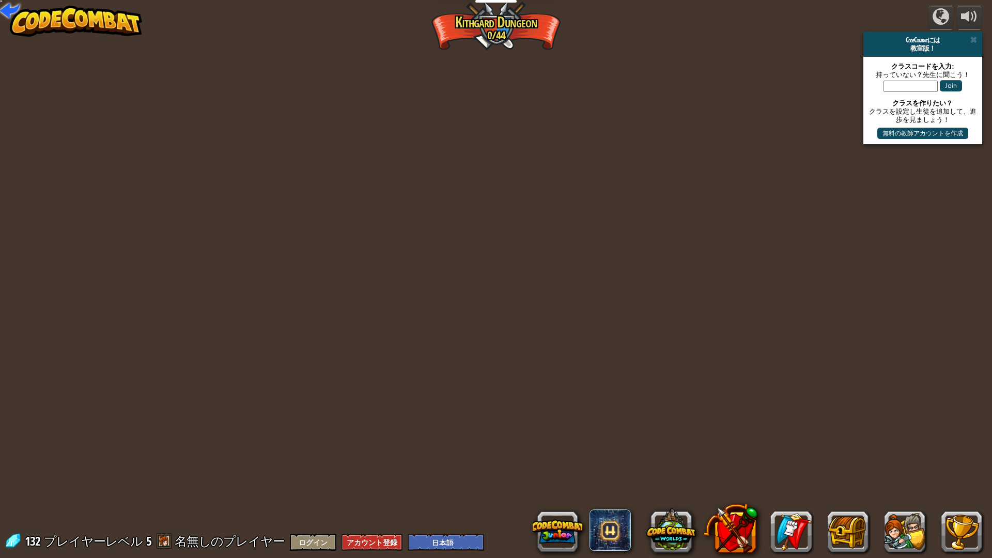
select select "ja"
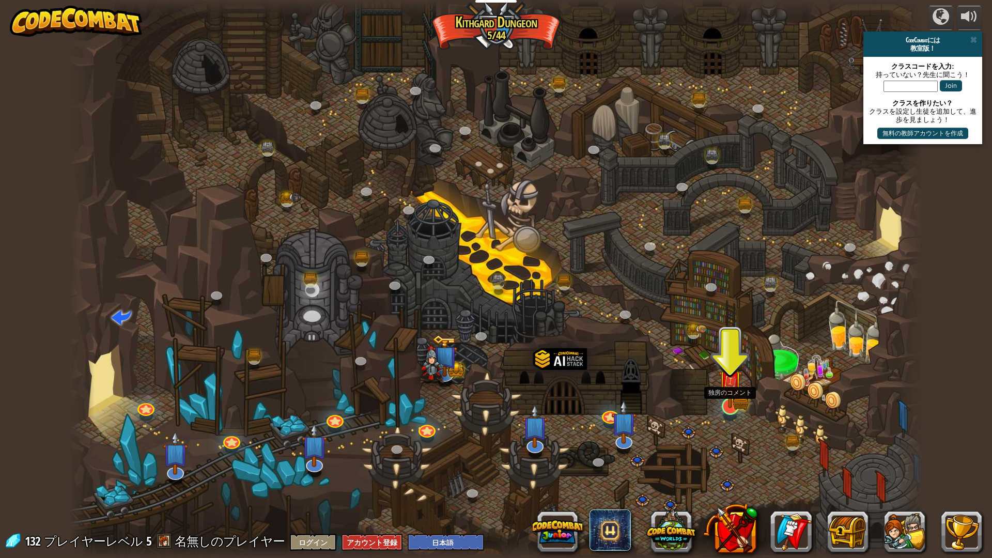
click at [731, 389] on img at bounding box center [730, 383] width 14 height 14
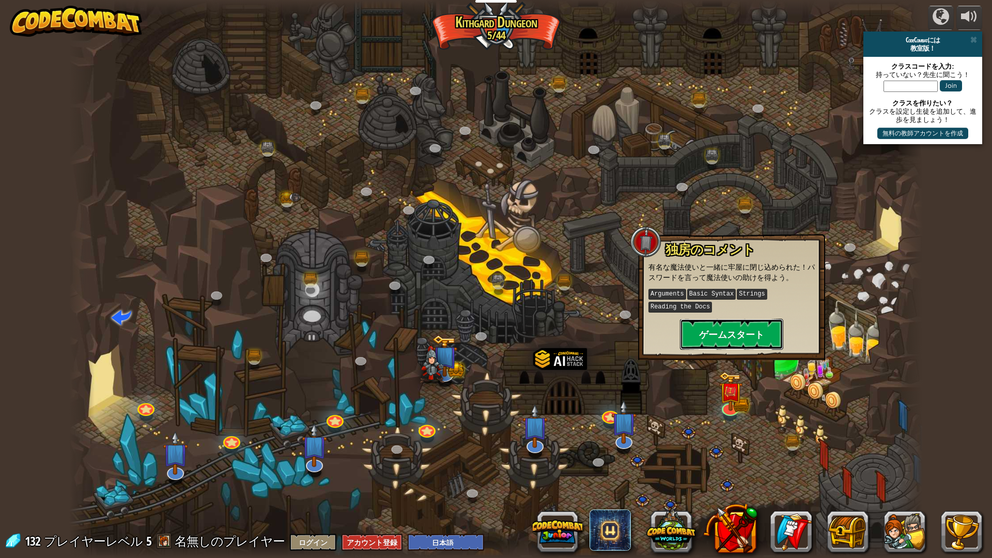
click at [707, 329] on button "ゲームスタート" at bounding box center [731, 334] width 103 height 31
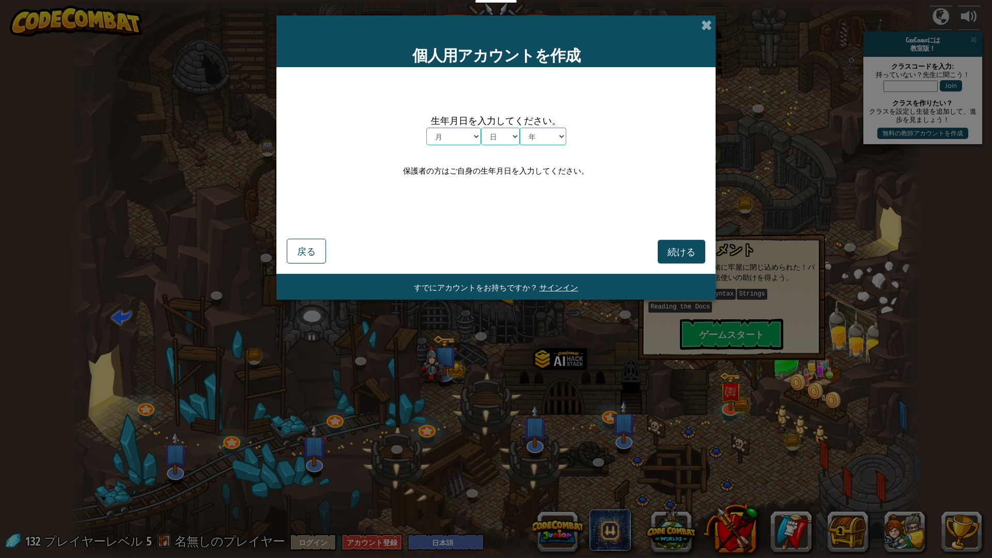
click at [645, 352] on div "個人用アカウントを作成 生年月日を入力してください。 月 １月 ２月 ３月 ４月 ５月 ６月 ７月 ８月 ９月 １０月 １１月 １２月 日 1 2 3 4 5…" at bounding box center [496, 279] width 992 height 558
click at [714, 349] on div "個人用アカウントを作成 生年月日を入力してください。 月 １月 ２月 ３月 ４月 ５月 ６月 ７月 ８月 ９月 １０月 １１月 １２月 日 1 2 3 4 5…" at bounding box center [496, 279] width 992 height 558
drag, startPoint x: 720, startPoint y: 333, endPoint x: 662, endPoint y: 206, distance: 139.6
click at [720, 336] on div "個人用アカウントを作成 生年月日を入力してください。 月 １月 ２月 ３月 ４月 ５月 ６月 ７月 ８月 ９月 １０月 １１月 １２月 日 1 2 3 4 5…" at bounding box center [496, 279] width 992 height 558
click at [709, 28] on span at bounding box center [706, 25] width 11 height 11
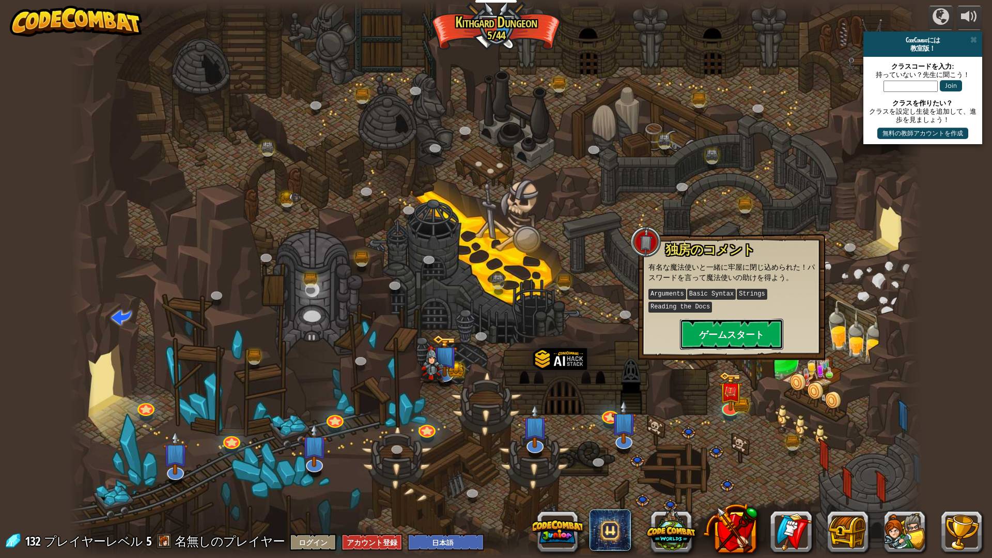
click at [734, 334] on button "ゲームスタート" at bounding box center [731, 334] width 103 height 31
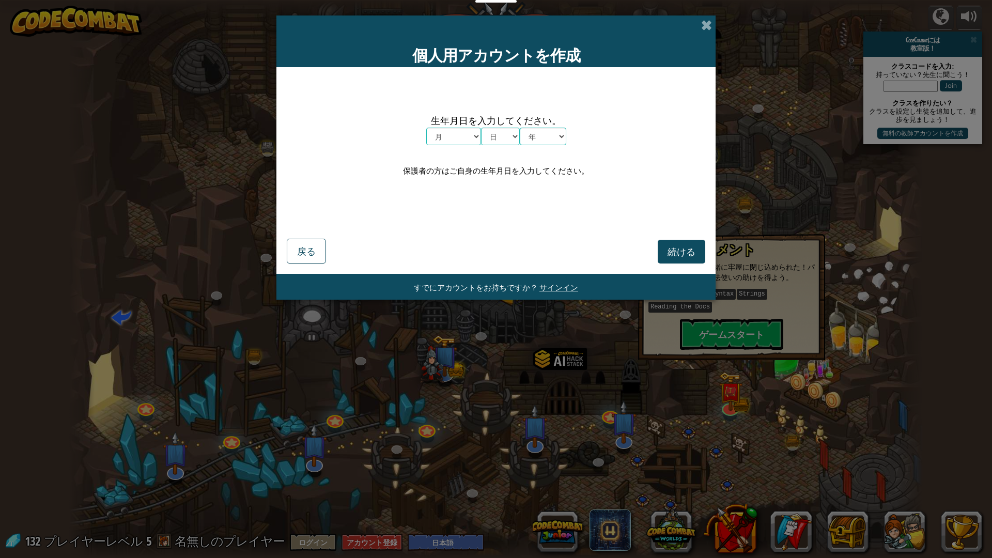
click at [712, 17] on div "個人用アカウントを作成" at bounding box center [495, 41] width 439 height 52
click at [705, 22] on span at bounding box center [706, 25] width 11 height 11
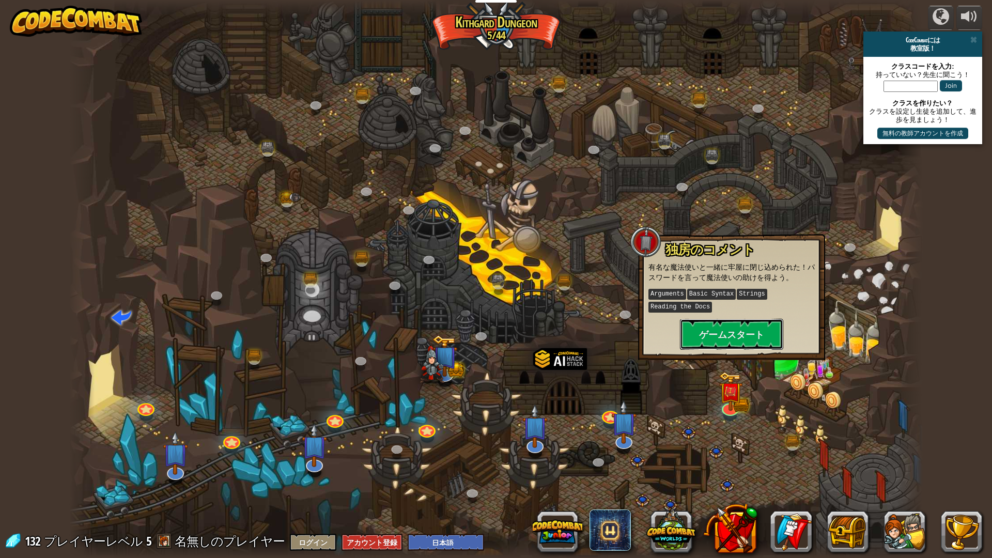
click at [680, 319] on button "ゲームスタート" at bounding box center [731, 334] width 103 height 31
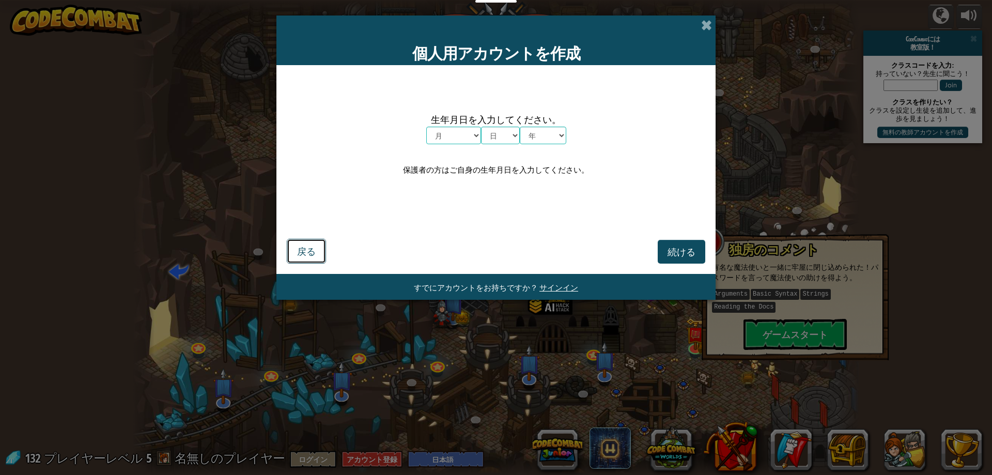
click at [298, 254] on span "戻る" at bounding box center [306, 251] width 19 height 12
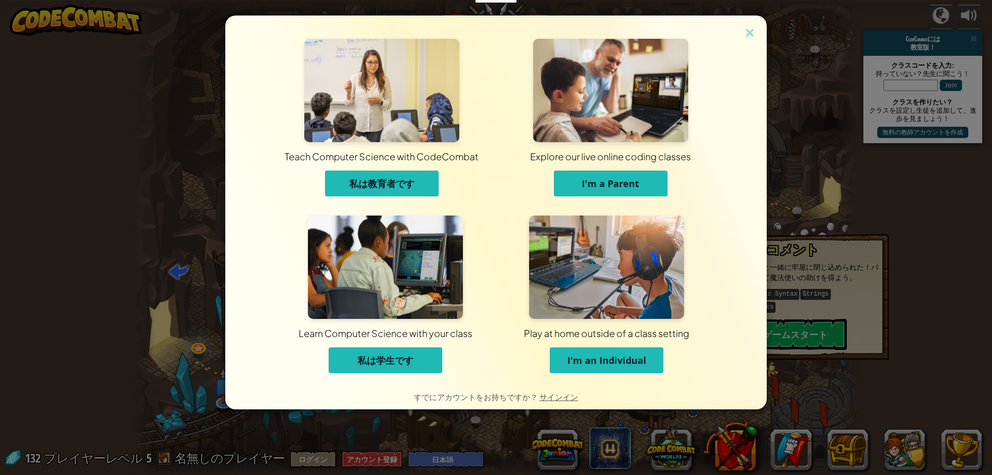
click at [386, 357] on span "私は学生です" at bounding box center [385, 360] width 56 height 12
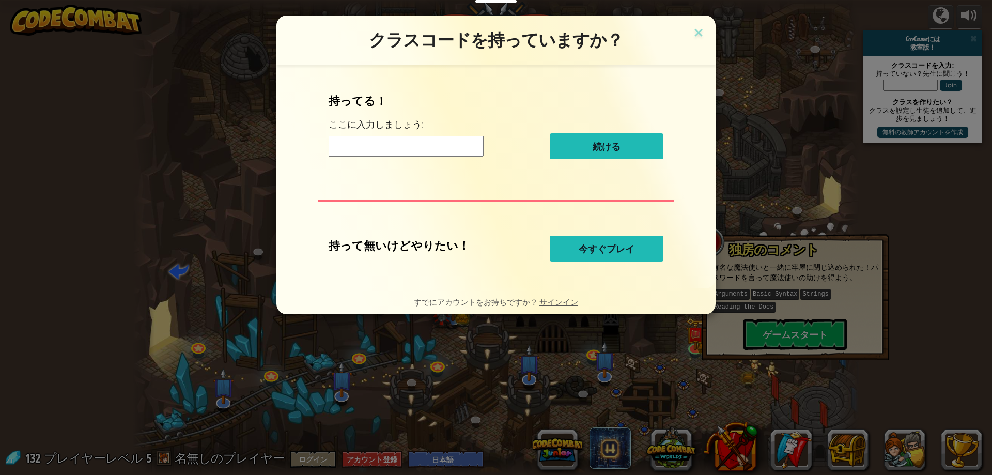
click at [590, 244] on span "今すぐプレイ" at bounding box center [607, 248] width 56 height 12
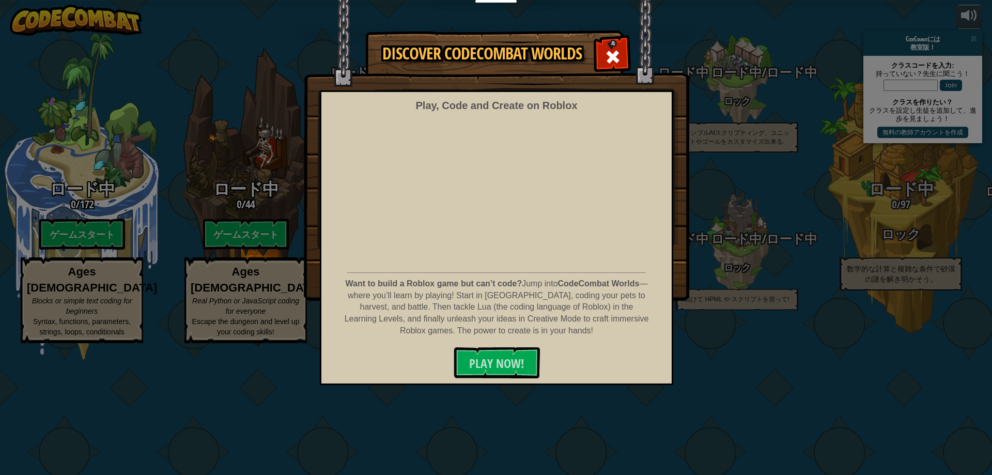
select select "ja"
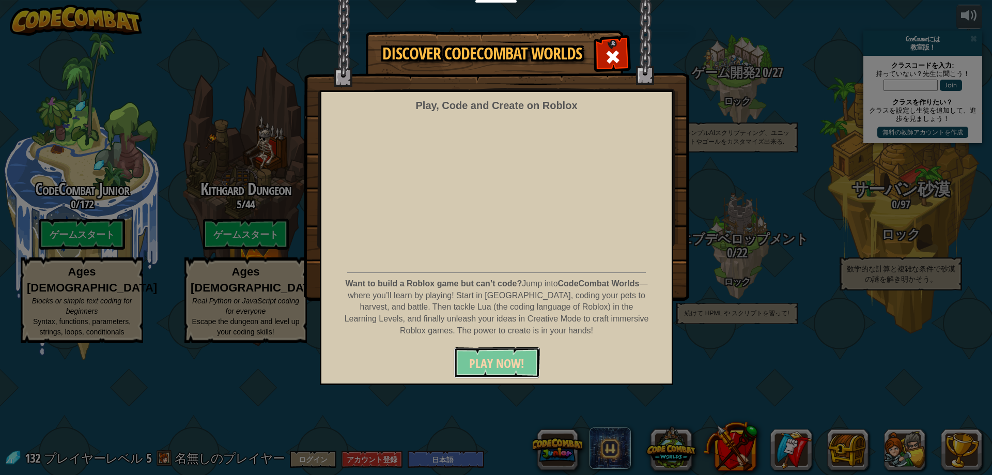
click at [489, 354] on button "PLAY NOW!" at bounding box center [497, 362] width 86 height 31
click at [607, 56] on span at bounding box center [612, 57] width 17 height 17
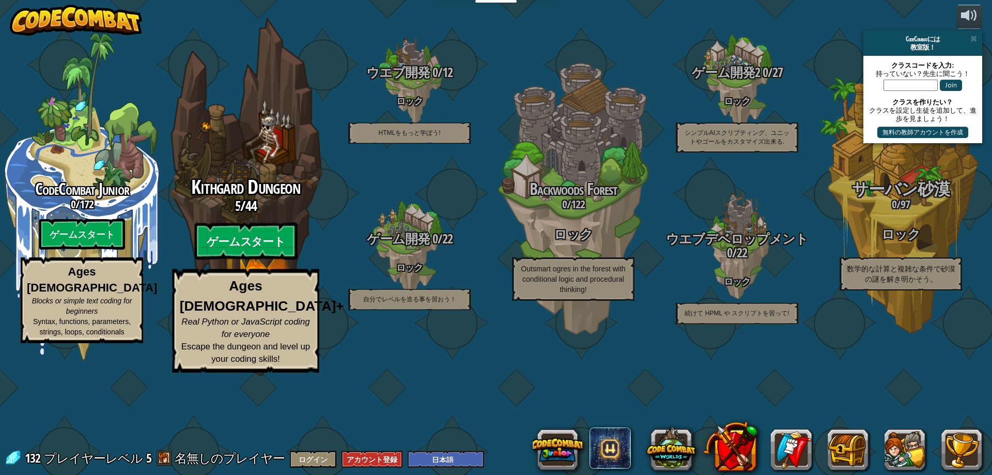
click at [275, 260] on btn "ゲームスタート" at bounding box center [245, 241] width 103 height 37
select select "ja"
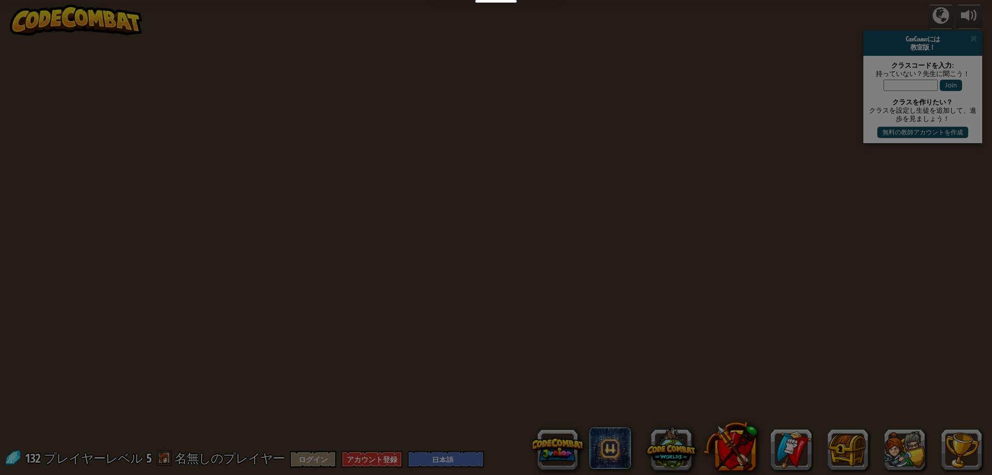
select select "ja"
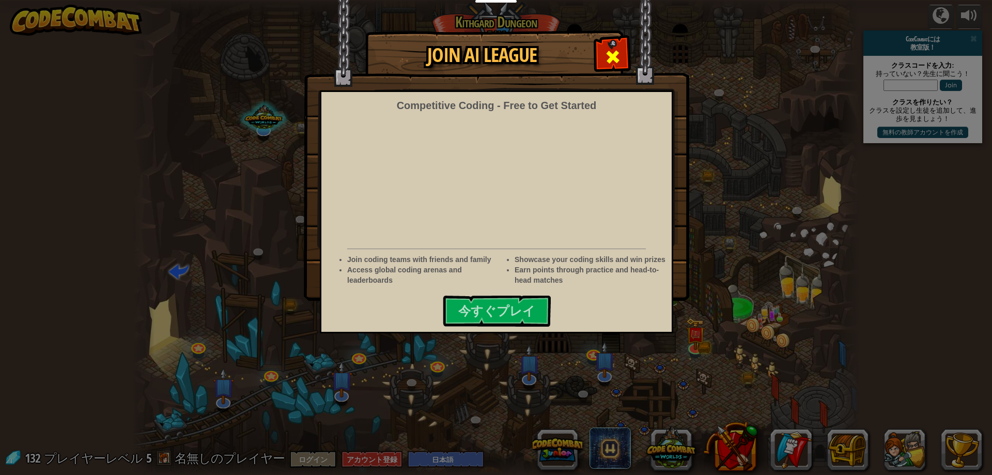
click at [608, 51] on span at bounding box center [612, 57] width 17 height 17
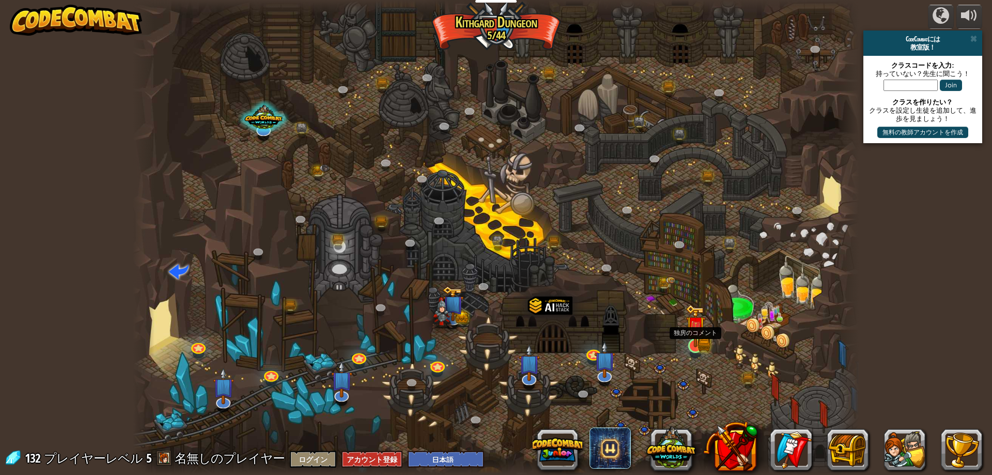
click at [695, 340] on img at bounding box center [695, 325] width 20 height 43
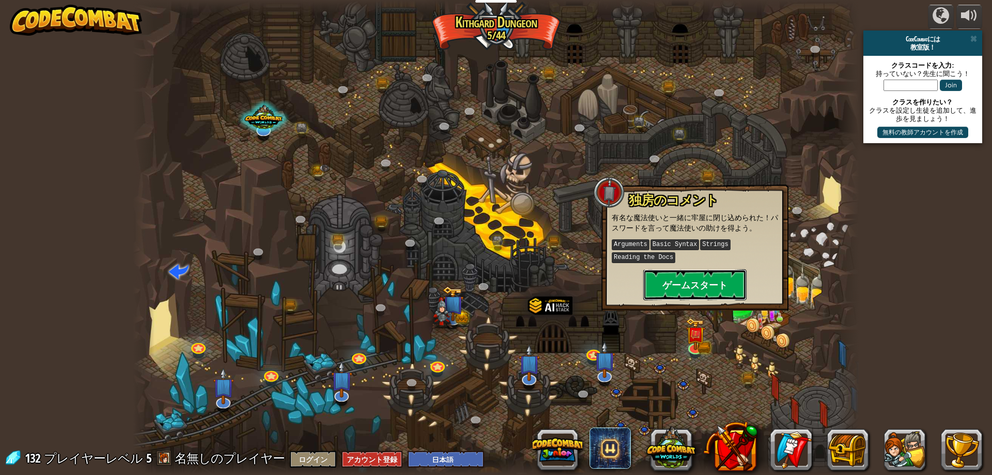
click at [683, 279] on button "ゲームスタート" at bounding box center [694, 284] width 103 height 31
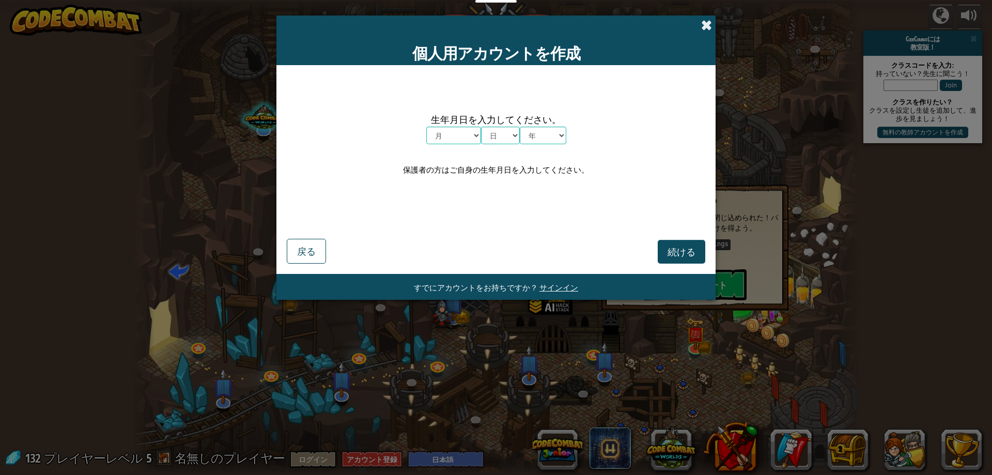
click at [711, 20] on span at bounding box center [706, 25] width 11 height 11
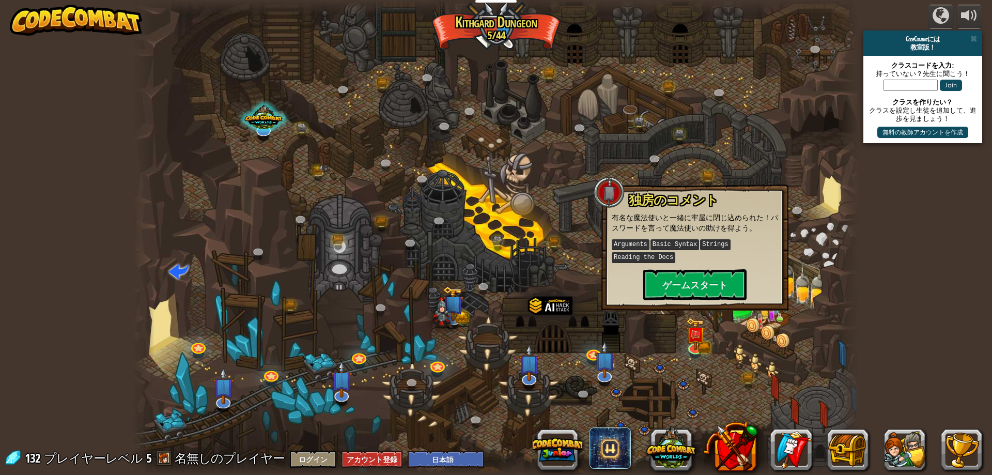
click at [976, 30] on div "CodeCombatには 教室版！" at bounding box center [922, 42] width 119 height 25
click at [975, 31] on div "CodeCombatには 教室版！" at bounding box center [922, 42] width 119 height 25
click at [974, 36] on span at bounding box center [973, 39] width 7 height 8
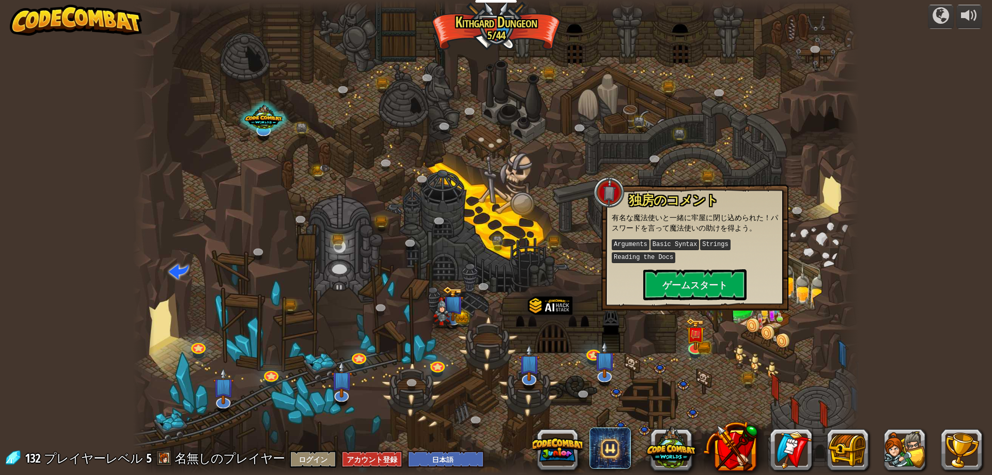
click at [973, 37] on div "powered by CodeCombatには 教室版！ クラスコードを入力: 持っていない？先生に聞こう！ Join クラスを作りたい？ クラスを設定し生徒…" at bounding box center [496, 237] width 992 height 475
click at [930, 100] on div "powered by CodeCombatには 教室版！ クラスコードを入力: 持っていない？先生に聞こう！ Join クラスを作りたい？ クラスを設定し生徒…" at bounding box center [496, 237] width 992 height 475
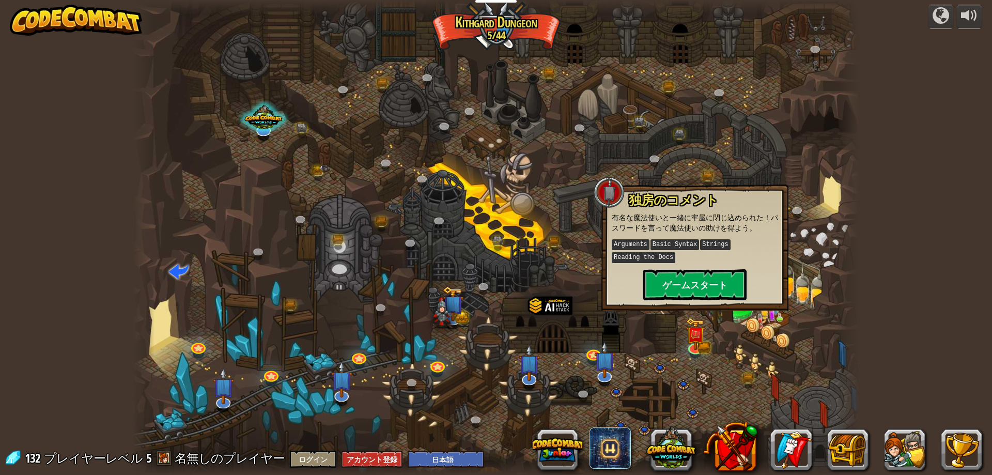
click at [917, 115] on div "powered by CodeCombatには 教室版！ クラスコードを入力: 持っていない？先生に聞こう！ Join クラスを作りたい？ クラスを設定し生徒…" at bounding box center [496, 237] width 992 height 475
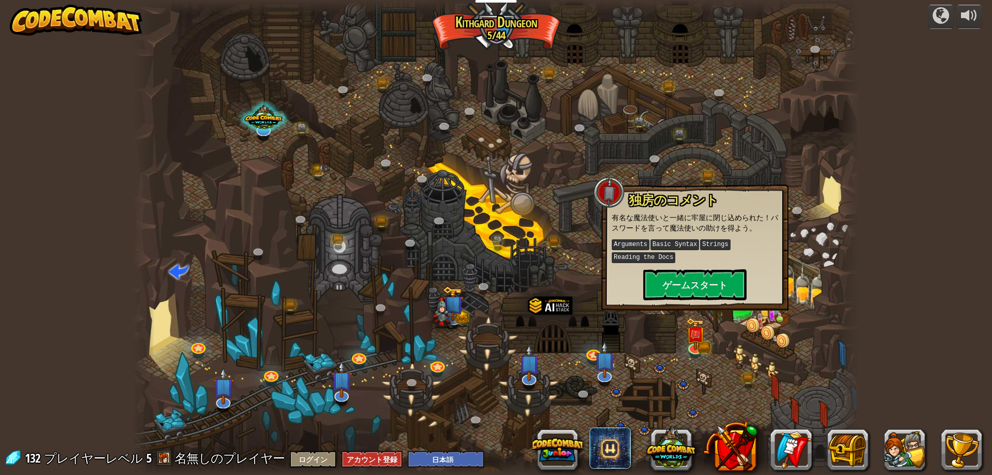
drag, startPoint x: 917, startPoint y: 115, endPoint x: 917, endPoint y: 85, distance: 29.4
click at [917, 85] on div "powered by CodeCombatには 教室版！ クラスコードを入力: 持っていない？先生に聞こう！ Join クラスを作りたい？ クラスを設定し生徒…" at bounding box center [496, 237] width 992 height 475
drag, startPoint x: 725, startPoint y: 339, endPoint x: 722, endPoint y: 346, distance: 7.6
click at [724, 340] on div at bounding box center [496, 237] width 726 height 475
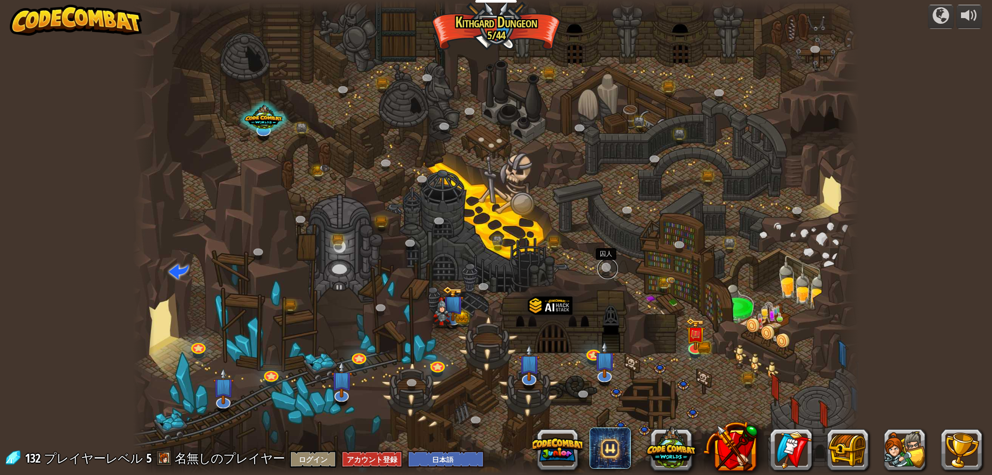
click at [603, 267] on link at bounding box center [607, 268] width 21 height 21
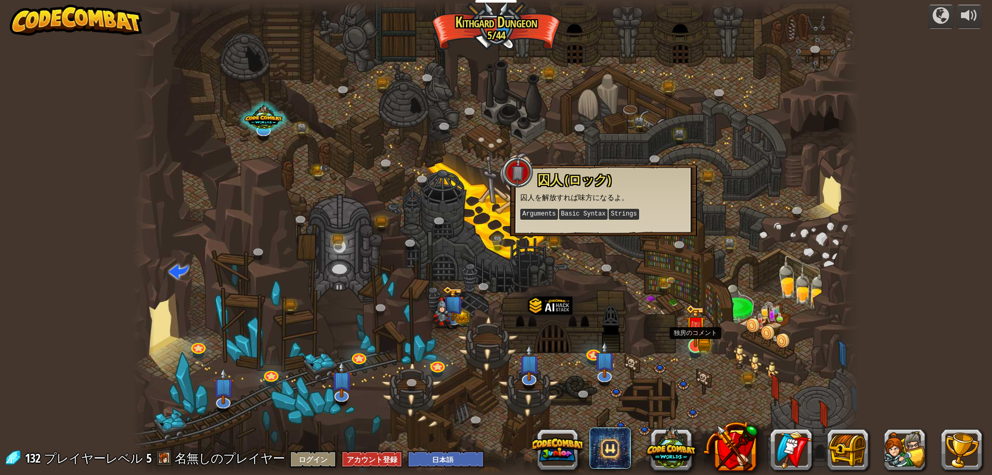
click at [704, 350] on img at bounding box center [703, 344] width 13 height 14
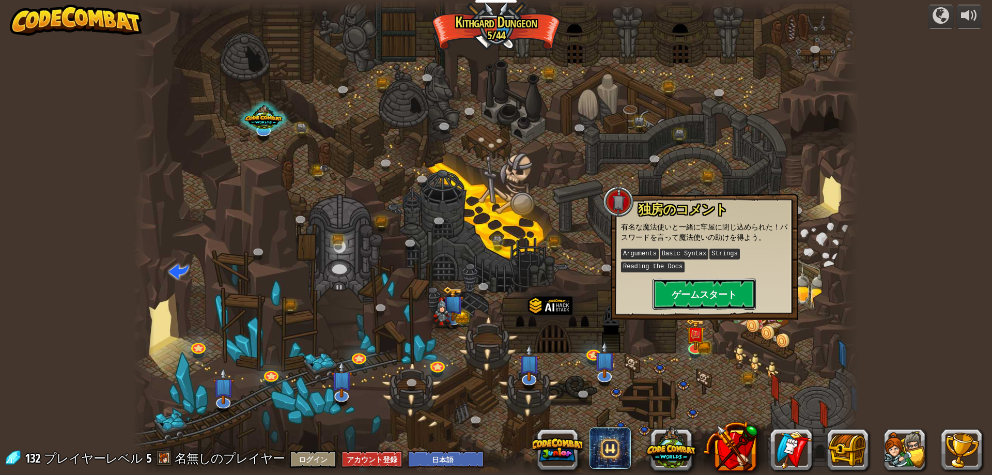
click at [689, 296] on button "ゲームスタート" at bounding box center [703, 293] width 103 height 31
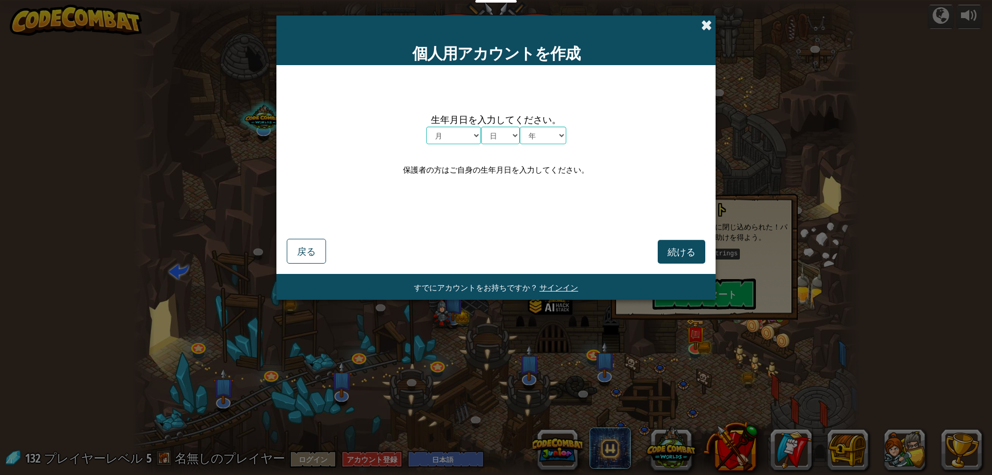
click at [711, 29] on span at bounding box center [706, 25] width 11 height 11
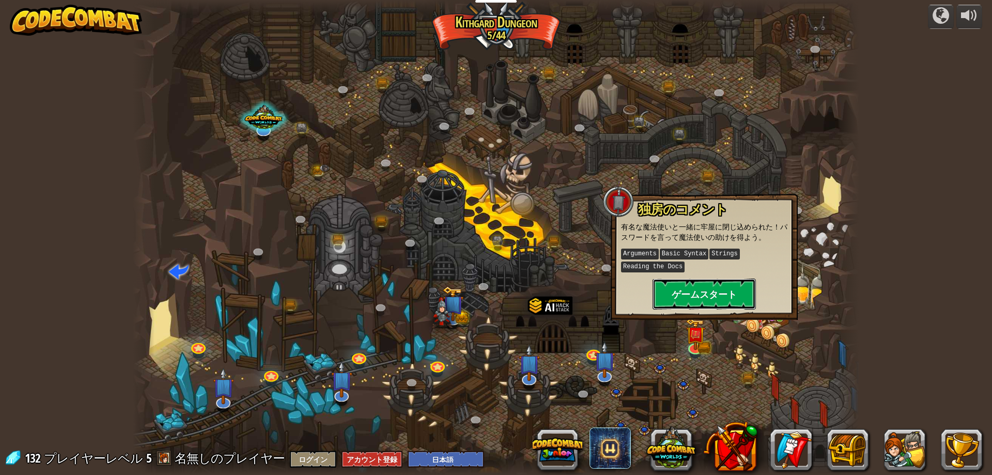
click at [732, 287] on button "ゲームスタート" at bounding box center [703, 293] width 103 height 31
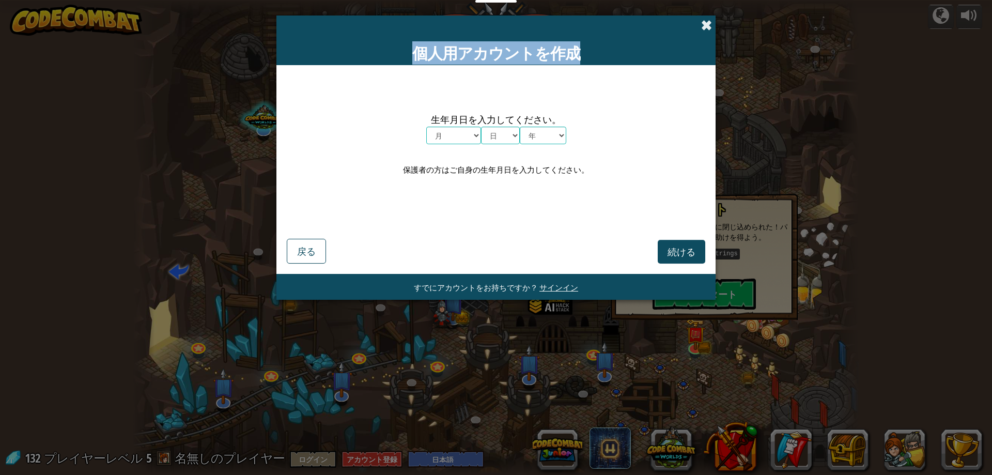
click at [705, 20] on div "個人用アカウントを作成" at bounding box center [495, 40] width 439 height 50
click at [710, 29] on span at bounding box center [706, 25] width 11 height 11
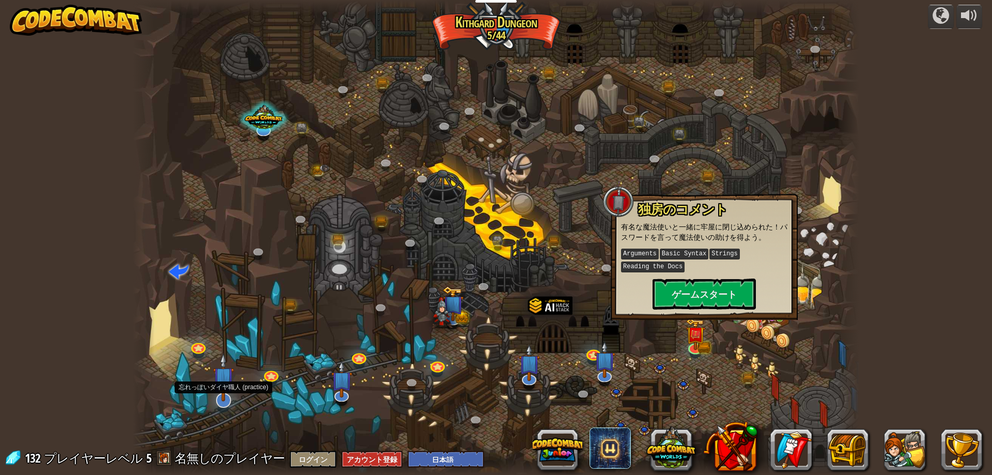
click at [215, 400] on img at bounding box center [223, 377] width 21 height 49
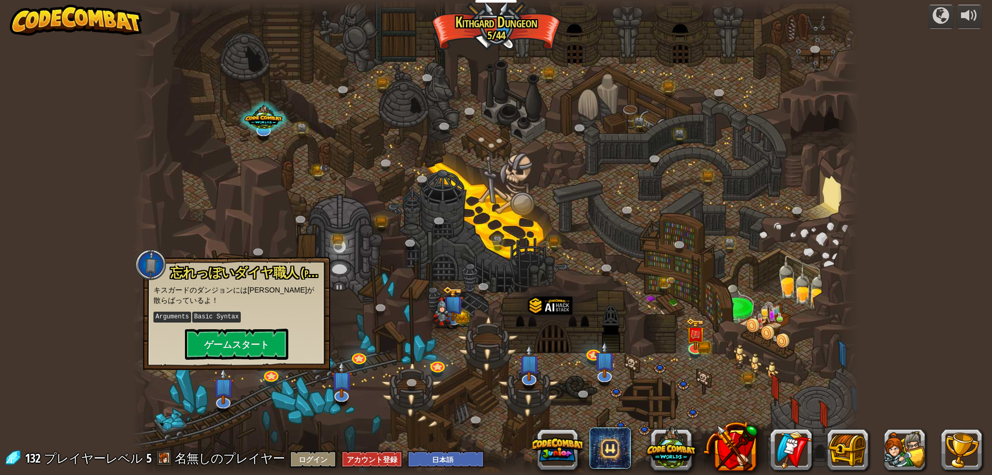
click at [750, 404] on div at bounding box center [496, 237] width 726 height 475
